Goal: Task Accomplishment & Management: Manage account settings

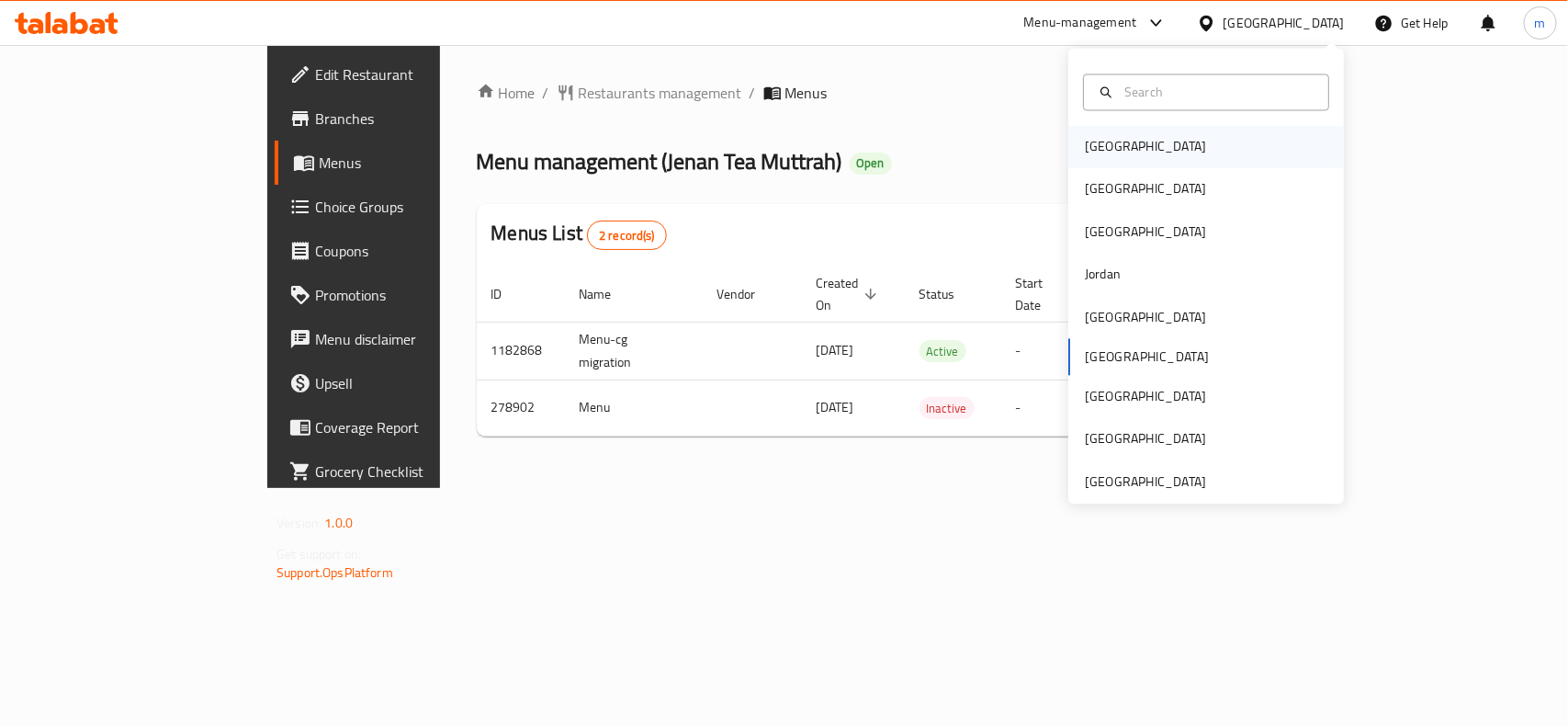
click at [1093, 156] on div "[GEOGRAPHIC_DATA]" at bounding box center [1145, 146] width 122 height 20
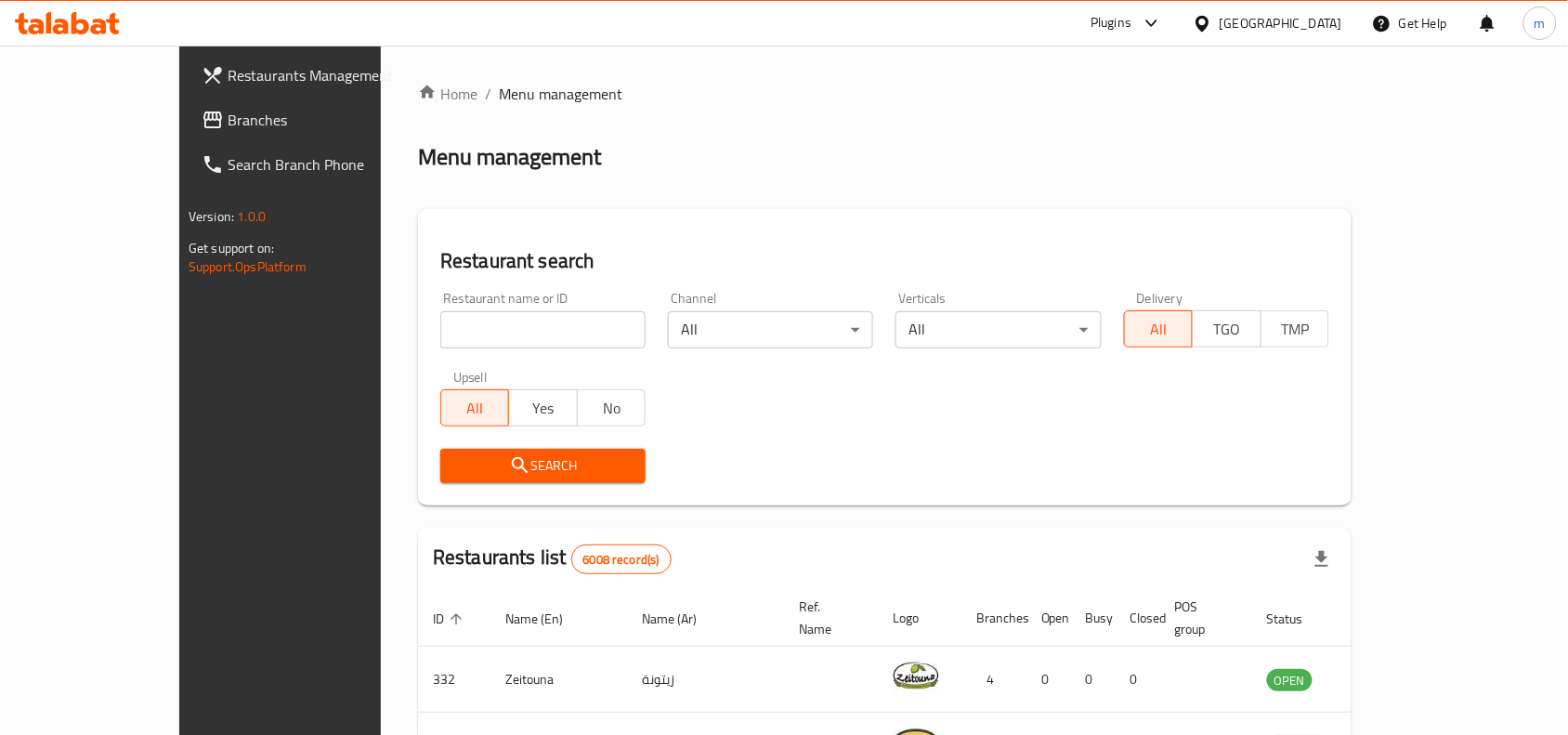
click at [228, 122] on span "Branches" at bounding box center [327, 120] width 199 height 22
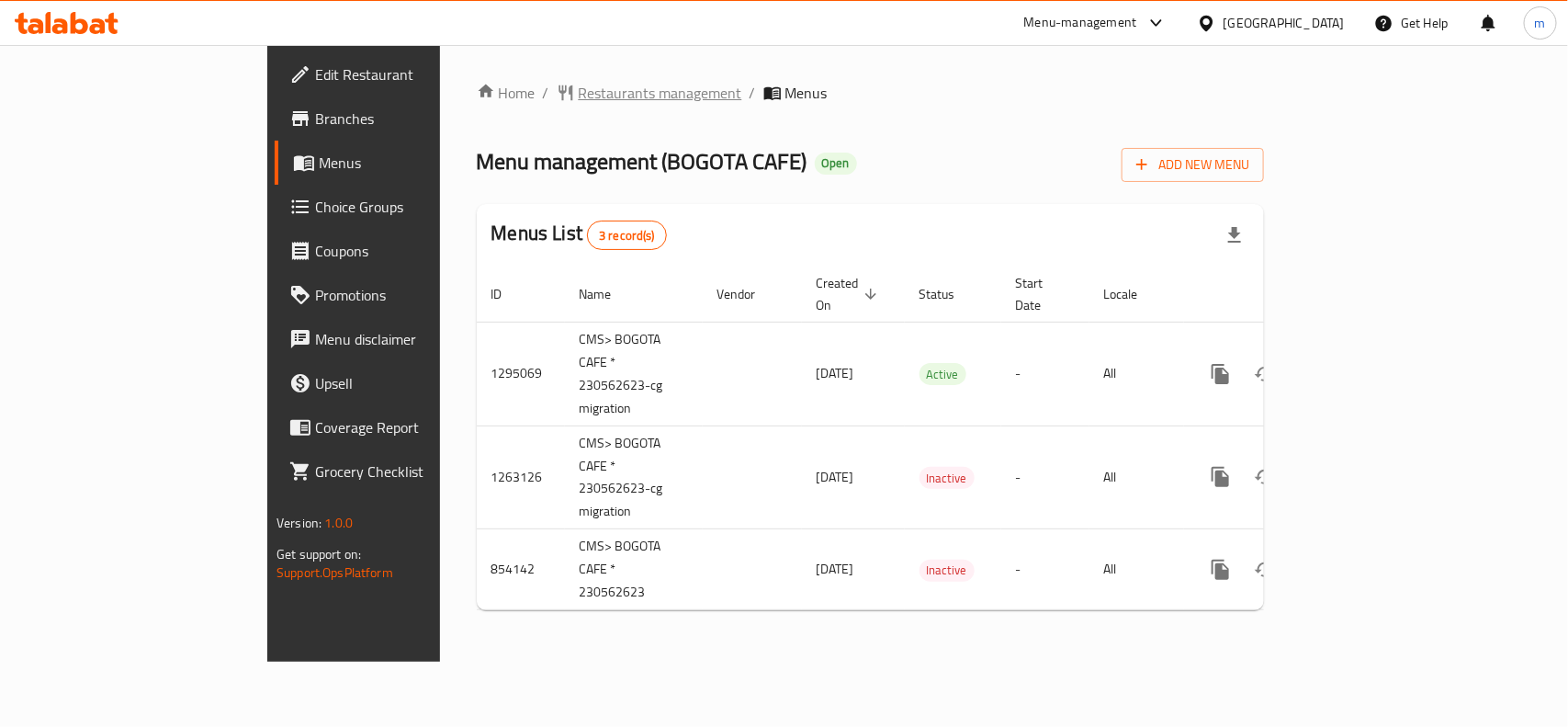
click at [578, 82] on span "Restaurants management" at bounding box center [659, 93] width 163 height 22
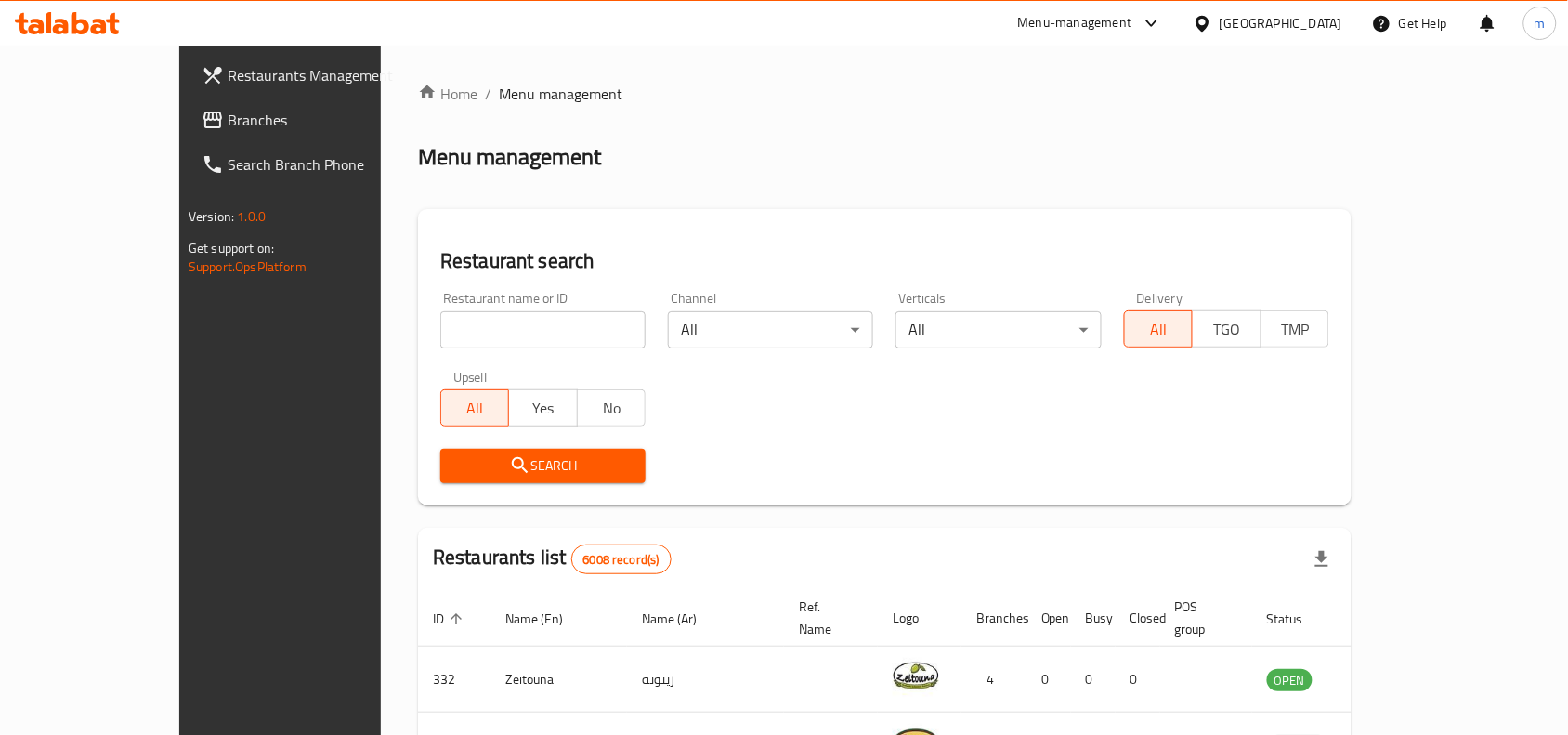
click at [440, 325] on input "search" at bounding box center [542, 329] width 205 height 37
paste input "656547"
type input "656547"
click button "Search" at bounding box center [542, 466] width 205 height 34
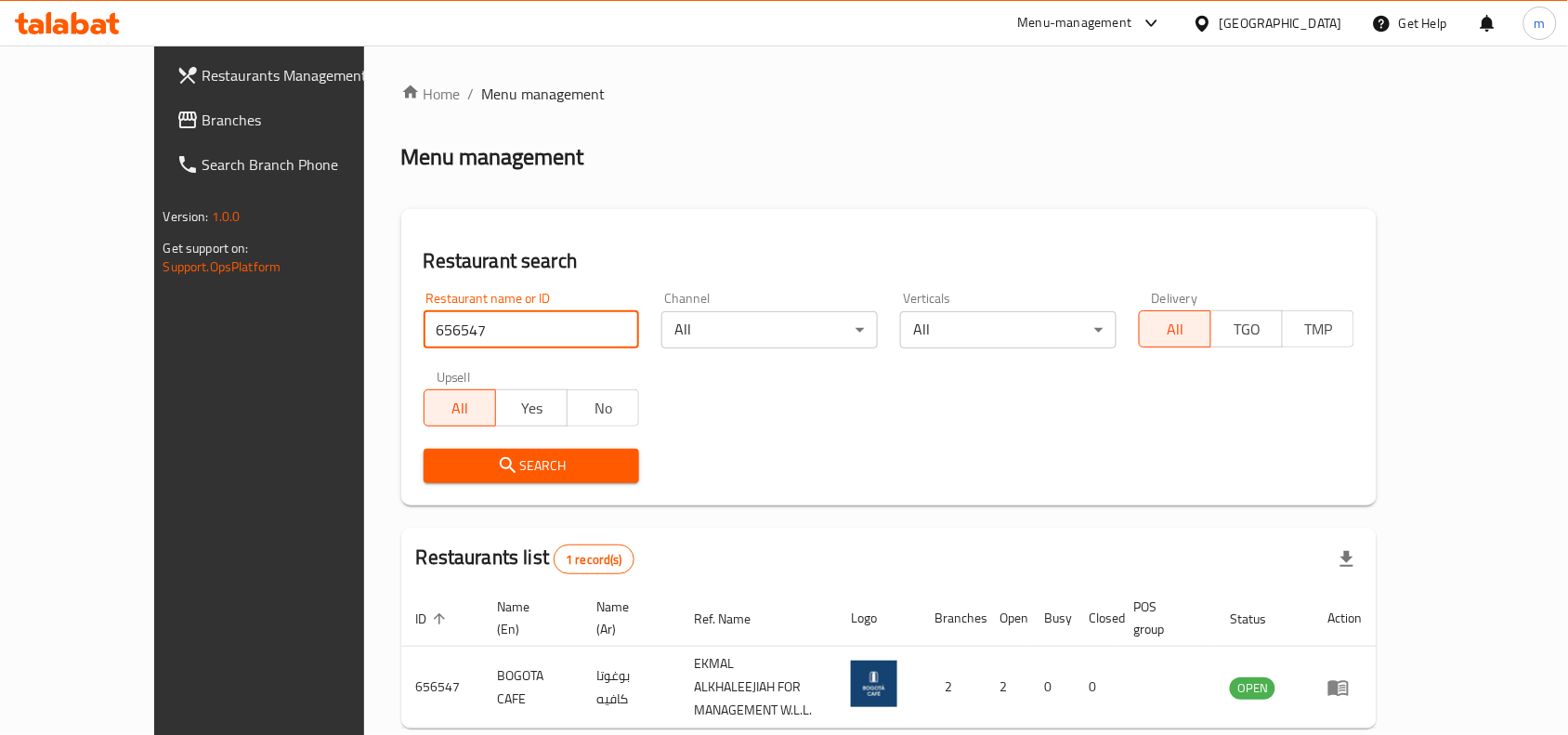
click at [1220, 24] on div at bounding box center [1206, 23] width 27 height 20
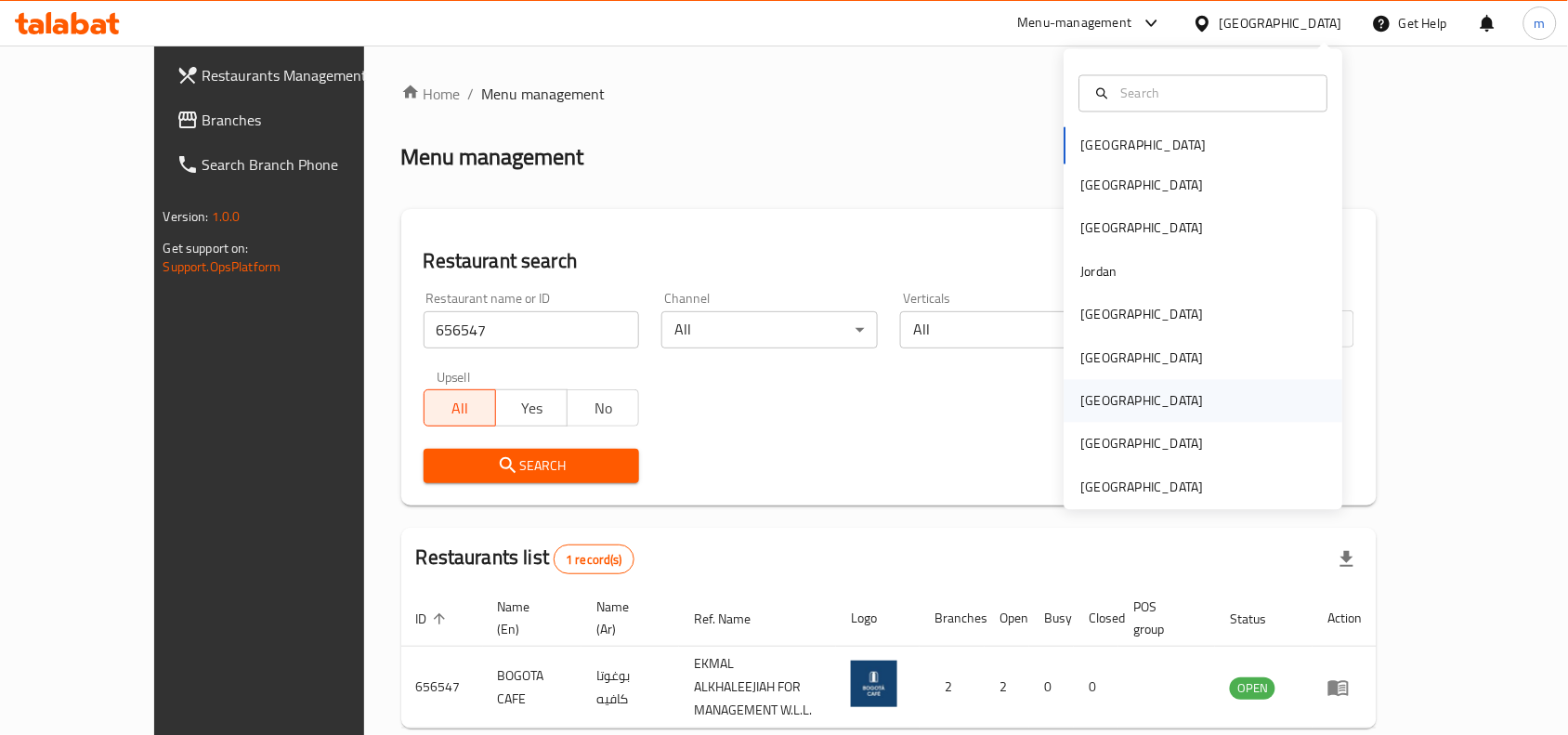
click at [1084, 401] on div "[GEOGRAPHIC_DATA]" at bounding box center [1142, 401] width 123 height 20
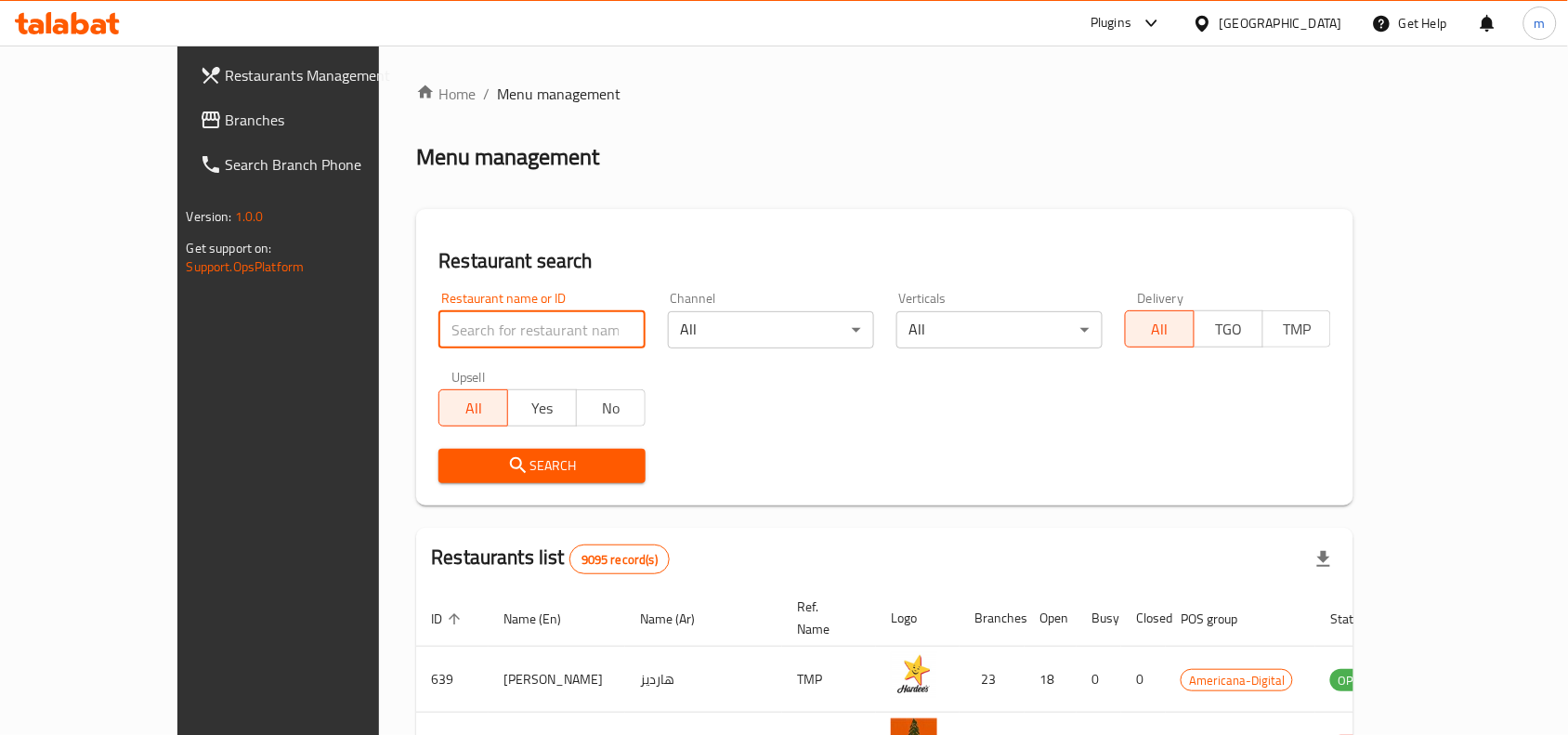
click at [438, 327] on input "search" at bounding box center [541, 329] width 206 height 37
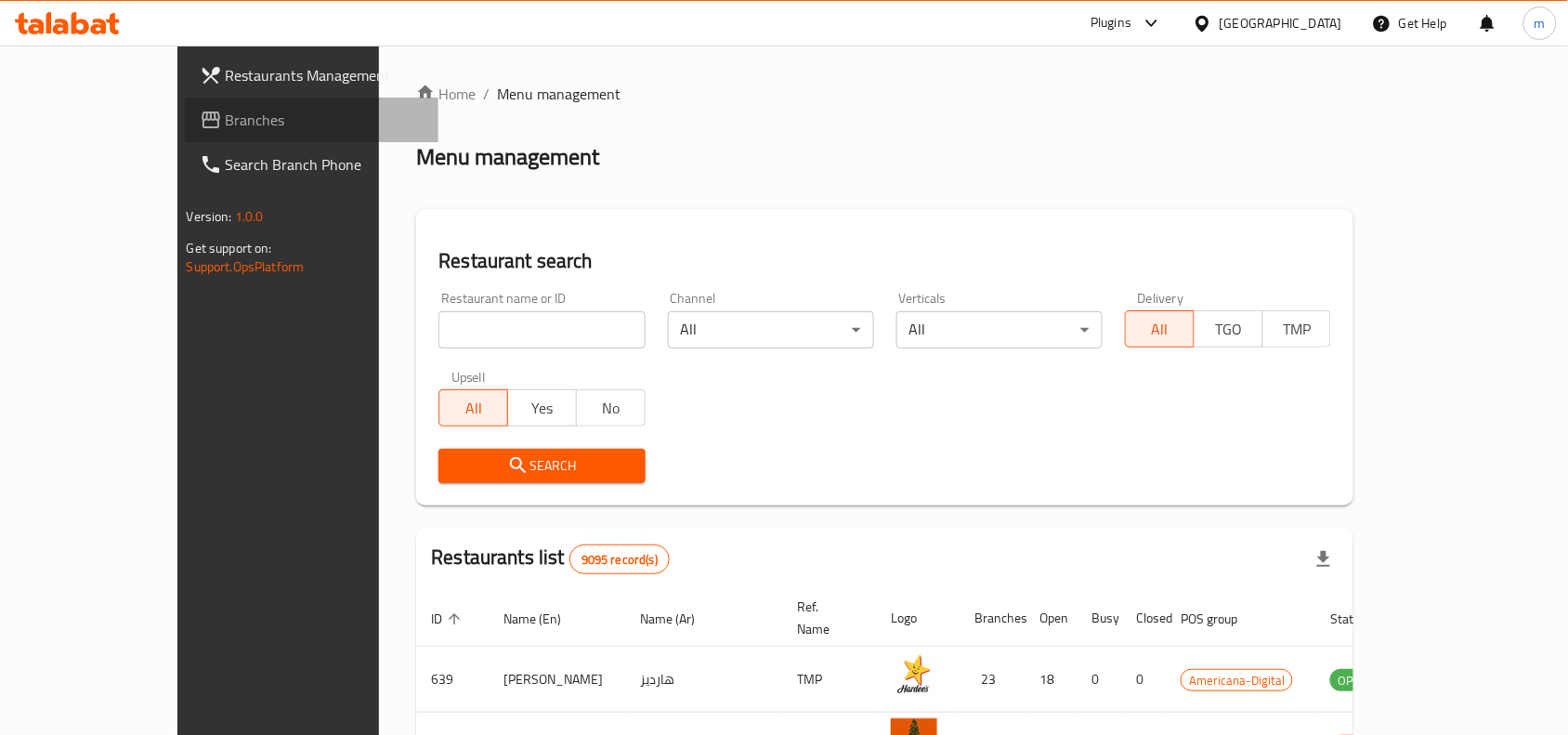
click at [226, 109] on span "Branches" at bounding box center [325, 120] width 199 height 22
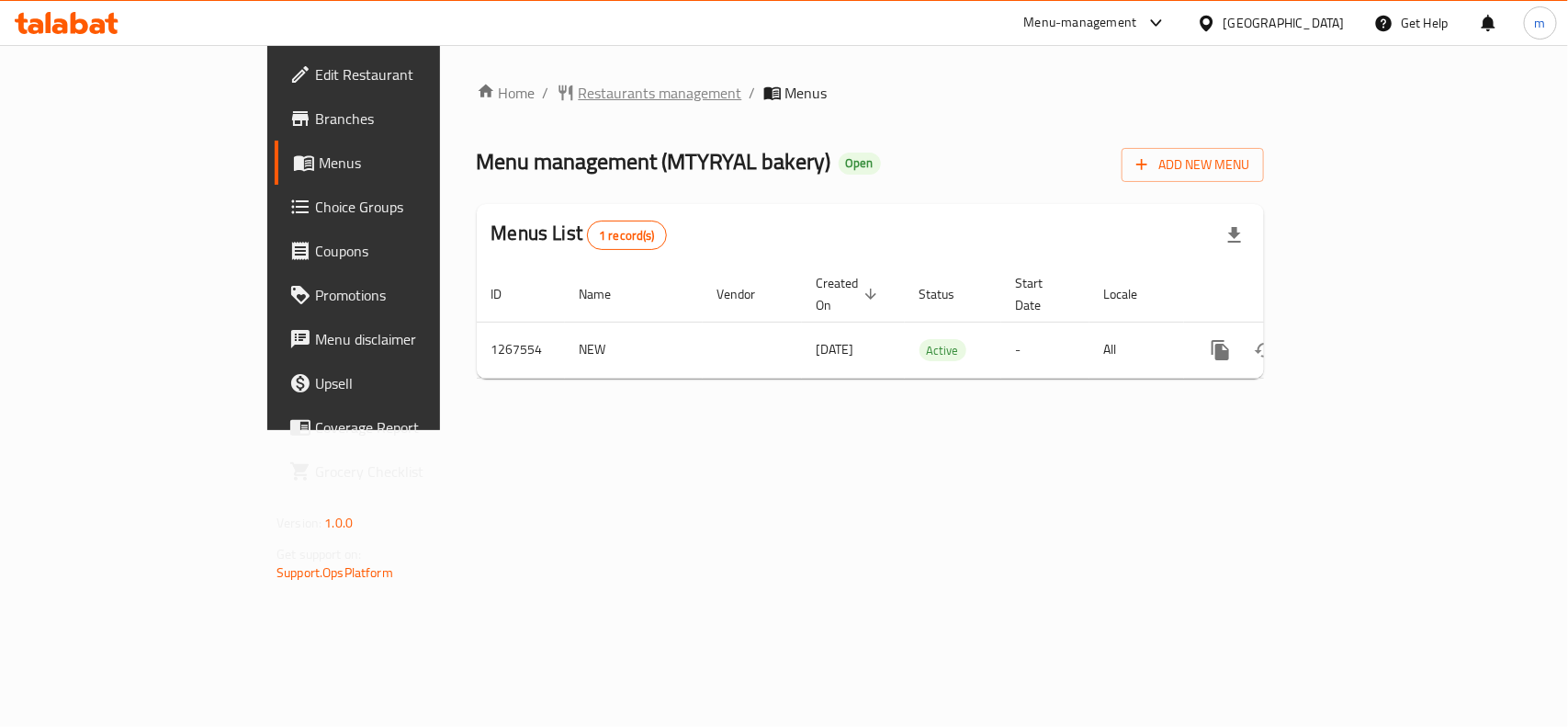
click at [578, 101] on span "Restaurants management" at bounding box center [659, 93] width 163 height 22
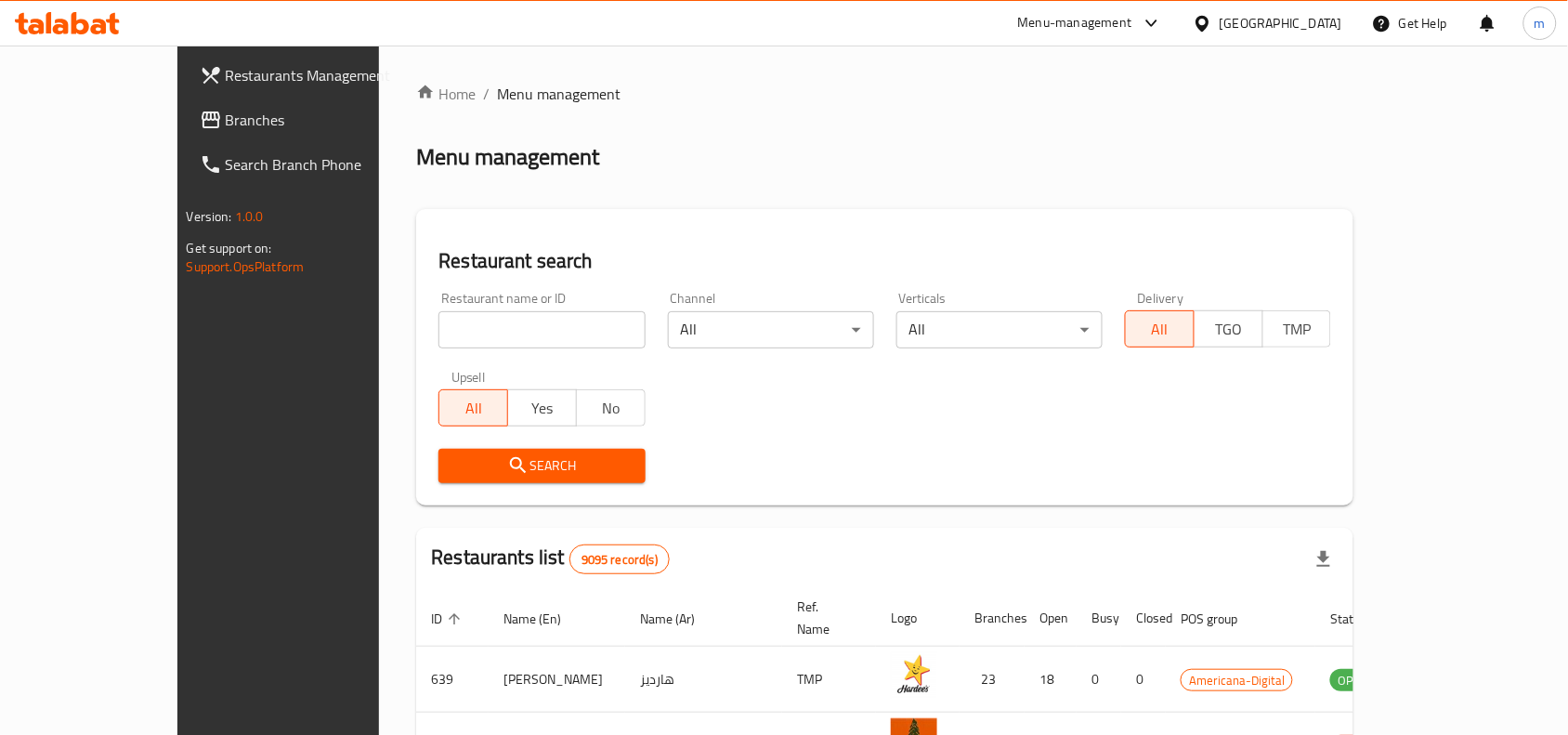
click at [438, 322] on input "search" at bounding box center [541, 329] width 206 height 37
paste input "687707"
type input "687707"
click button "Search" at bounding box center [541, 466] width 206 height 34
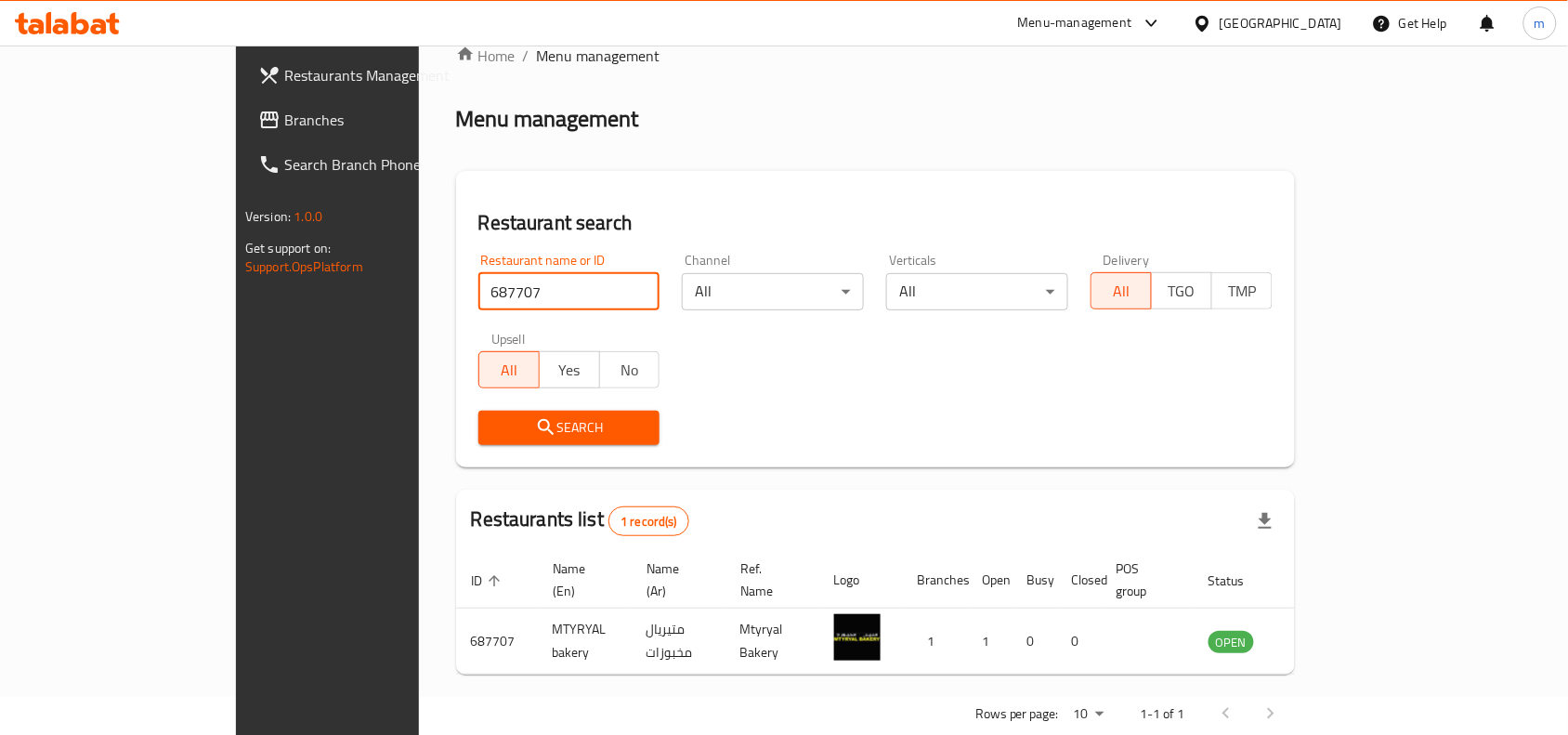
scroll to position [58, 0]
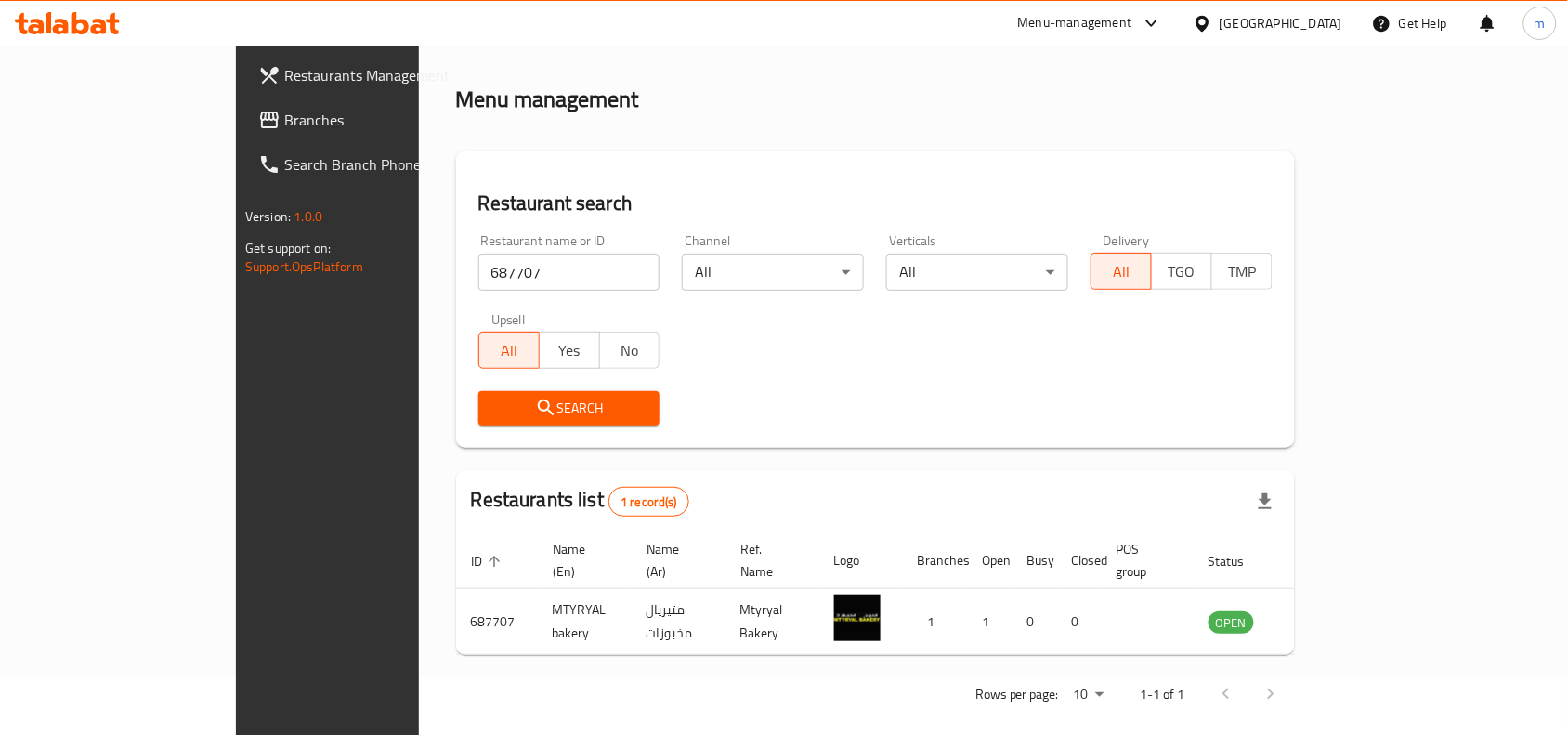
drag, startPoint x: 1307, startPoint y: 35, endPoint x: 1308, endPoint y: 46, distance: 11.2
click at [1307, 35] on div "[GEOGRAPHIC_DATA]" at bounding box center [1267, 23] width 179 height 45
click at [1209, 26] on icon at bounding box center [1202, 23] width 13 height 16
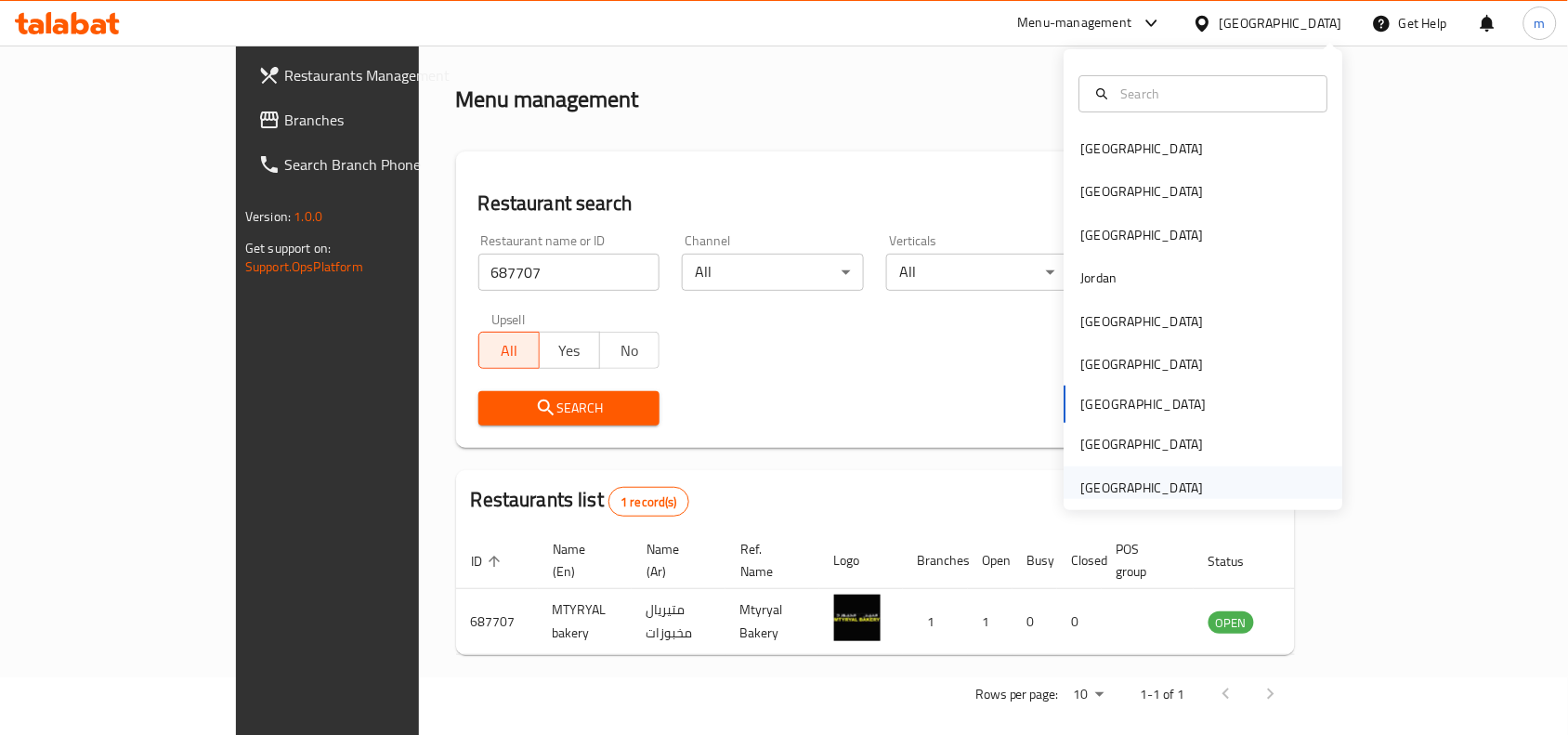
click at [1113, 481] on div "United Arab Emirates" at bounding box center [1142, 487] width 123 height 20
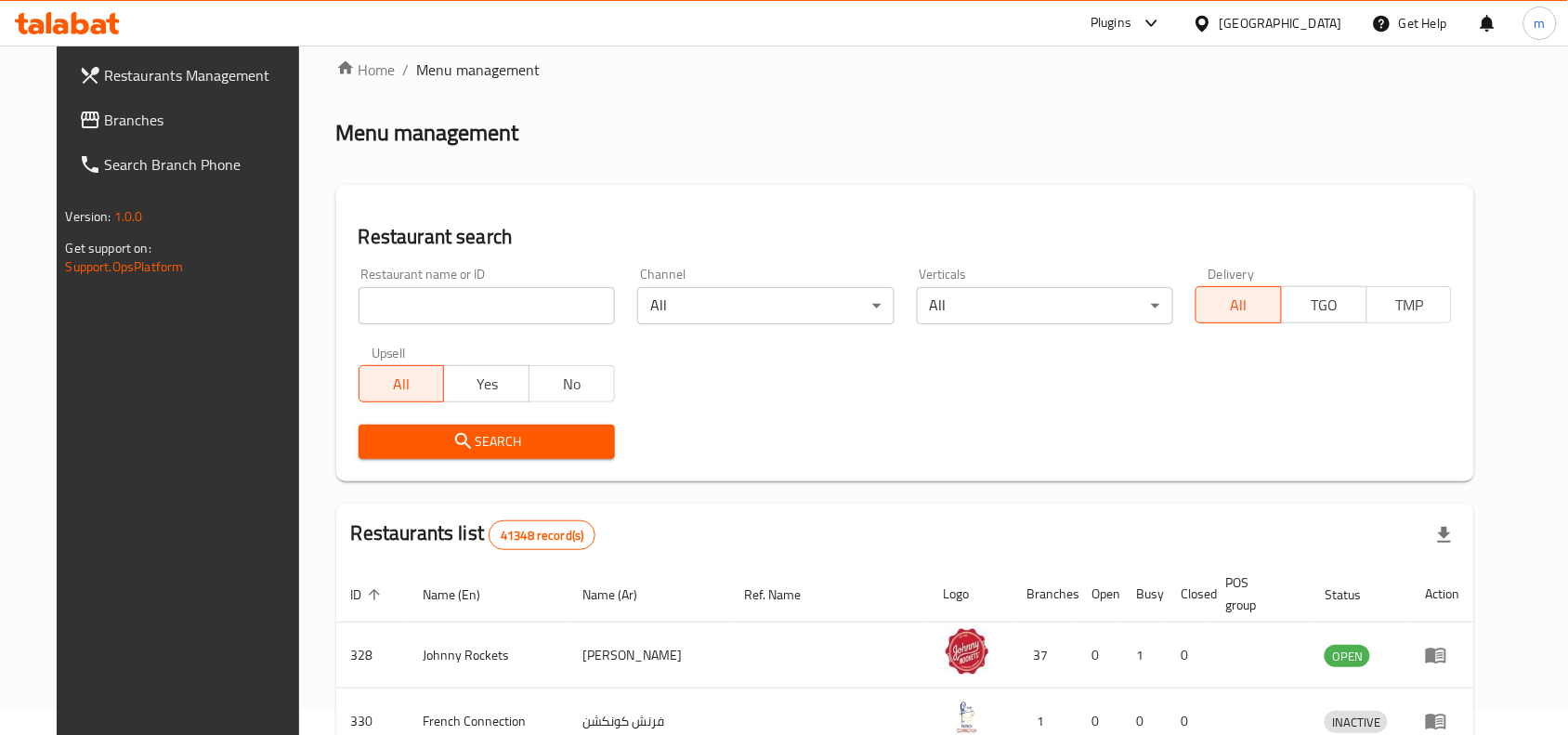
scroll to position [58, 0]
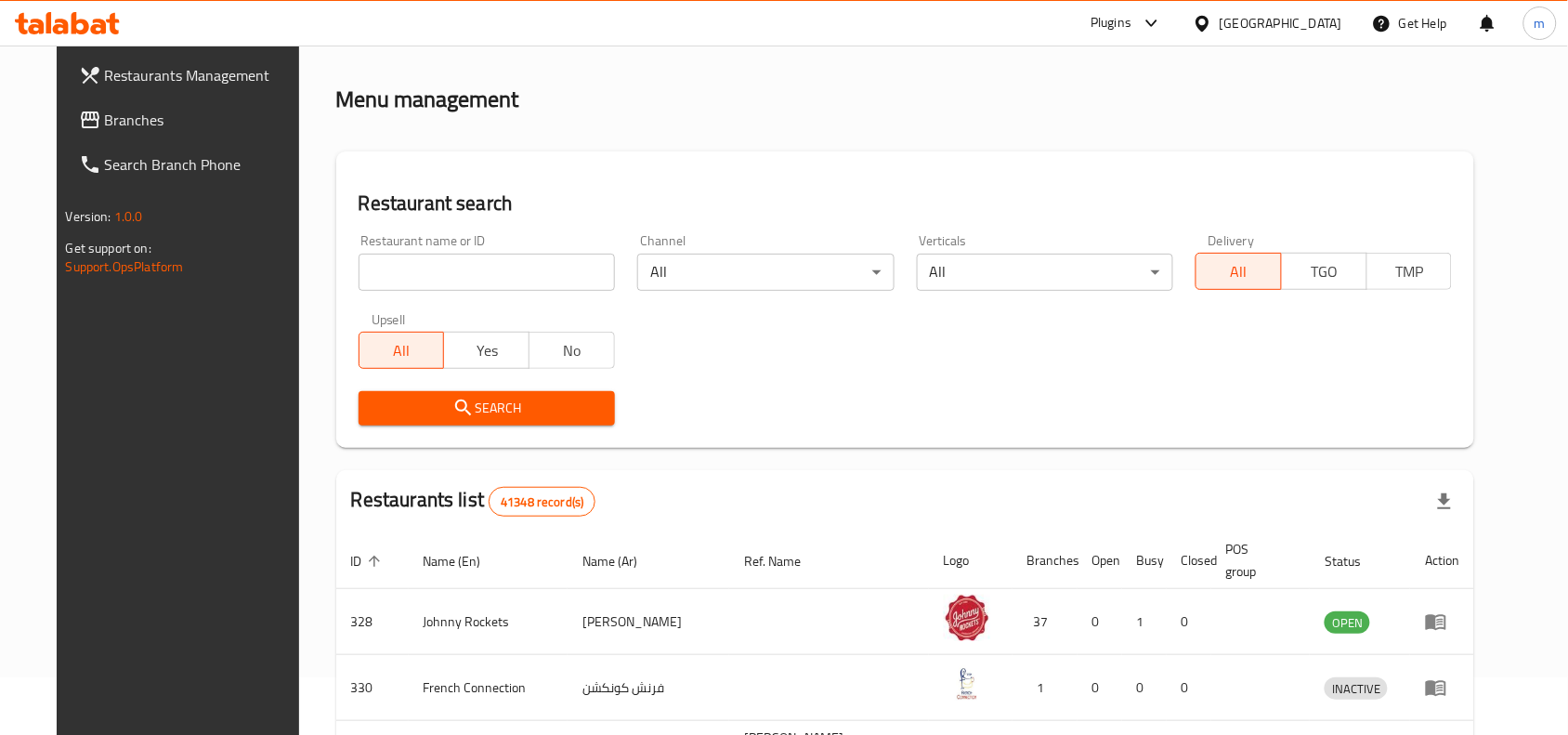
click at [118, 121] on span "Branches" at bounding box center [204, 120] width 199 height 22
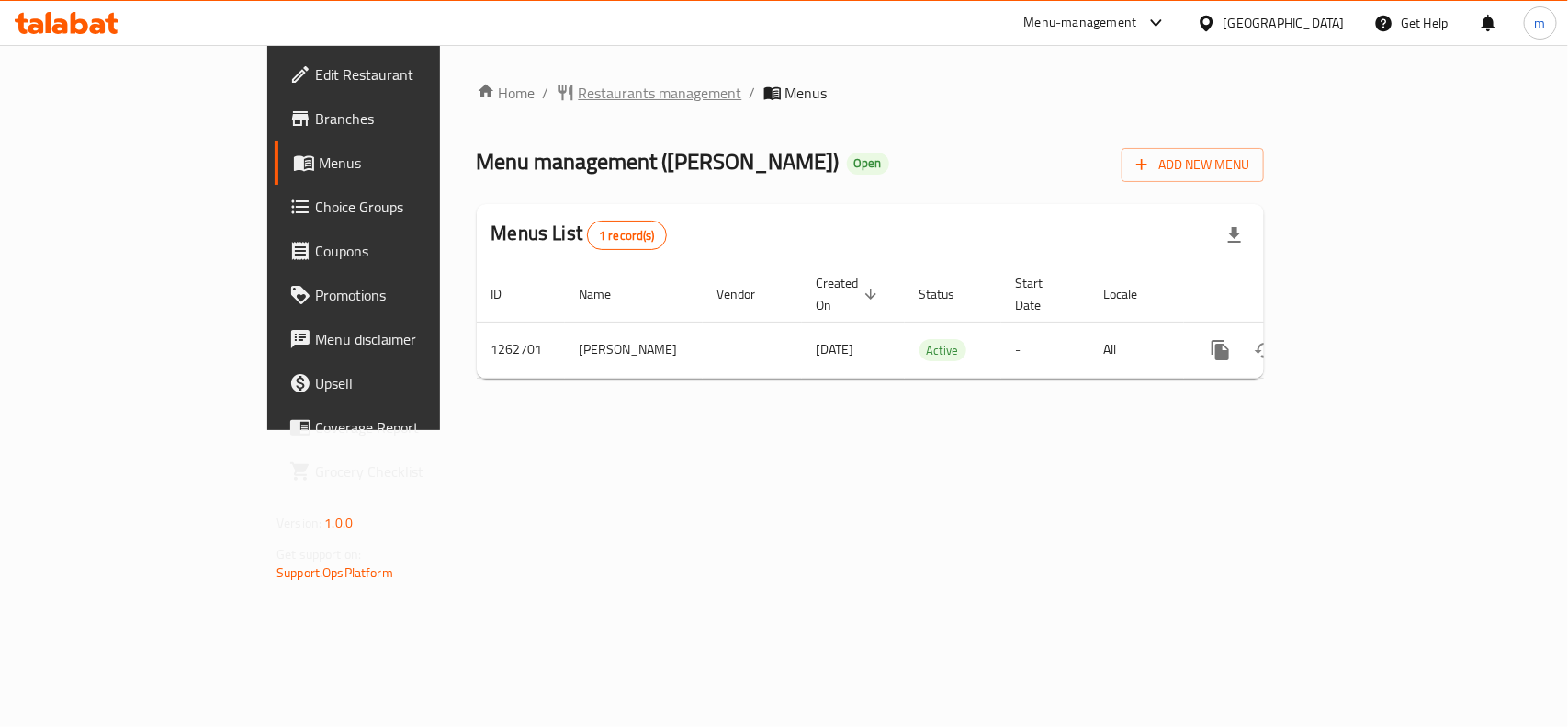
click at [578, 84] on span "Restaurants management" at bounding box center [659, 93] width 163 height 22
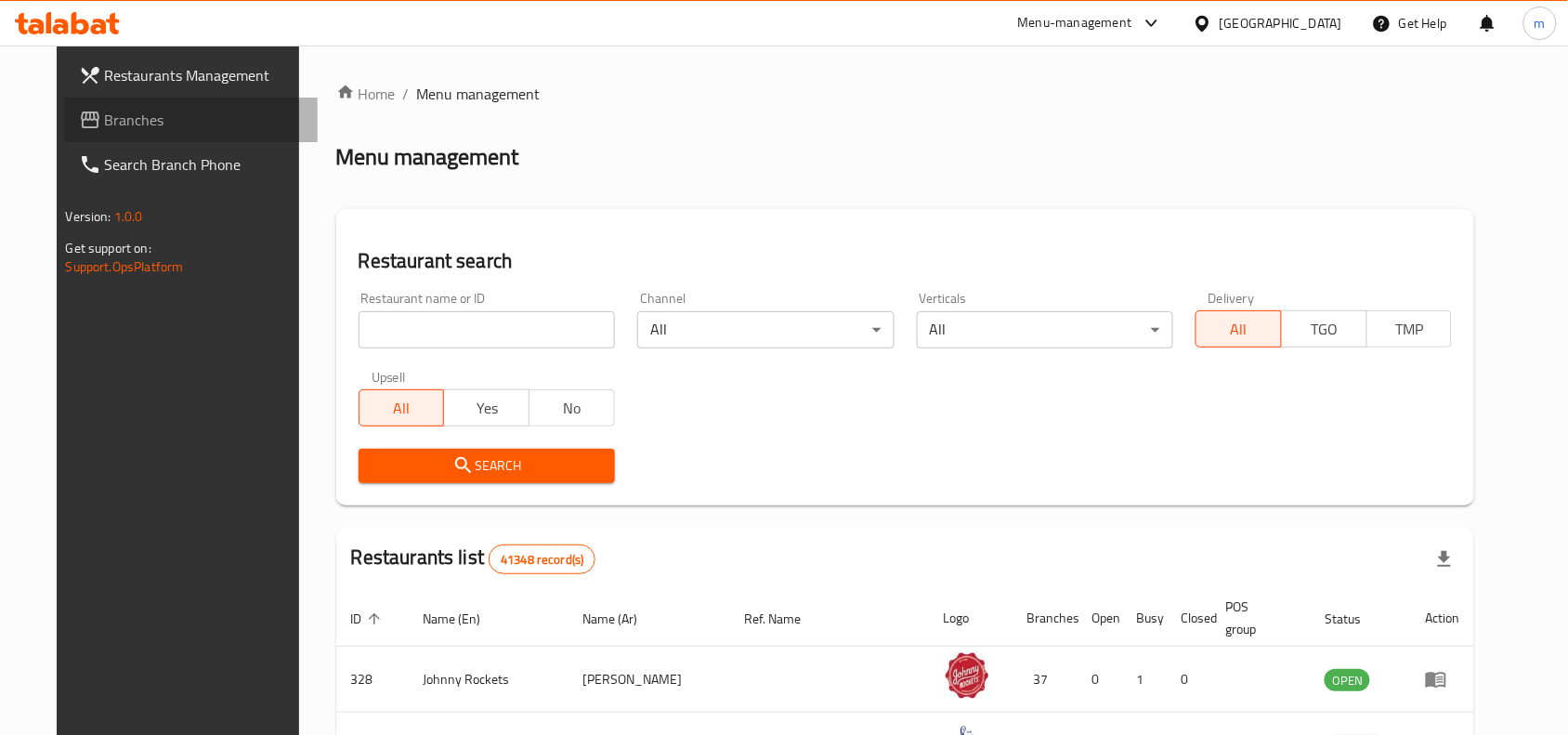
drag, startPoint x: 124, startPoint y: 110, endPoint x: 147, endPoint y: 137, distance: 35.6
click at [125, 109] on span "Branches" at bounding box center [204, 120] width 199 height 22
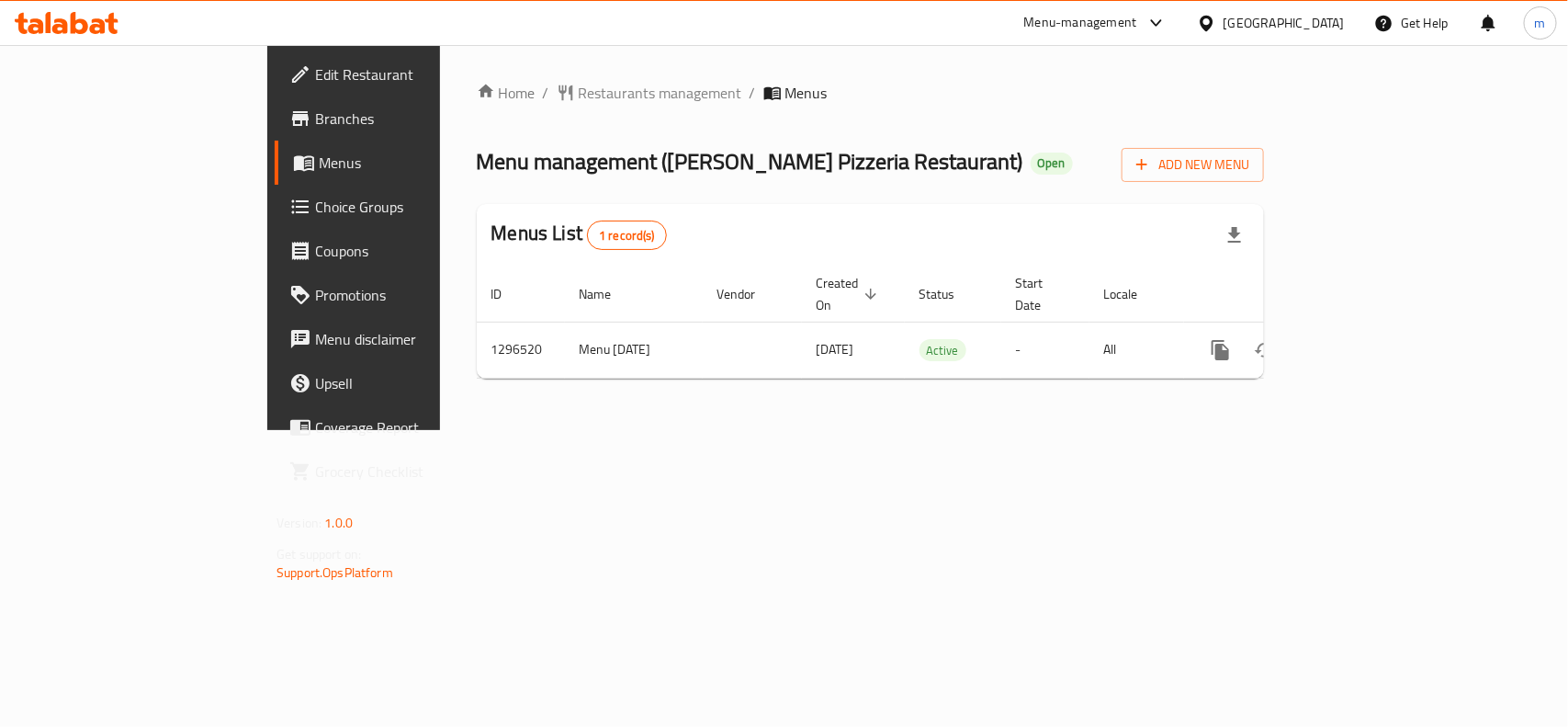
click at [1299, 29] on div "[GEOGRAPHIC_DATA]" at bounding box center [1283, 23] width 122 height 20
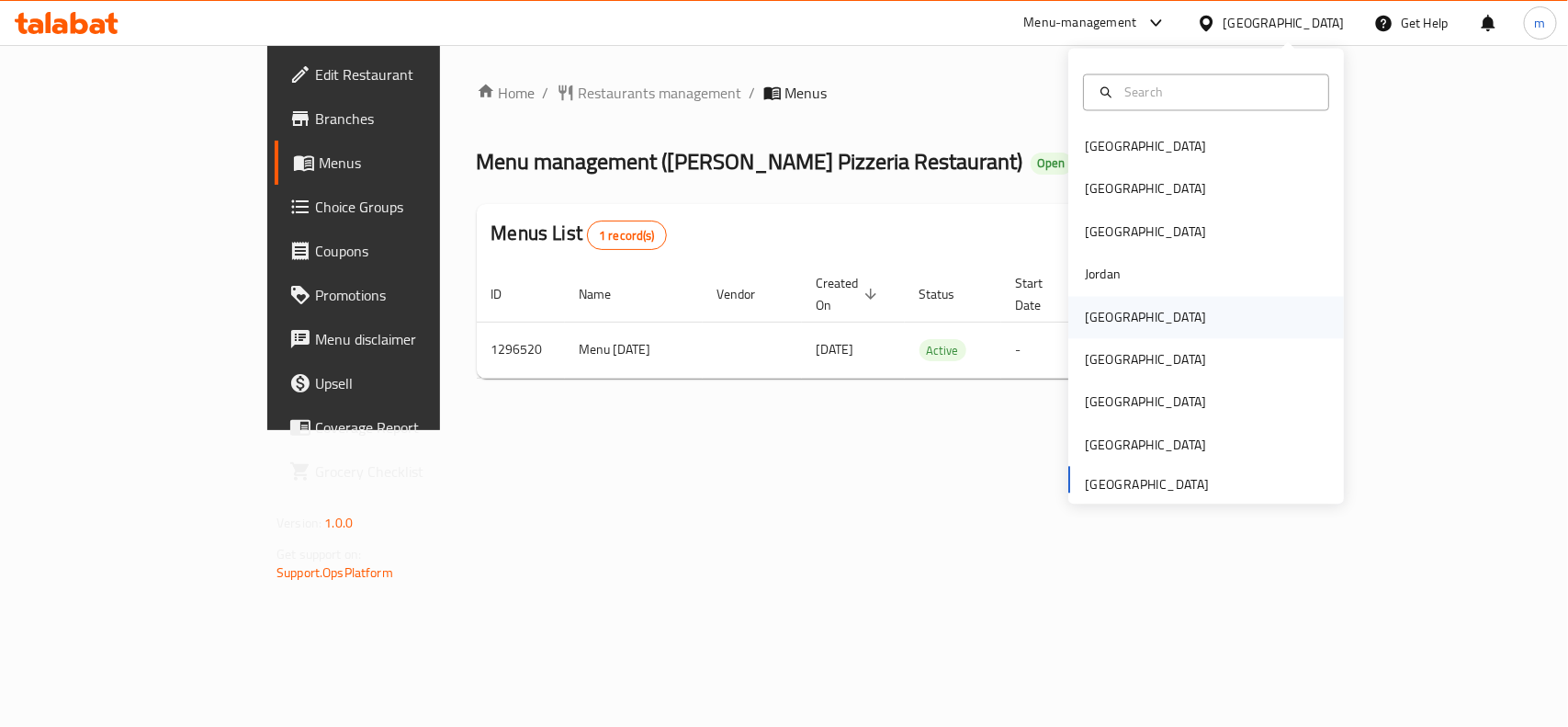
click at [1112, 331] on div "[GEOGRAPHIC_DATA]" at bounding box center [1145, 317] width 150 height 43
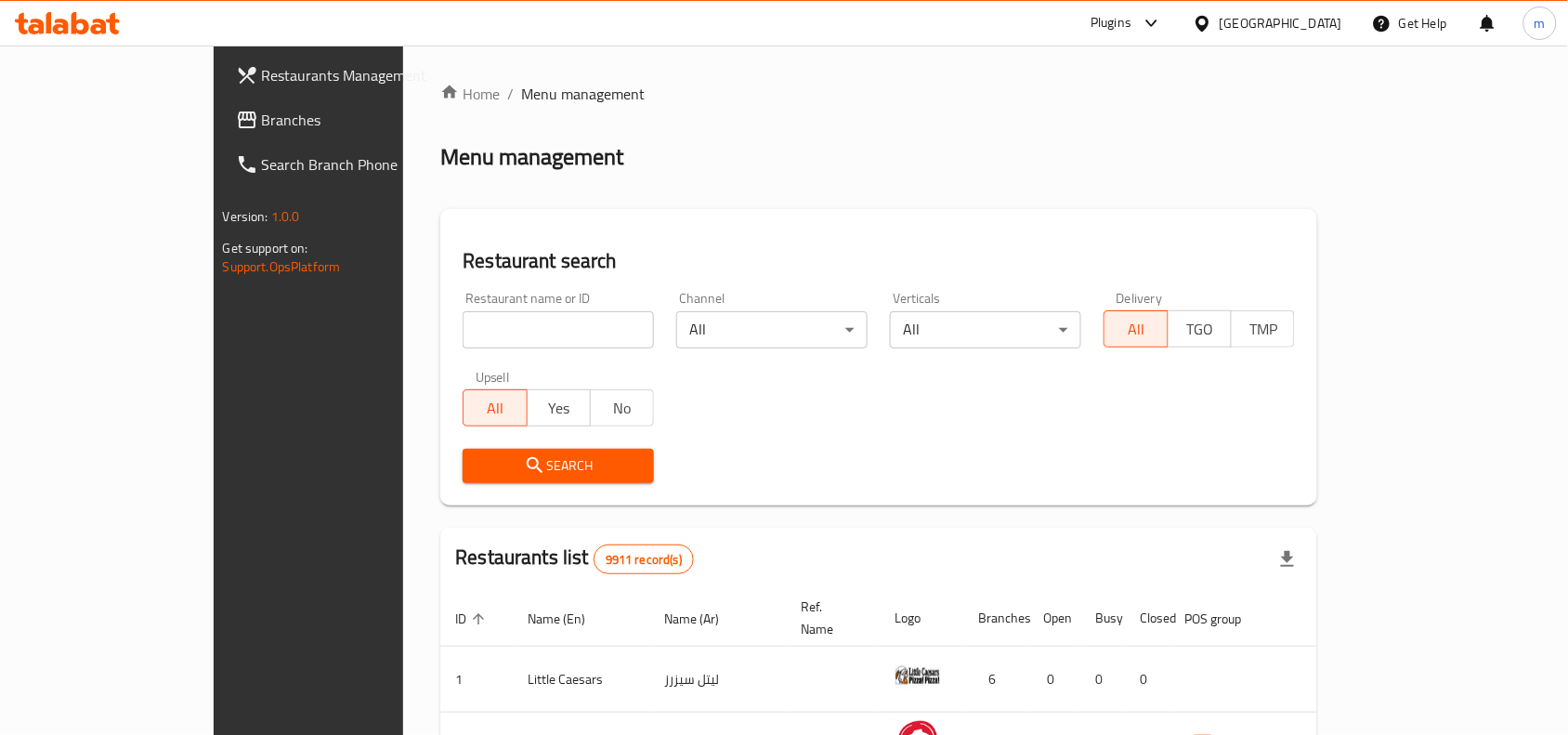
click at [221, 133] on link "Branches" at bounding box center [348, 120] width 255 height 45
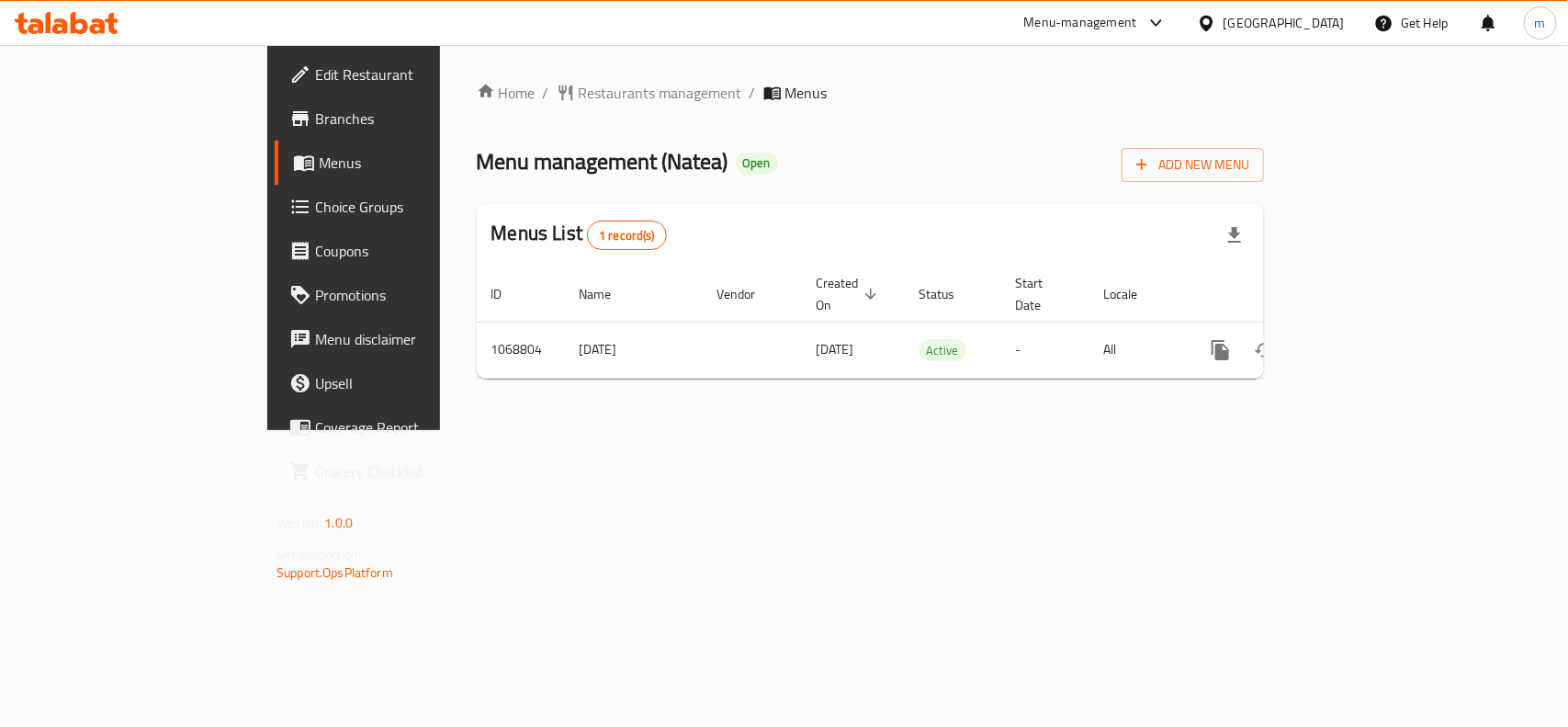
click at [886, 152] on div "Menu management ( Natea ) Open Add New Menu" at bounding box center [870, 161] width 787 height 42
click at [578, 87] on span "Restaurants management" at bounding box center [659, 93] width 163 height 22
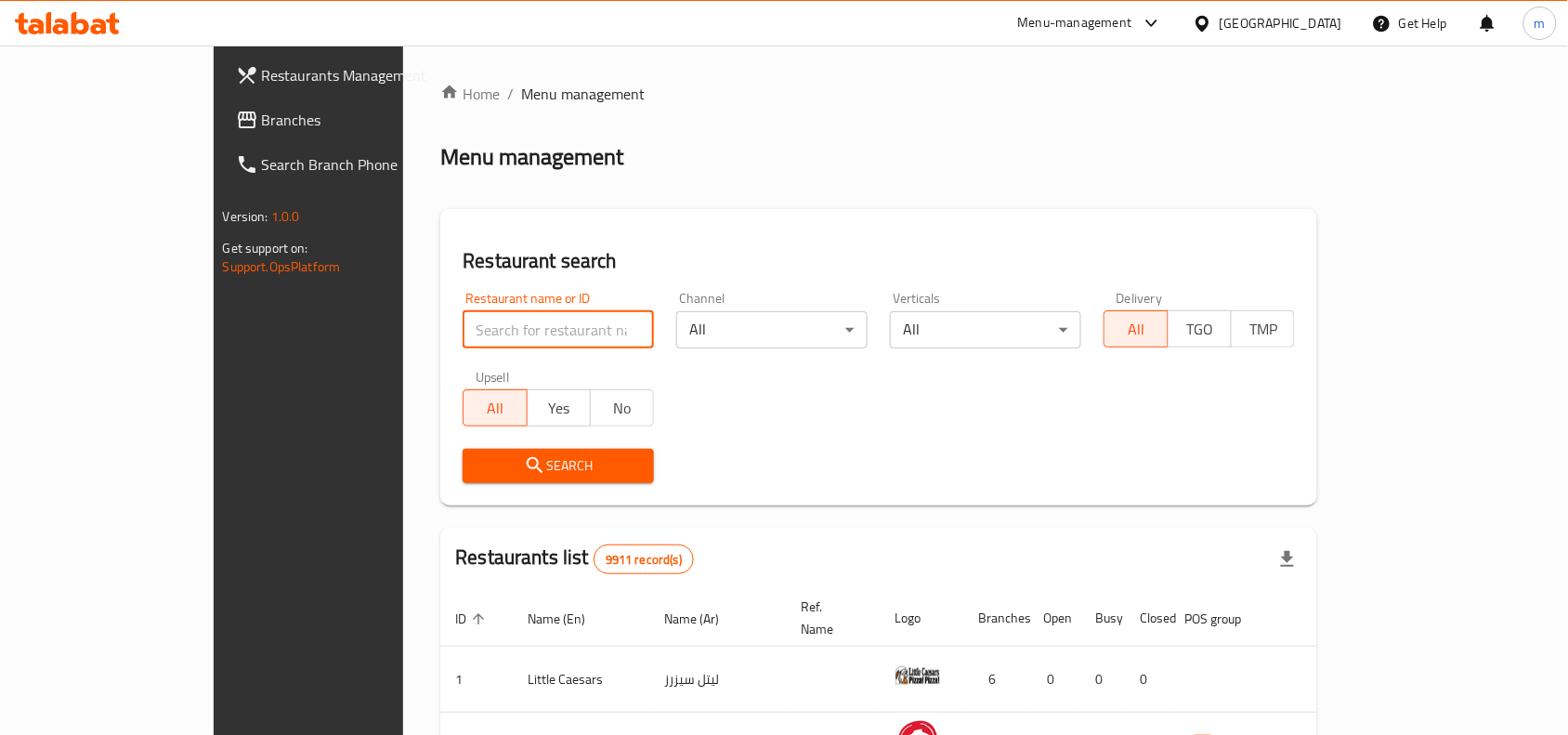
click at [463, 327] on input "search" at bounding box center [558, 329] width 191 height 37
paste input "663601"
type input "663601"
click at [518, 472] on span "Search" at bounding box center [558, 465] width 162 height 23
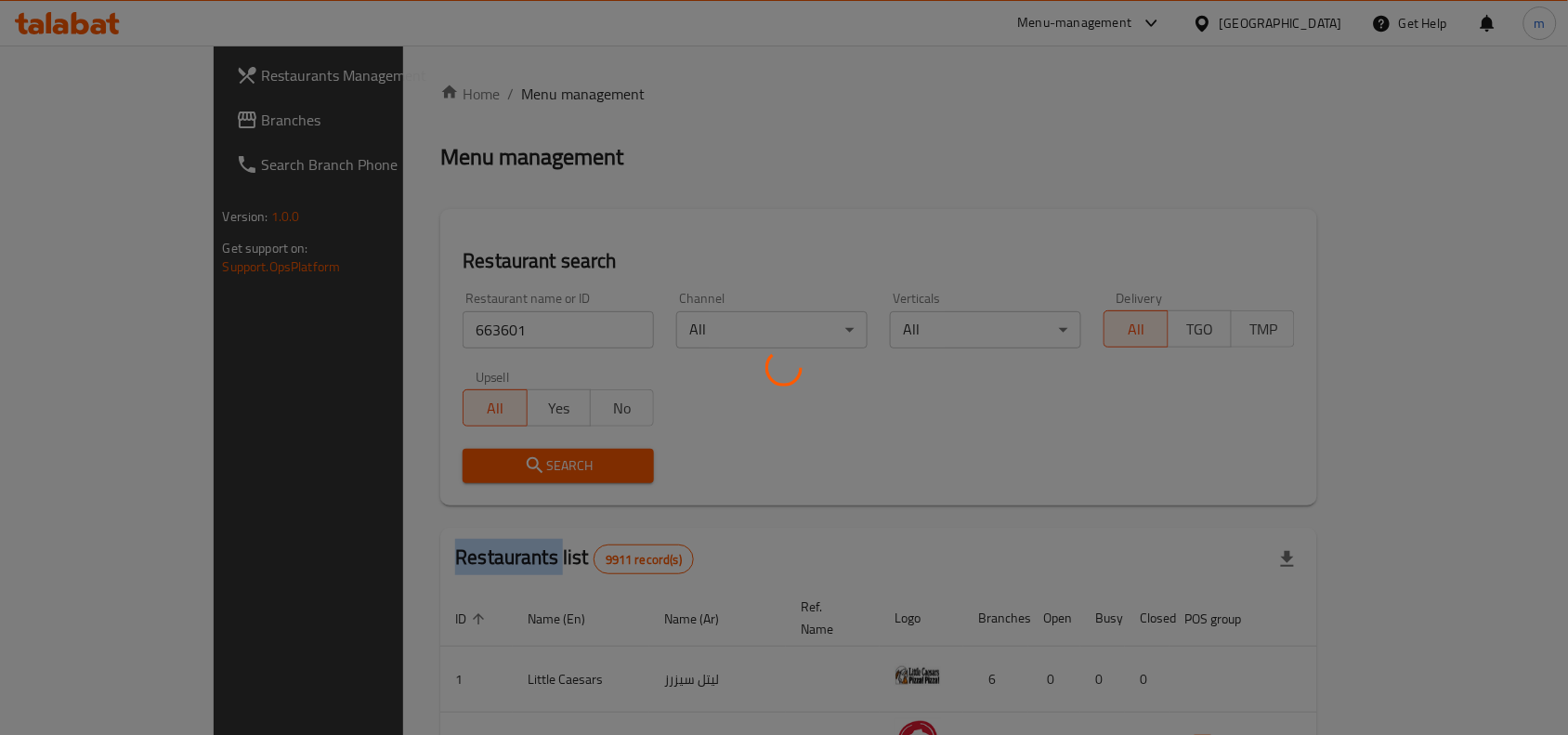
click at [518, 472] on div at bounding box center [784, 367] width 1568 height 735
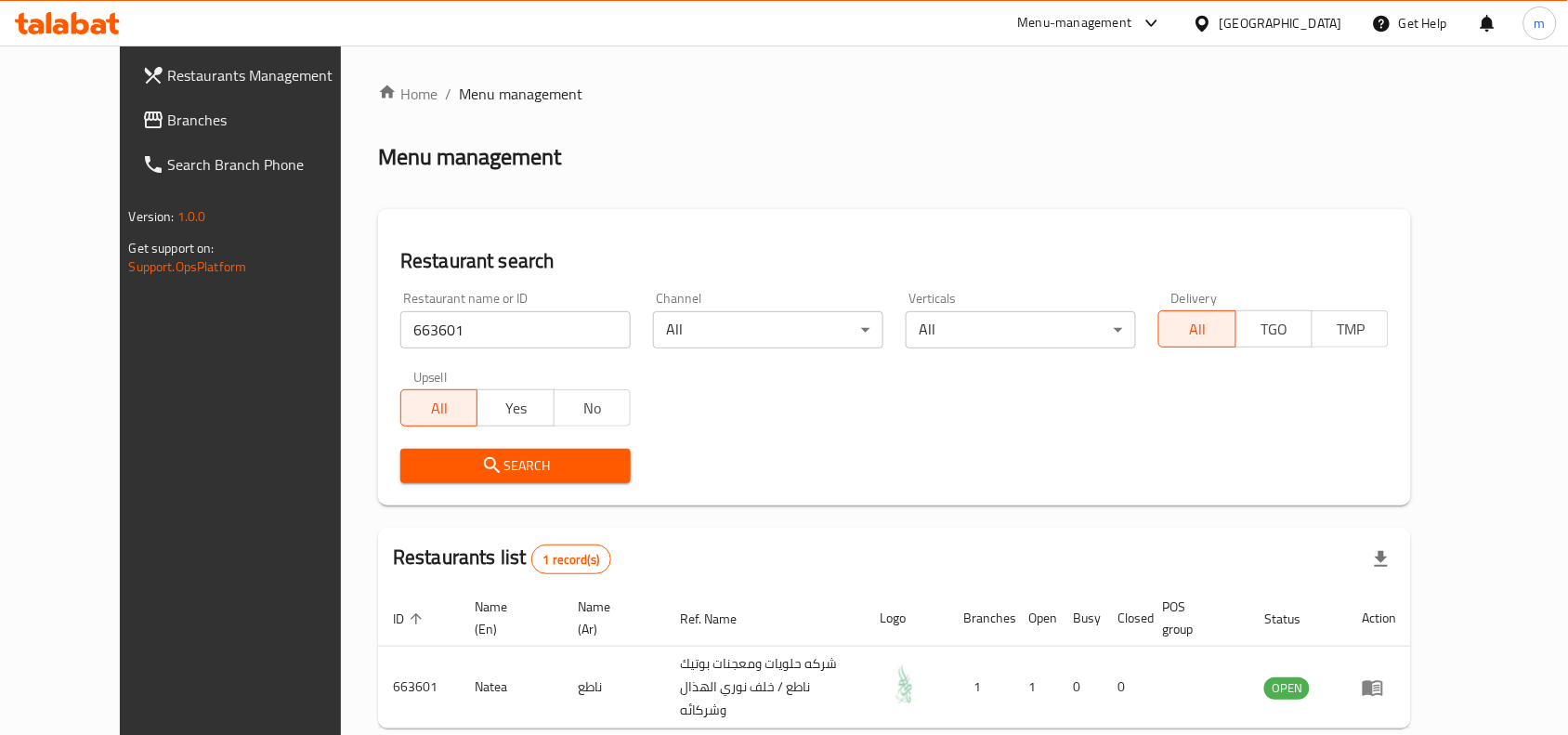
click at [804, 480] on div "Search" at bounding box center [894, 466] width 1011 height 57
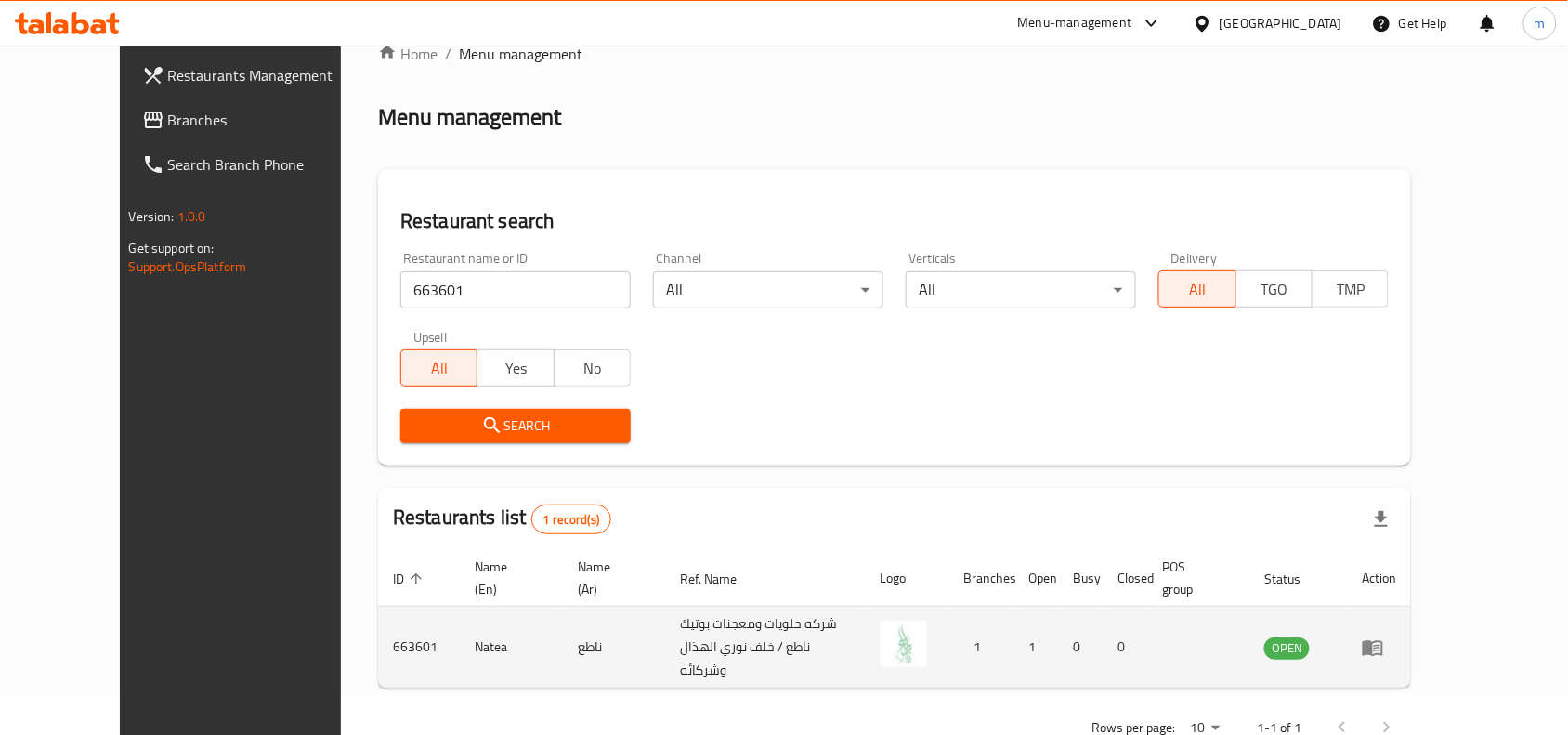
scroll to position [79, 0]
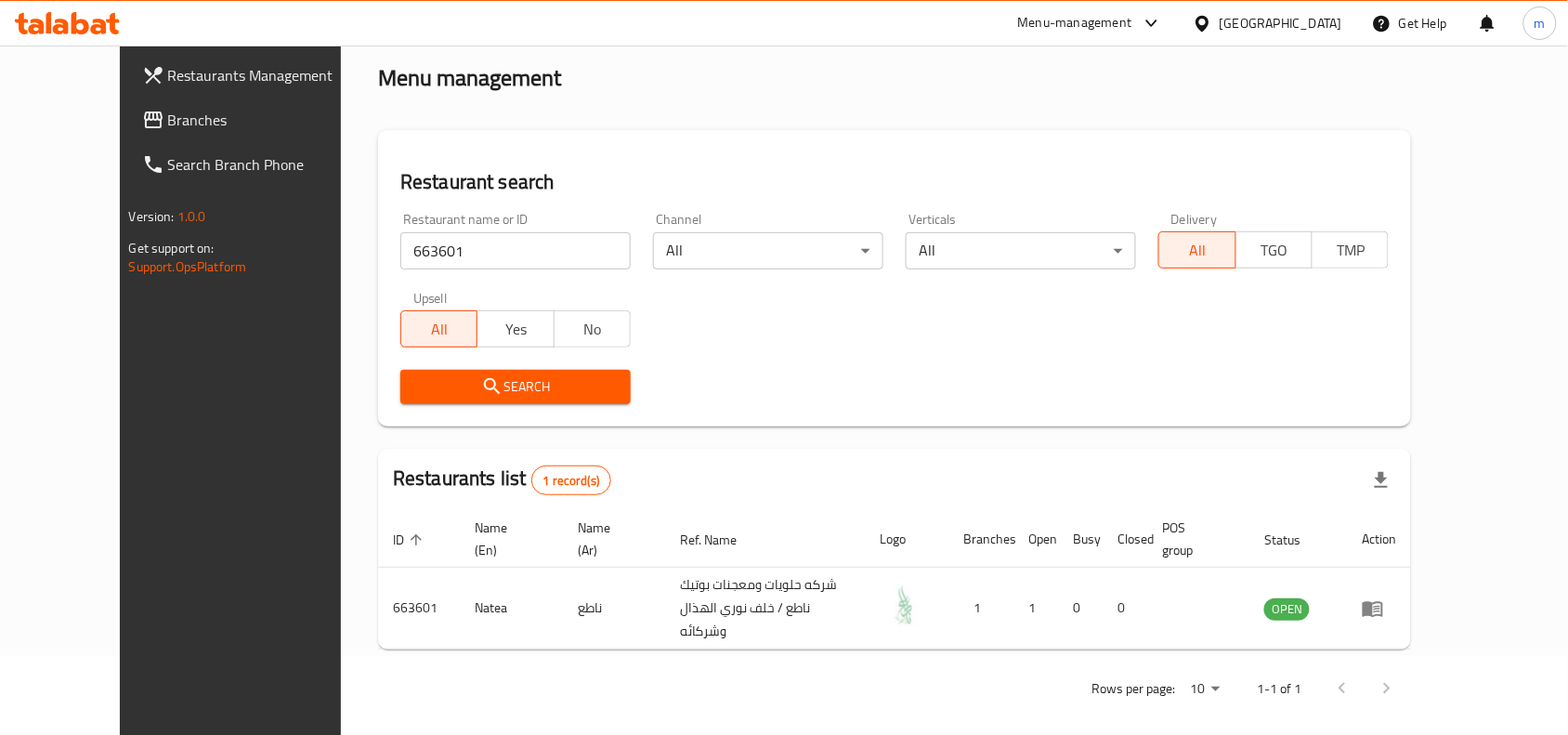
click at [1209, 28] on icon at bounding box center [1202, 23] width 13 height 16
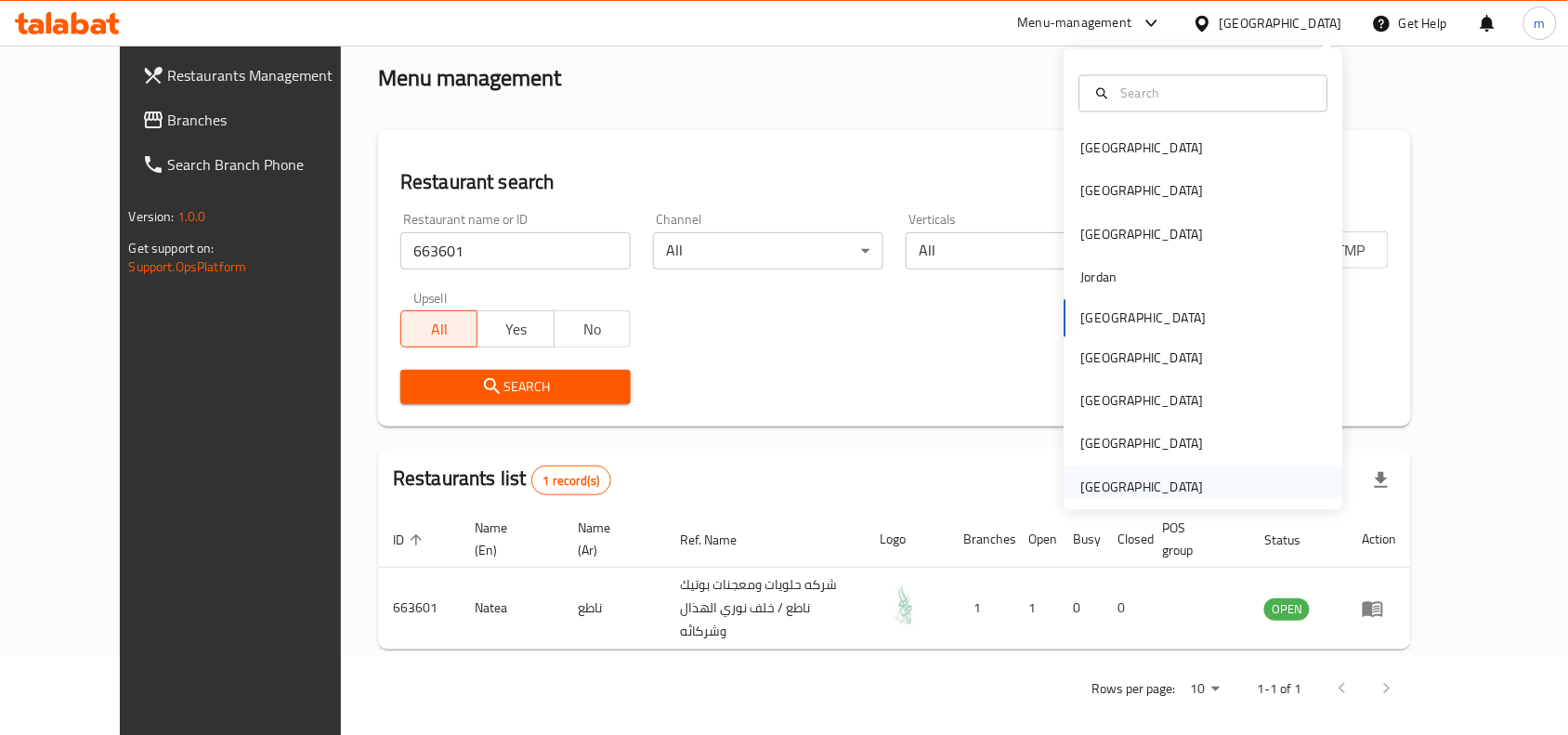
click at [1152, 481] on div "United Arab Emirates" at bounding box center [1142, 487] width 123 height 20
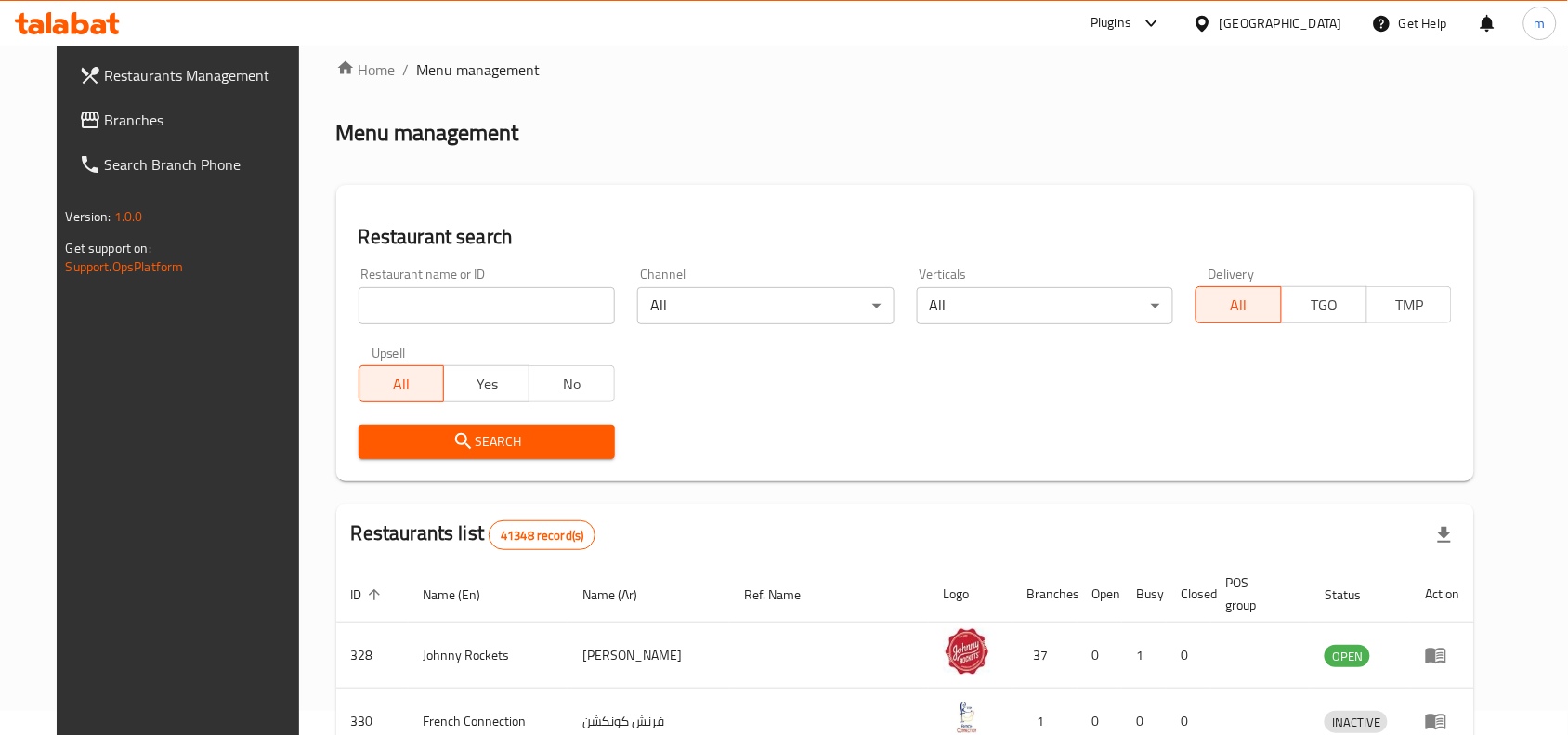
scroll to position [79, 0]
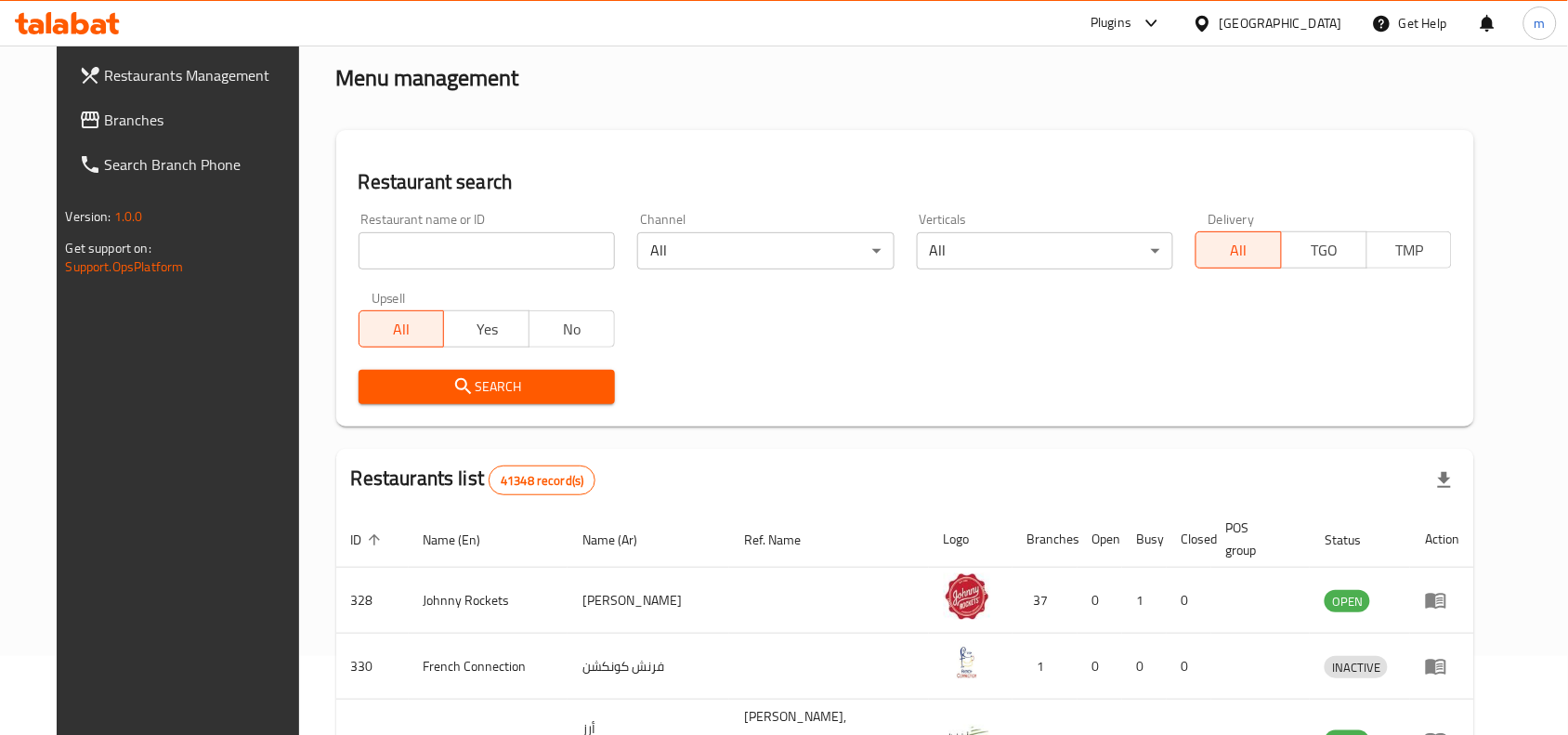
click at [111, 109] on span "Branches" at bounding box center [204, 120] width 199 height 22
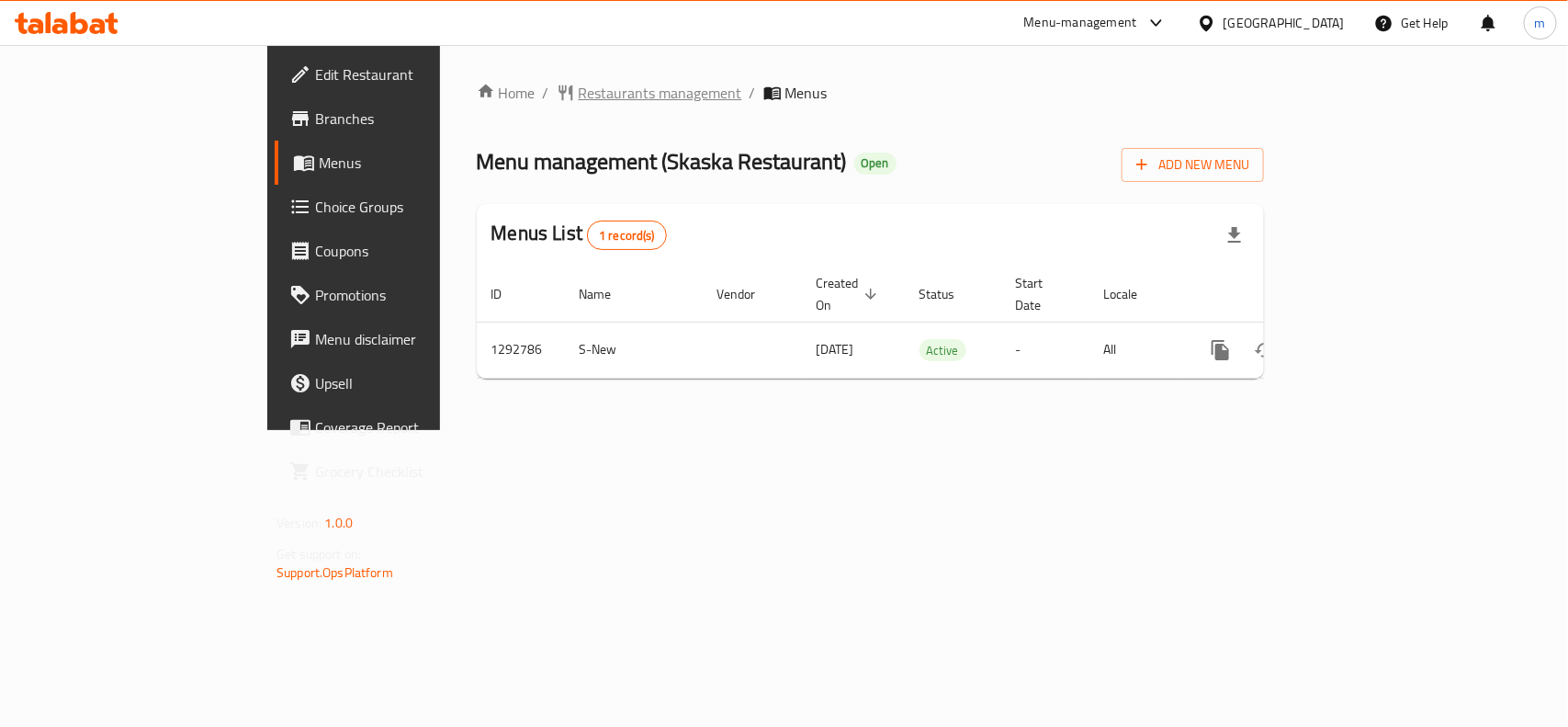
click at [578, 104] on span "Restaurants management" at bounding box center [659, 93] width 163 height 22
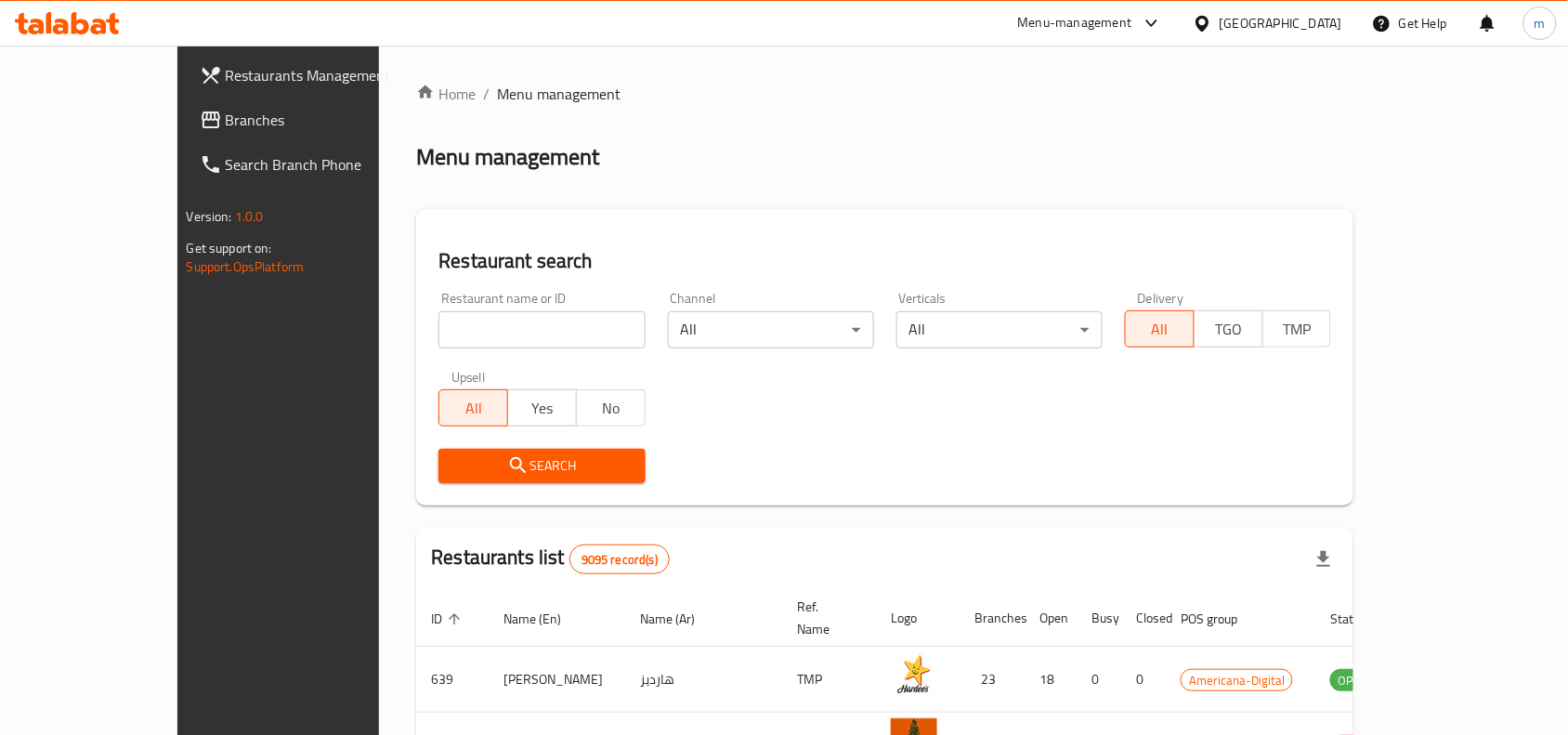
click at [185, 99] on link "Branches" at bounding box center [312, 120] width 255 height 45
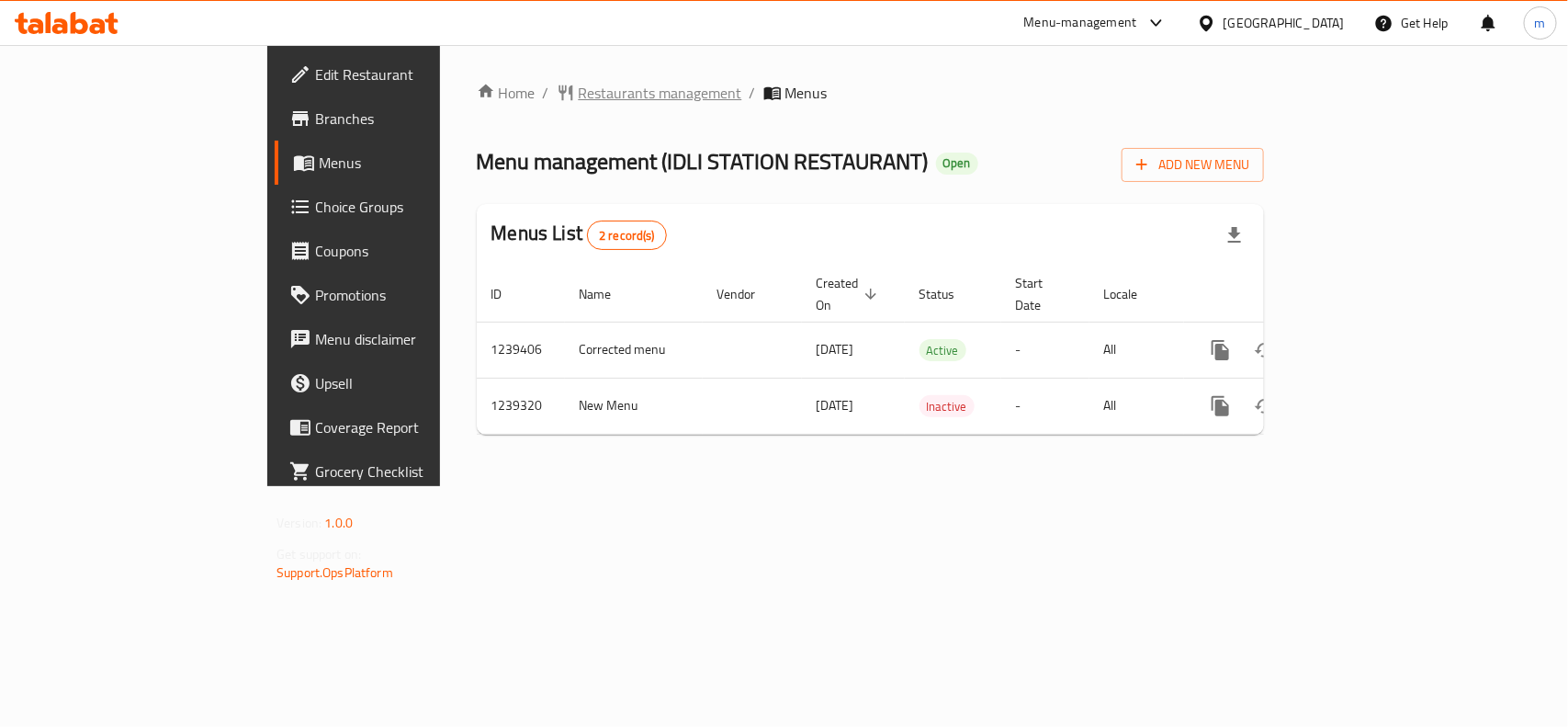
click at [578, 97] on span "Restaurants management" at bounding box center [659, 93] width 163 height 22
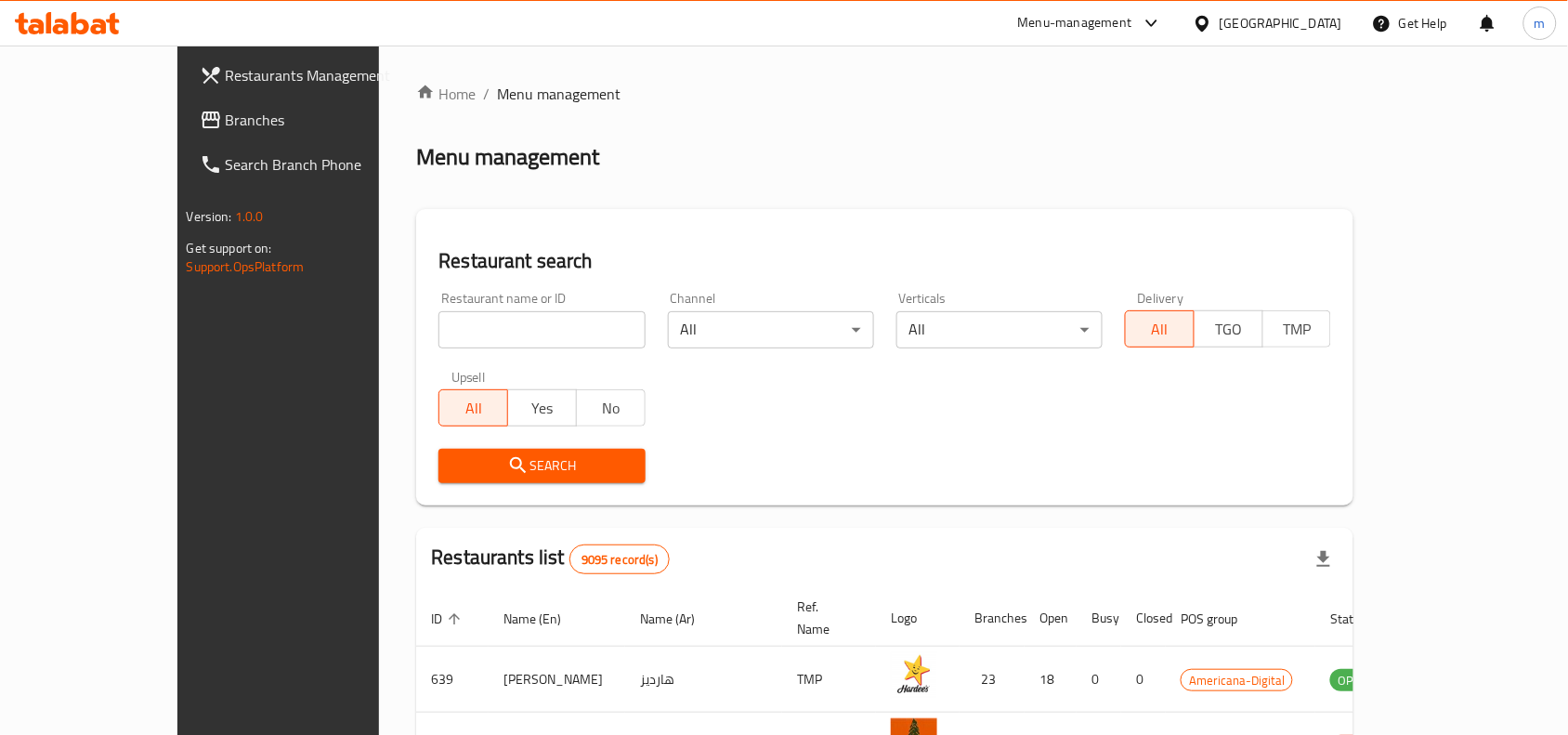
drag, startPoint x: 147, startPoint y: 121, endPoint x: 182, endPoint y: 137, distance: 39.1
click at [226, 121] on span "Branches" at bounding box center [325, 120] width 199 height 22
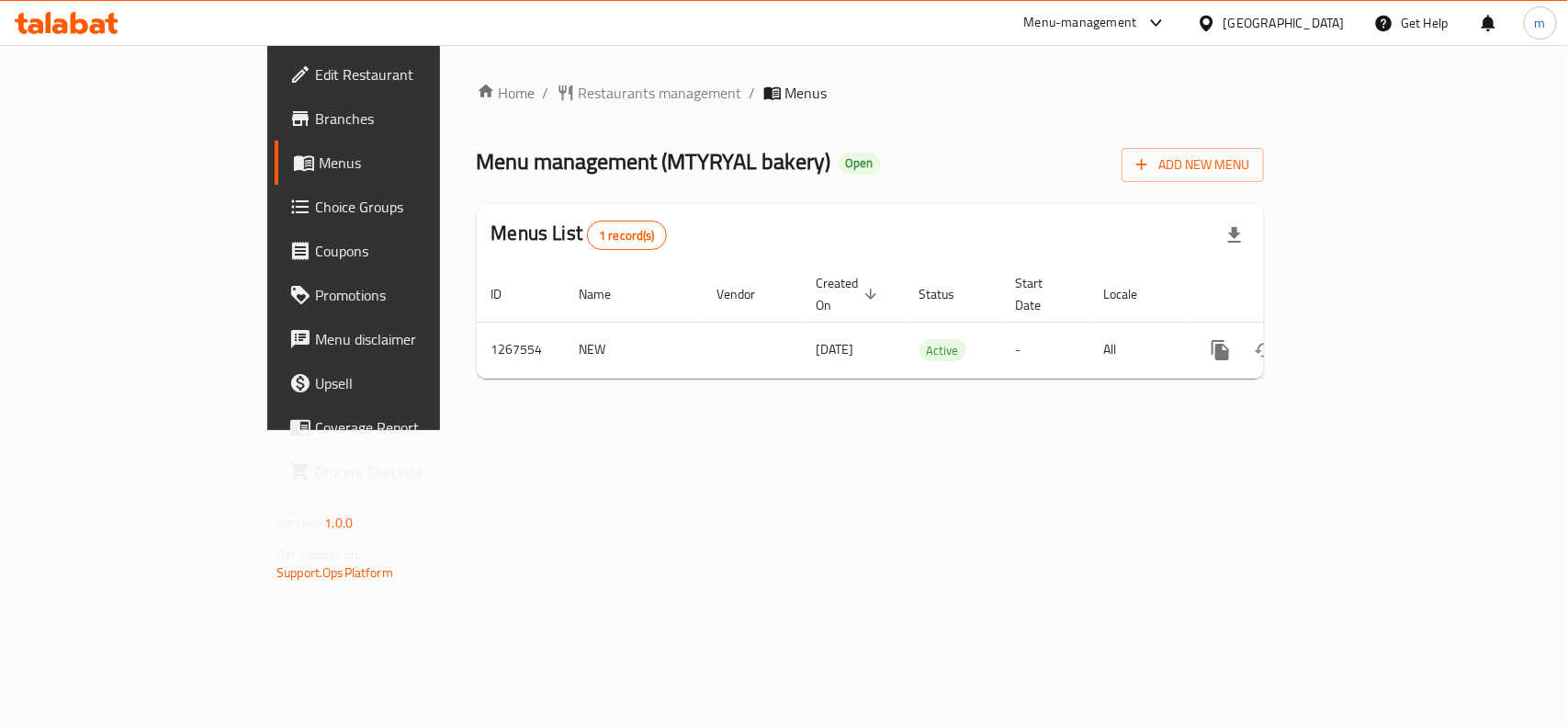
click at [1295, 34] on div "[GEOGRAPHIC_DATA]" at bounding box center [1270, 23] width 177 height 45
click at [1223, 33] on div at bounding box center [1209, 23] width 27 height 20
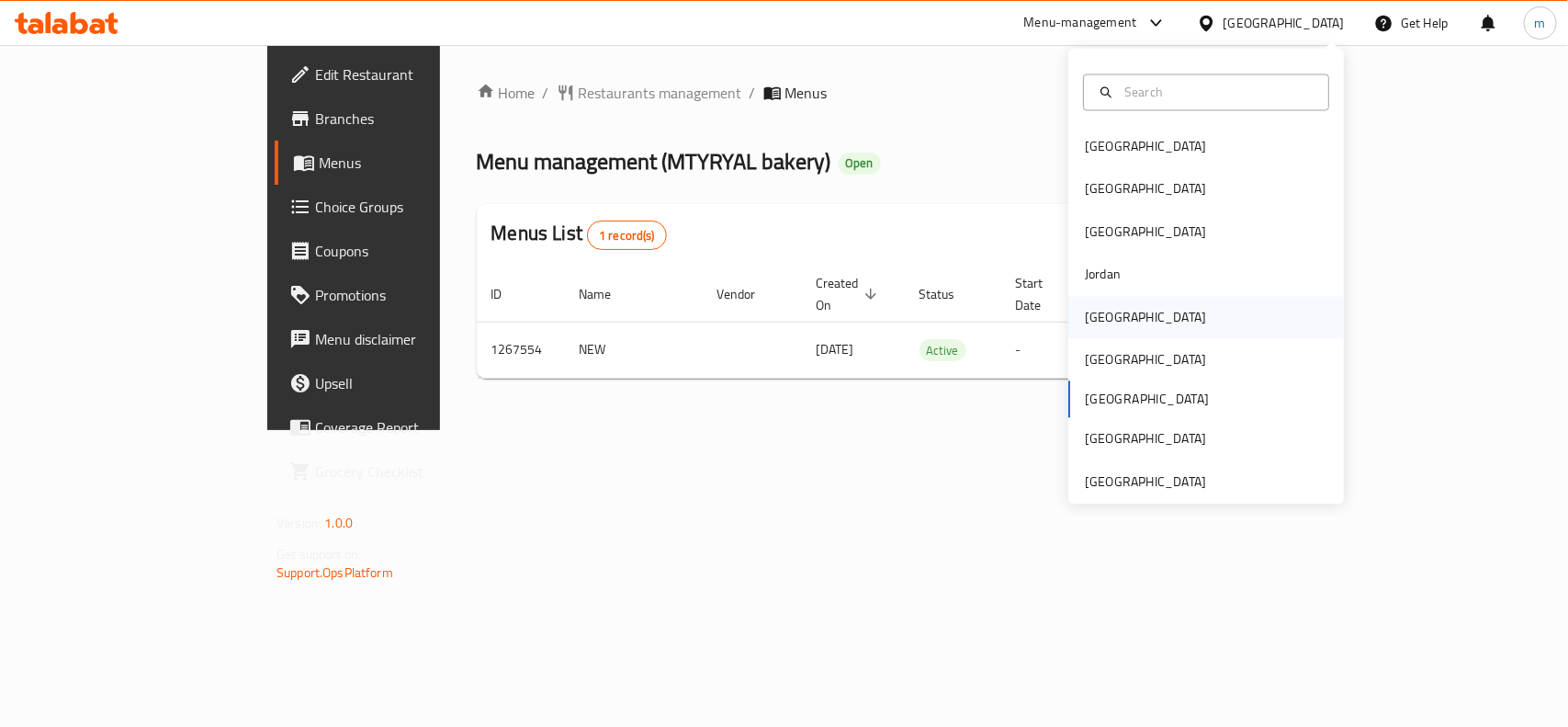
click at [1085, 316] on div "[GEOGRAPHIC_DATA]" at bounding box center [1145, 317] width 122 height 20
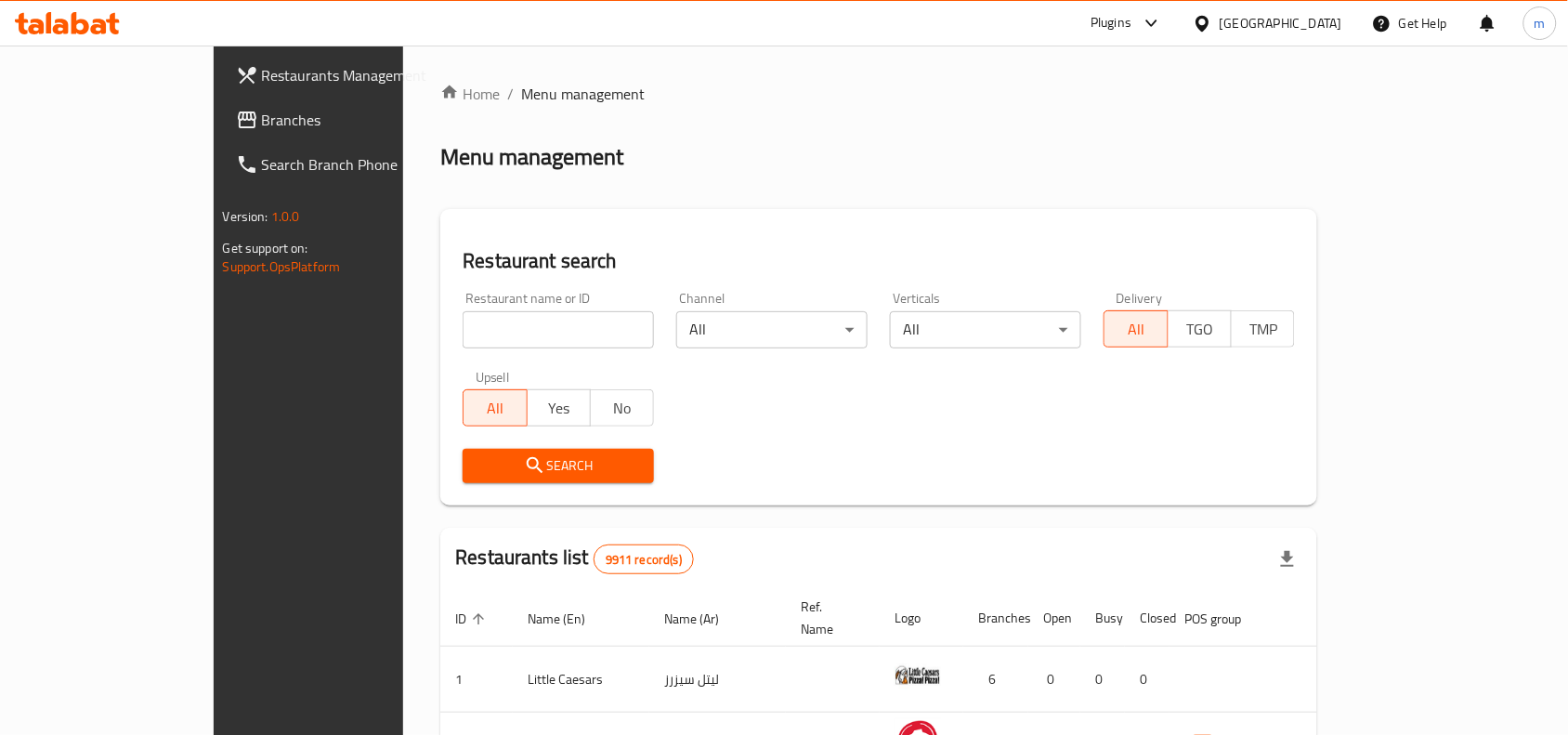
drag, startPoint x: 107, startPoint y: 128, endPoint x: 122, endPoint y: 137, distance: 17.5
click at [262, 128] on span "Branches" at bounding box center [361, 120] width 199 height 22
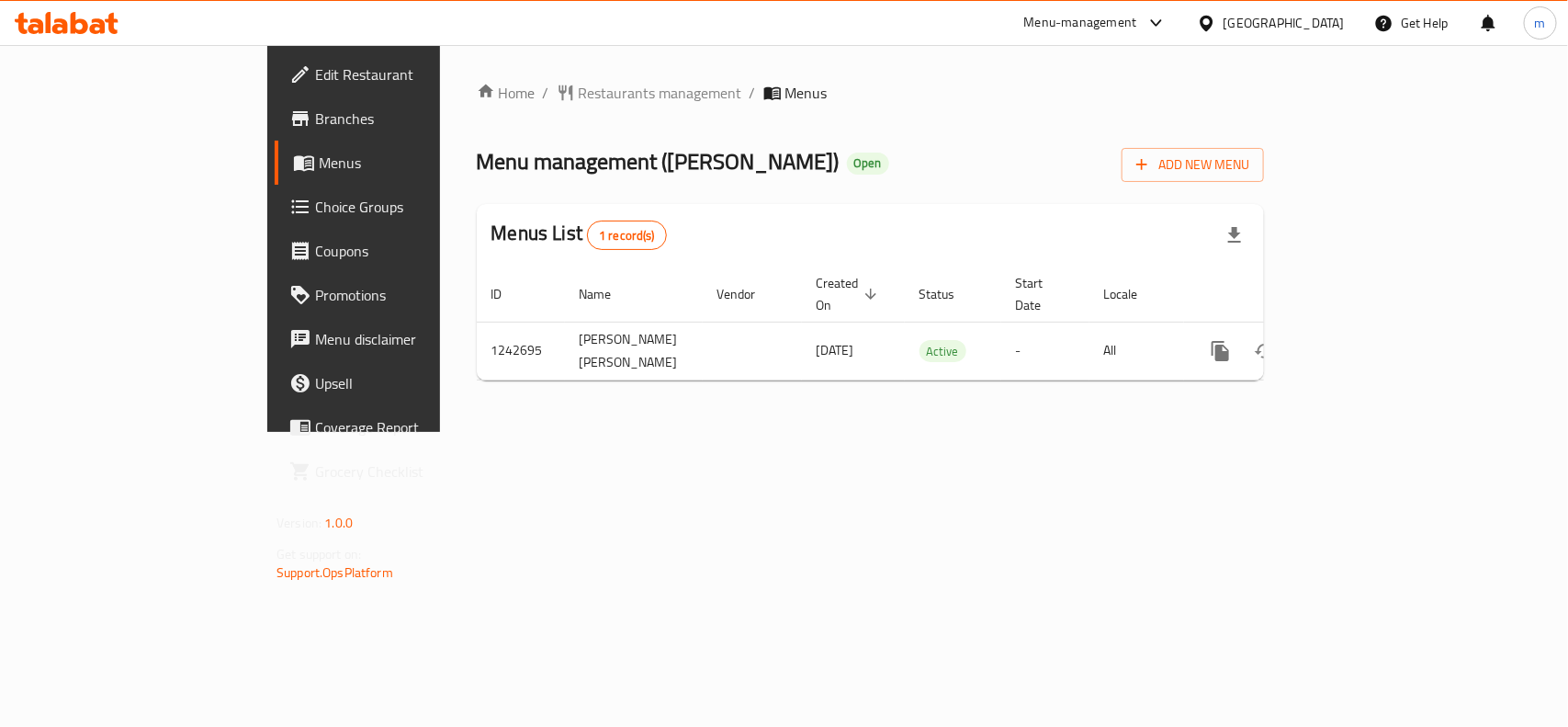
click at [1334, 31] on div "[GEOGRAPHIC_DATA]" at bounding box center [1283, 23] width 122 height 20
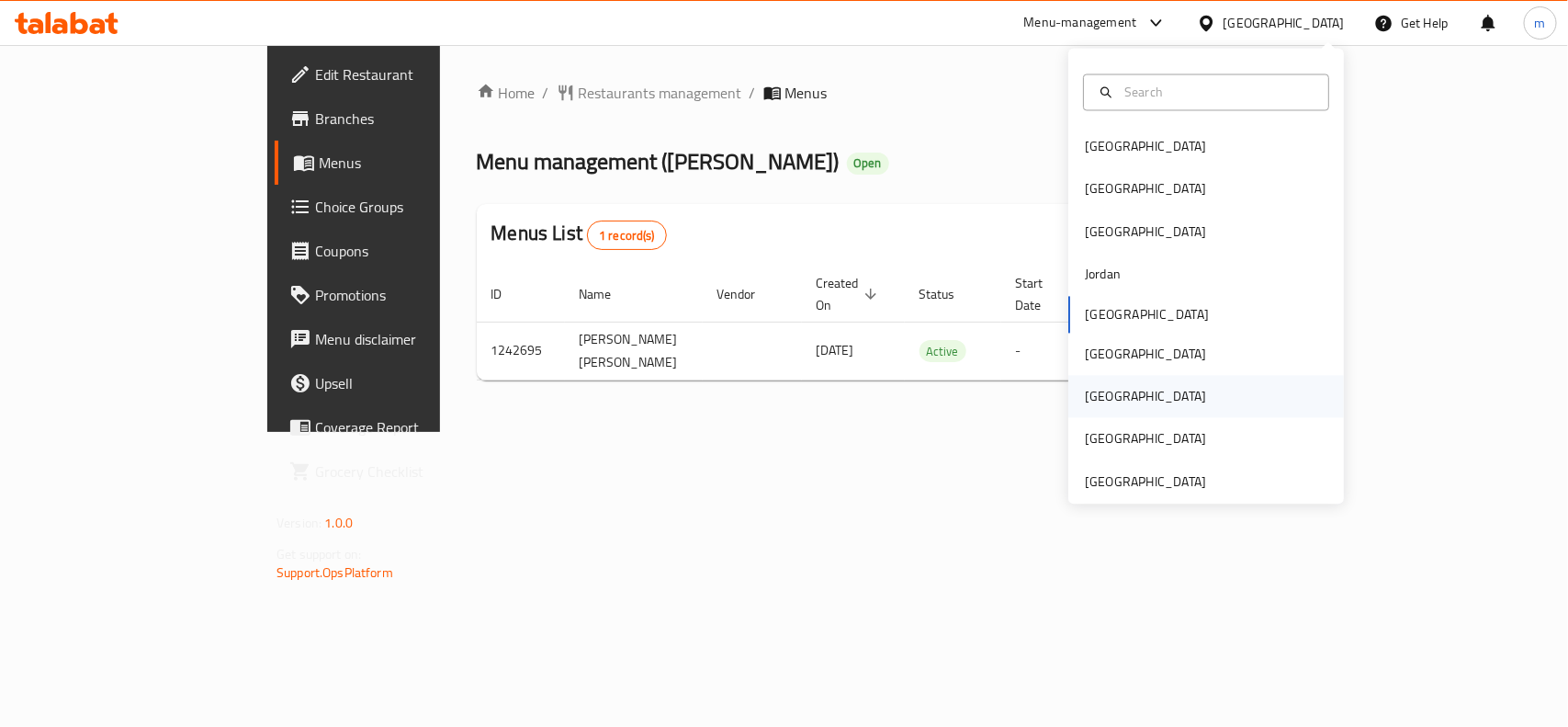
click at [1112, 416] on div "[GEOGRAPHIC_DATA]" at bounding box center [1145, 397] width 150 height 43
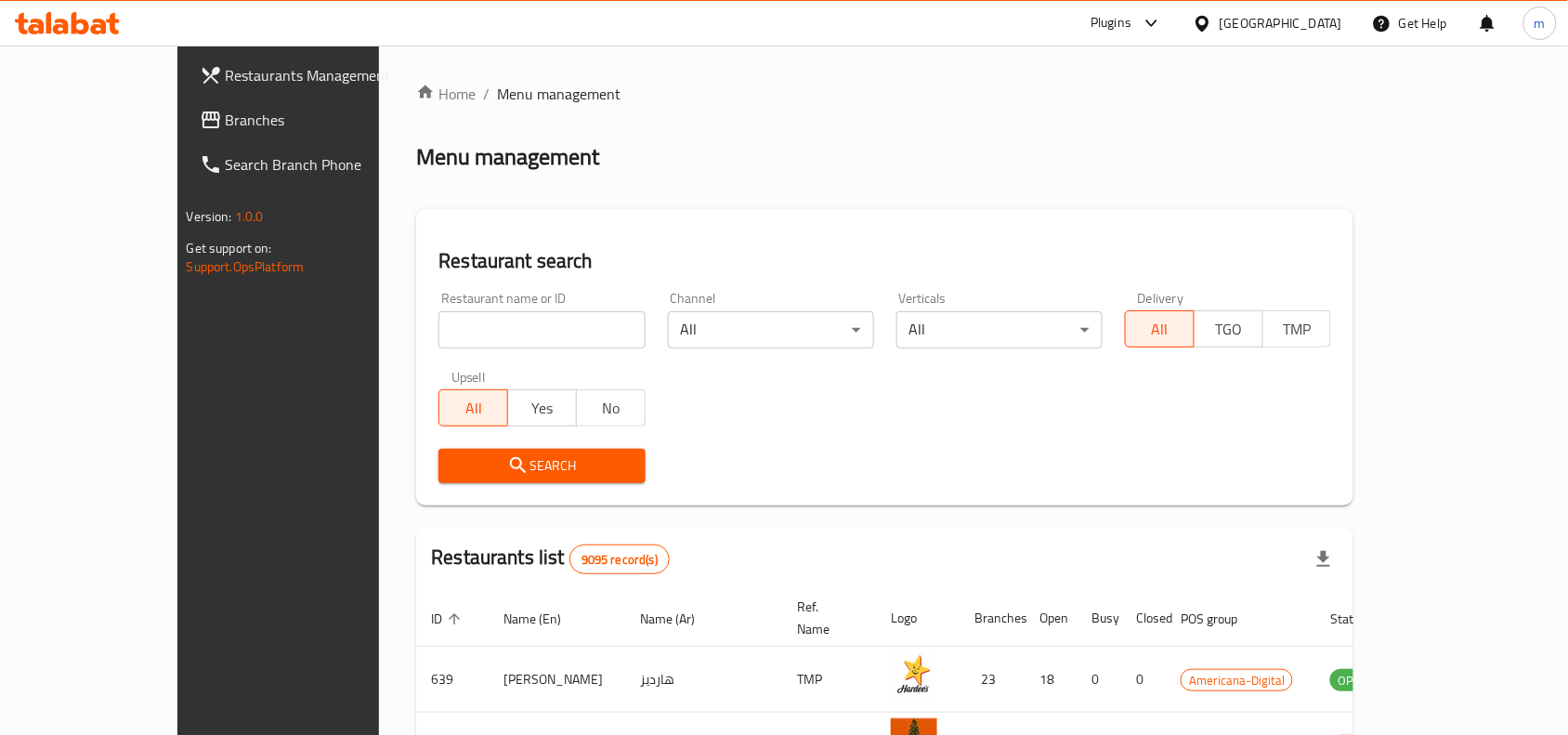
click at [226, 109] on span "Branches" at bounding box center [325, 120] width 199 height 22
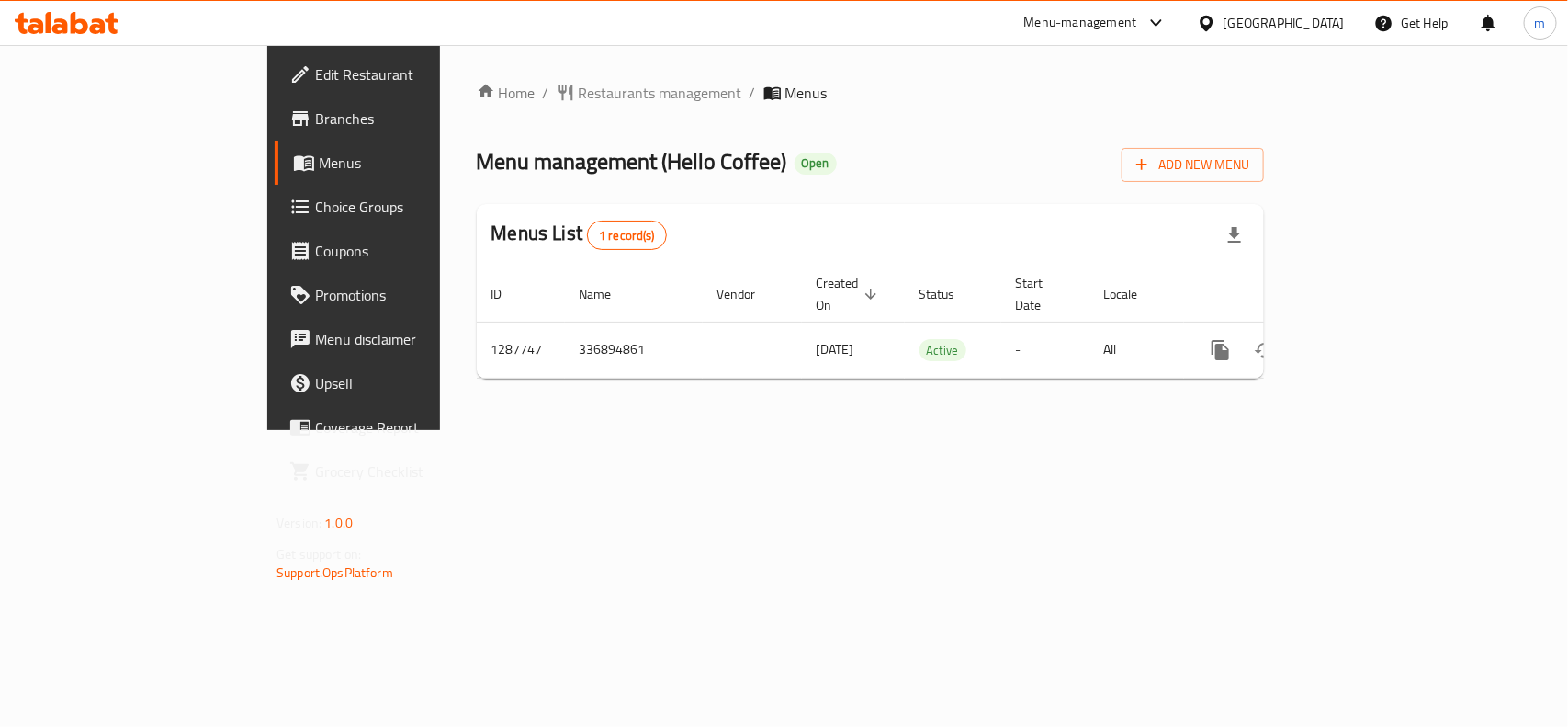
click at [1212, 24] on icon at bounding box center [1205, 23] width 13 height 16
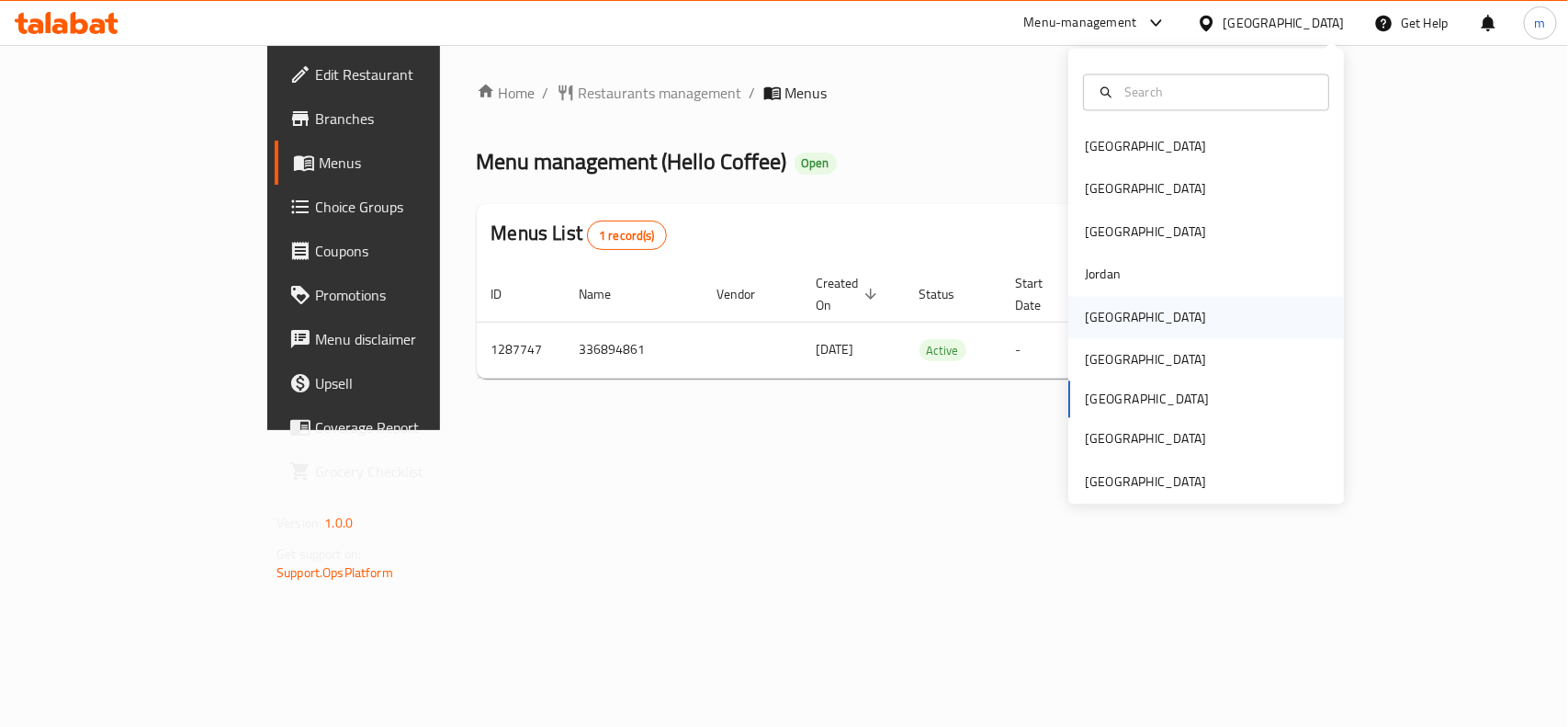
click at [1116, 330] on div "[GEOGRAPHIC_DATA]" at bounding box center [1145, 317] width 150 height 43
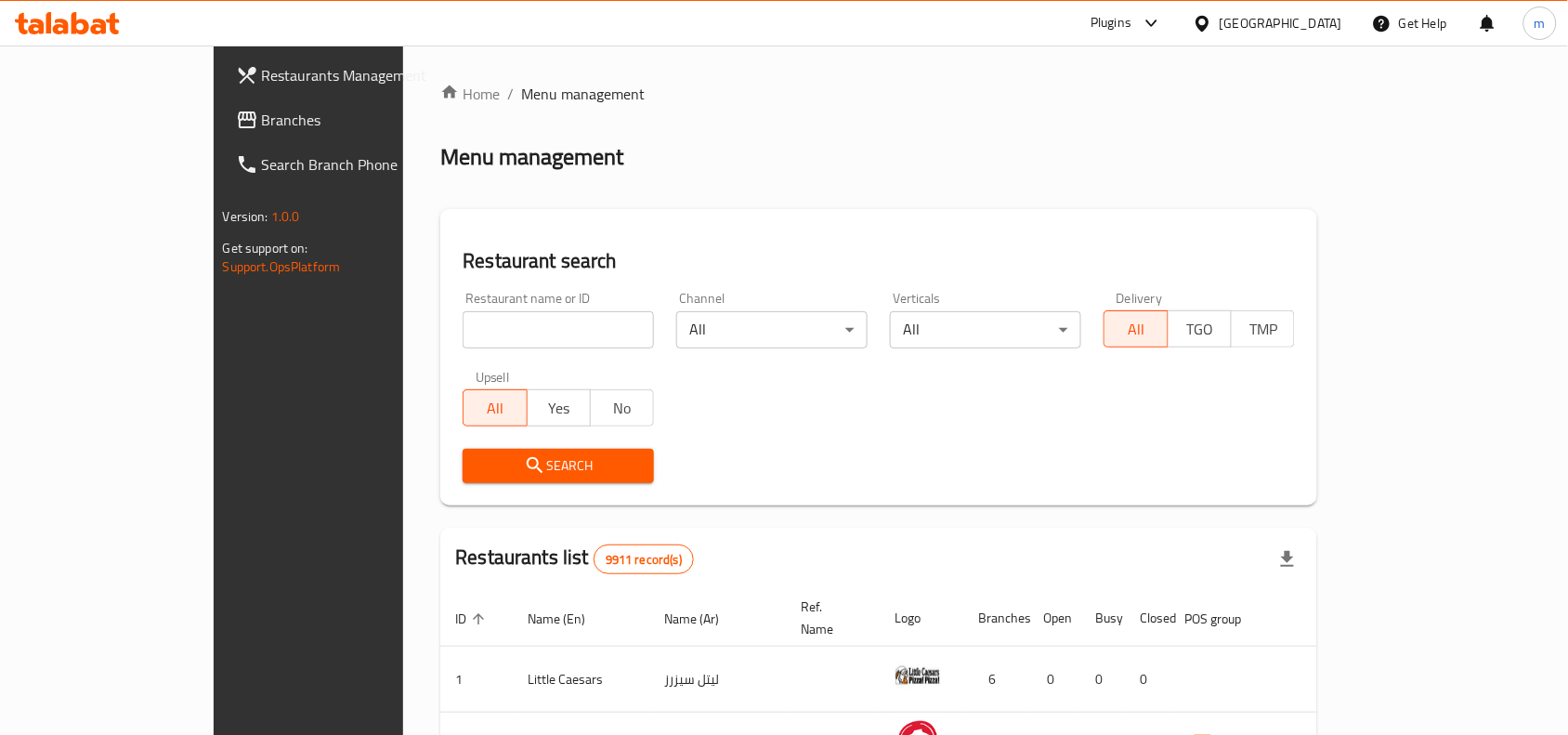
drag, startPoint x: 68, startPoint y: 124, endPoint x: 59, endPoint y: 123, distance: 9.3
click at [262, 124] on span "Branches" at bounding box center [361, 120] width 199 height 22
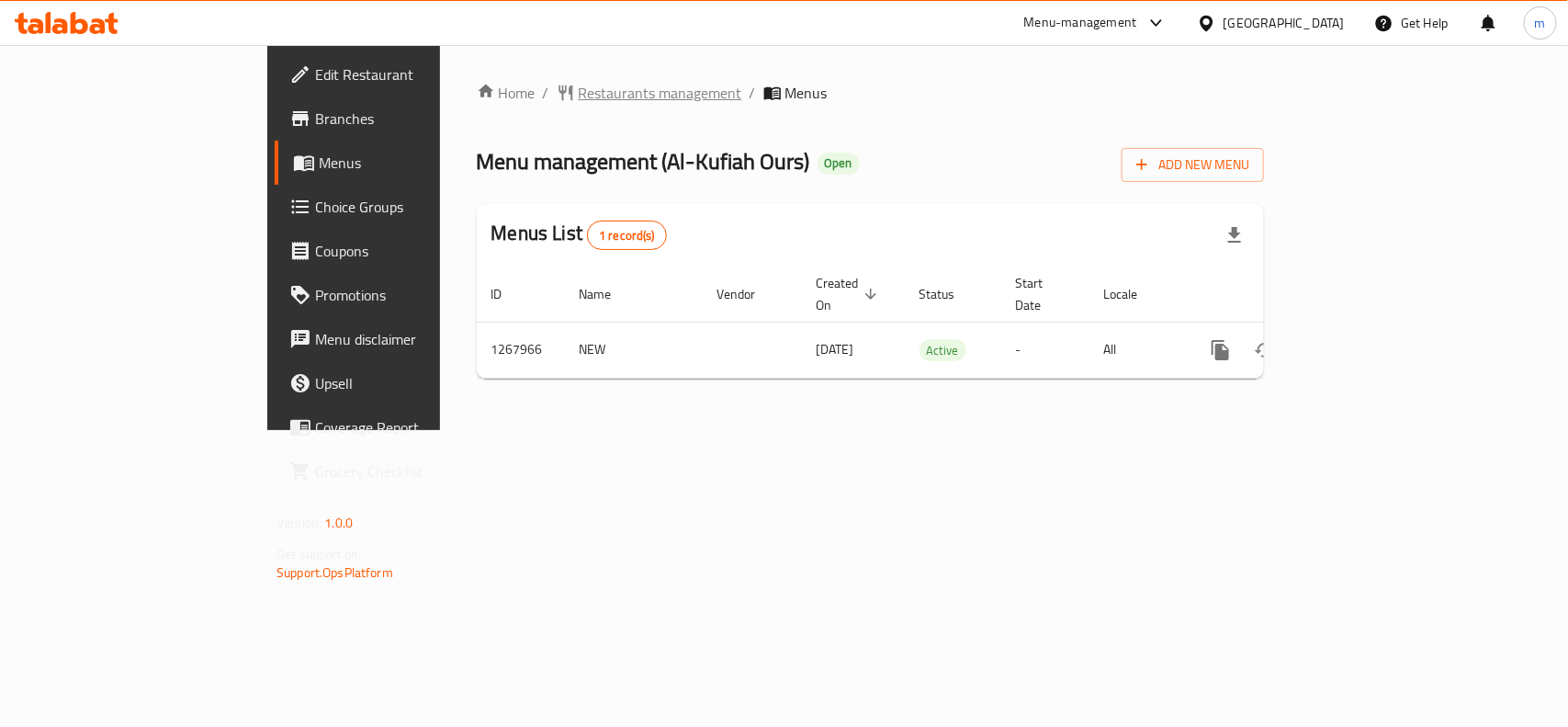
click at [578, 82] on span "Restaurants management" at bounding box center [659, 93] width 163 height 22
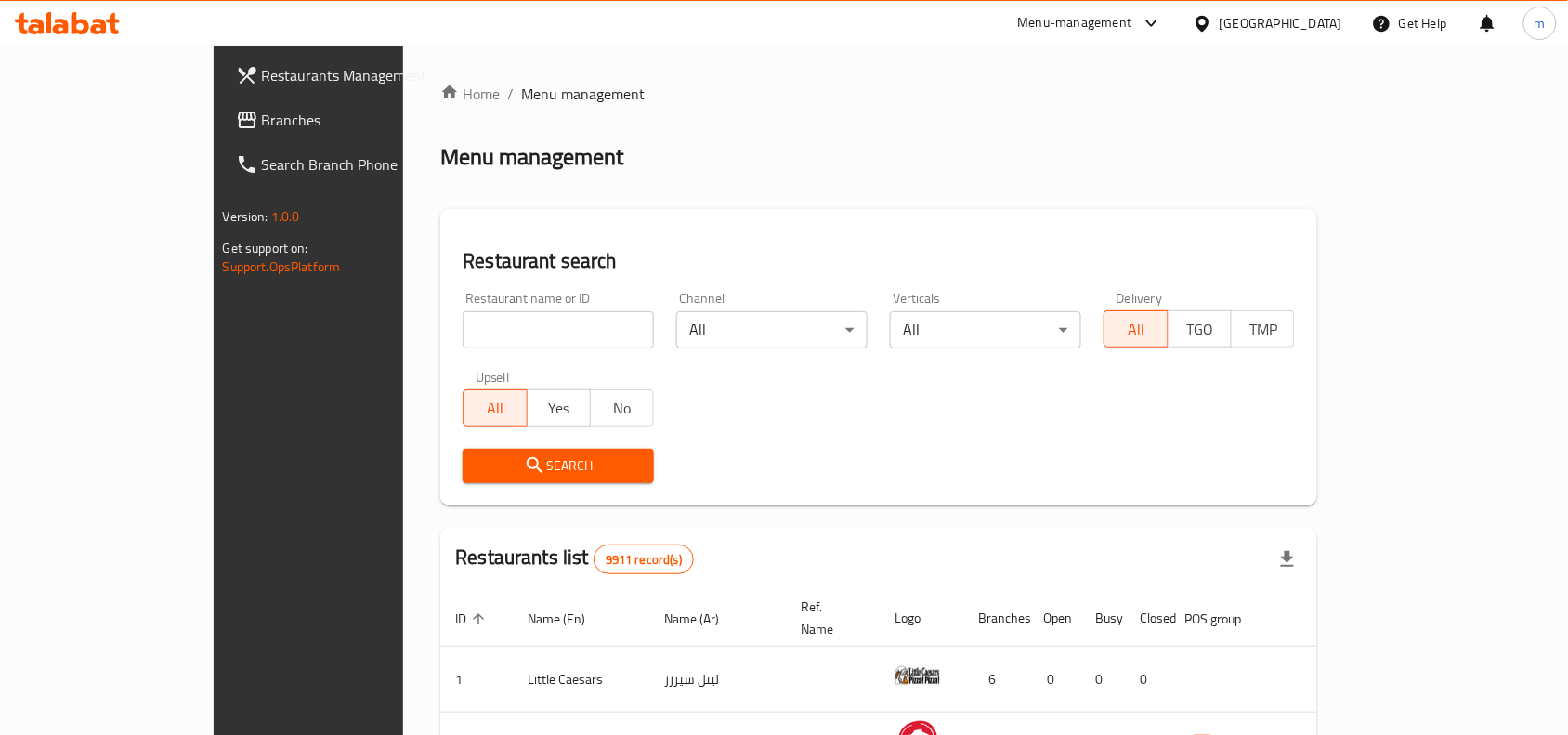
click at [262, 117] on span "Branches" at bounding box center [361, 120] width 199 height 22
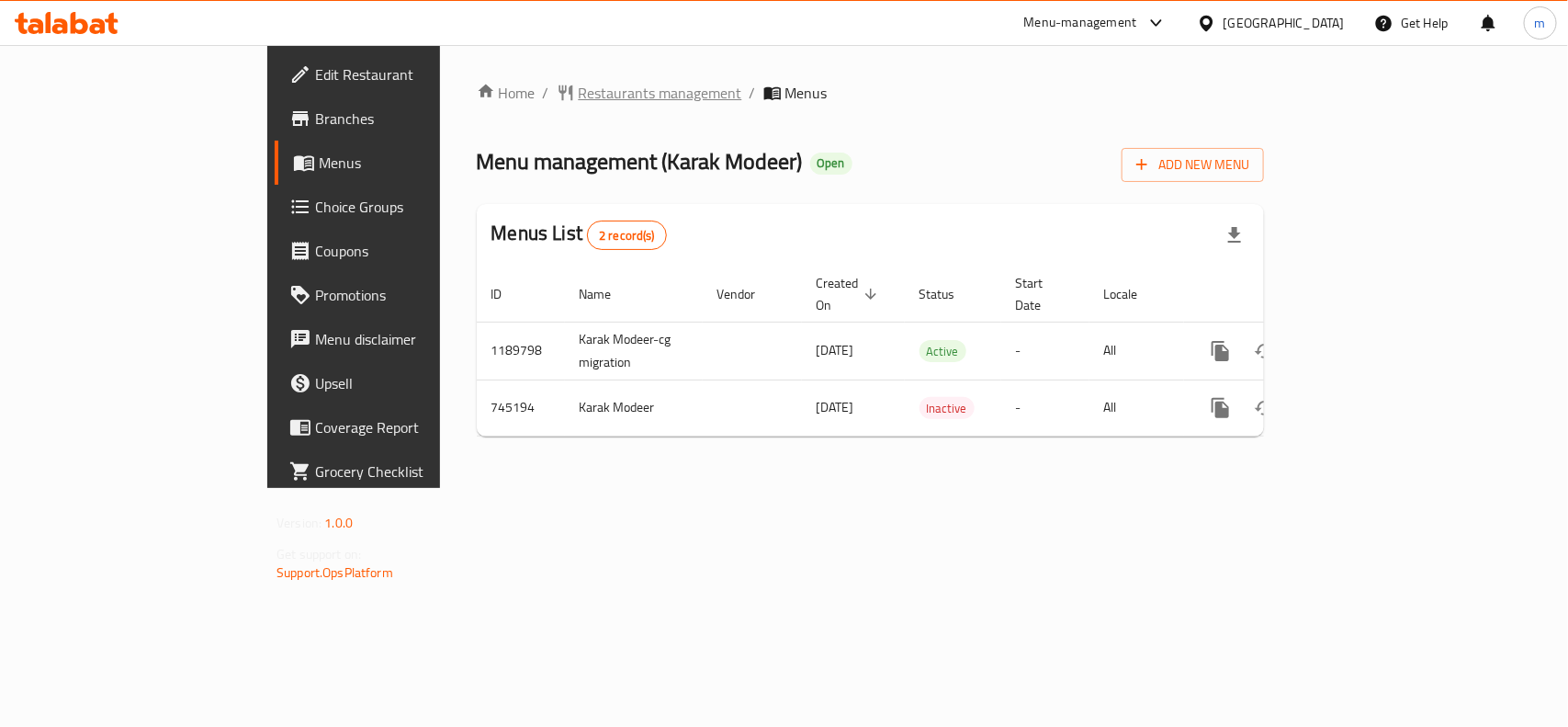
click at [578, 95] on span "Restaurants management" at bounding box center [659, 93] width 163 height 22
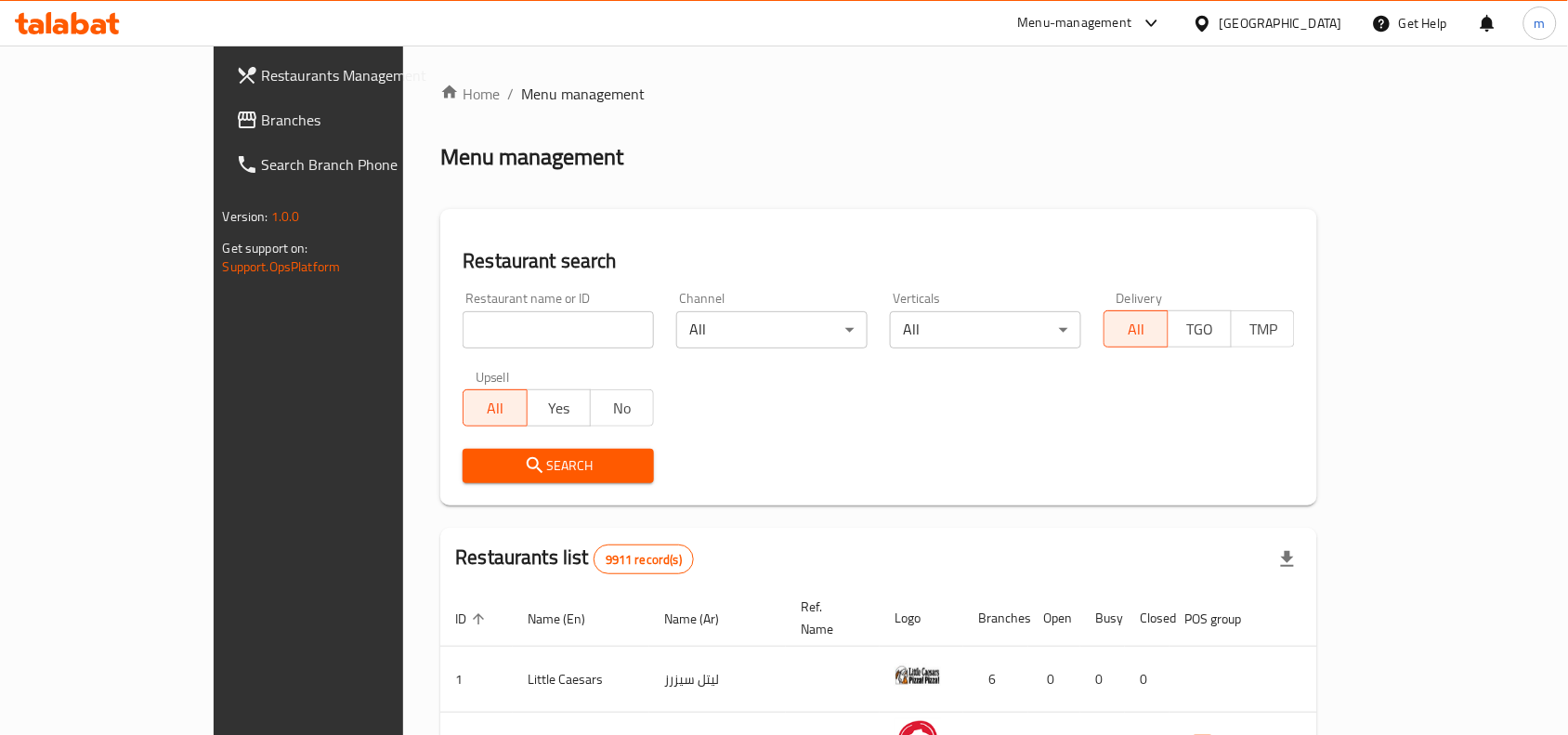
click at [451, 325] on div "Restaurant name or ID Restaurant name or ID" at bounding box center [558, 320] width 214 height 79
click at [463, 322] on input "search" at bounding box center [558, 329] width 191 height 37
paste input "648438"
type input "648438"
click button "Search" at bounding box center [558, 466] width 191 height 34
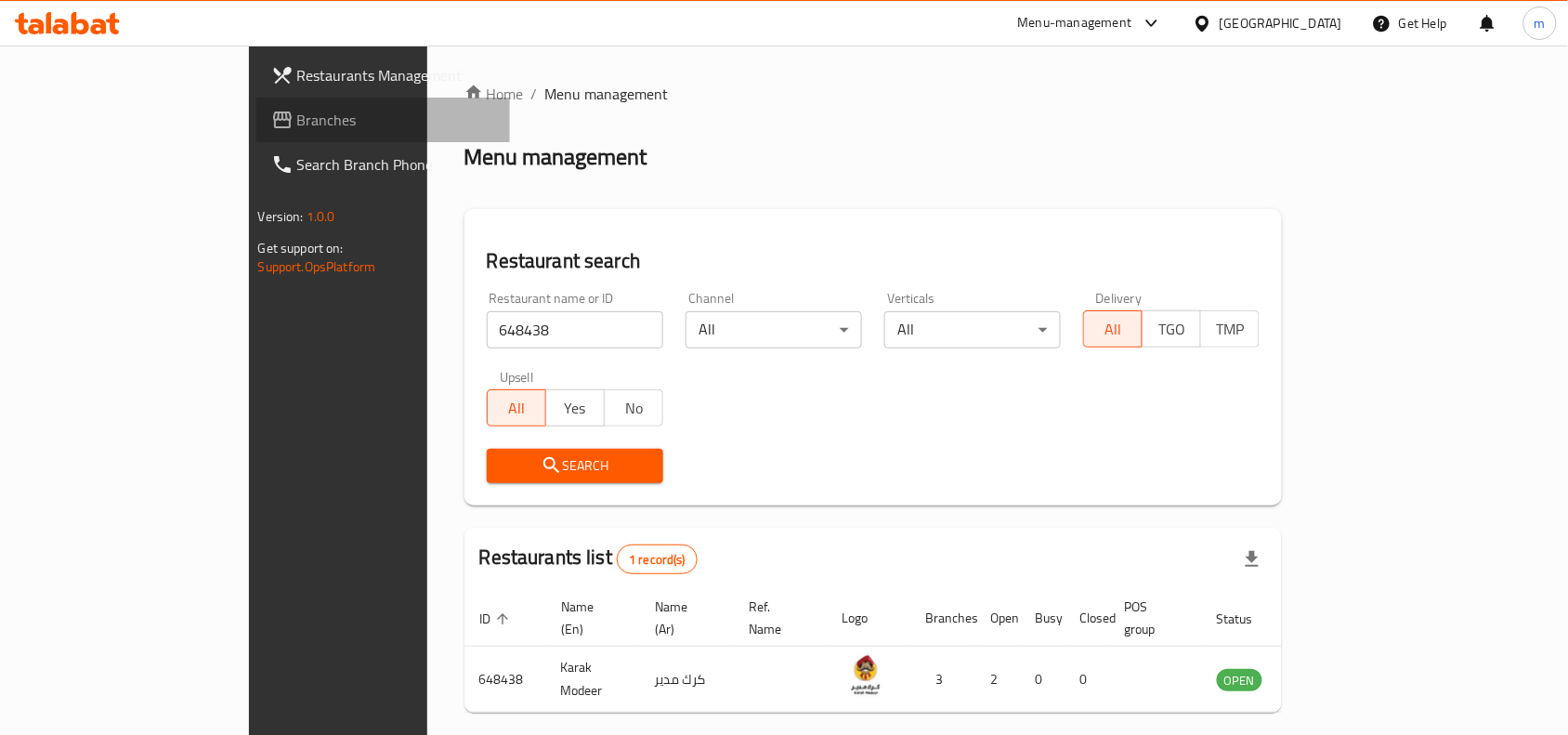
click at [297, 119] on span "Branches" at bounding box center [396, 120] width 199 height 22
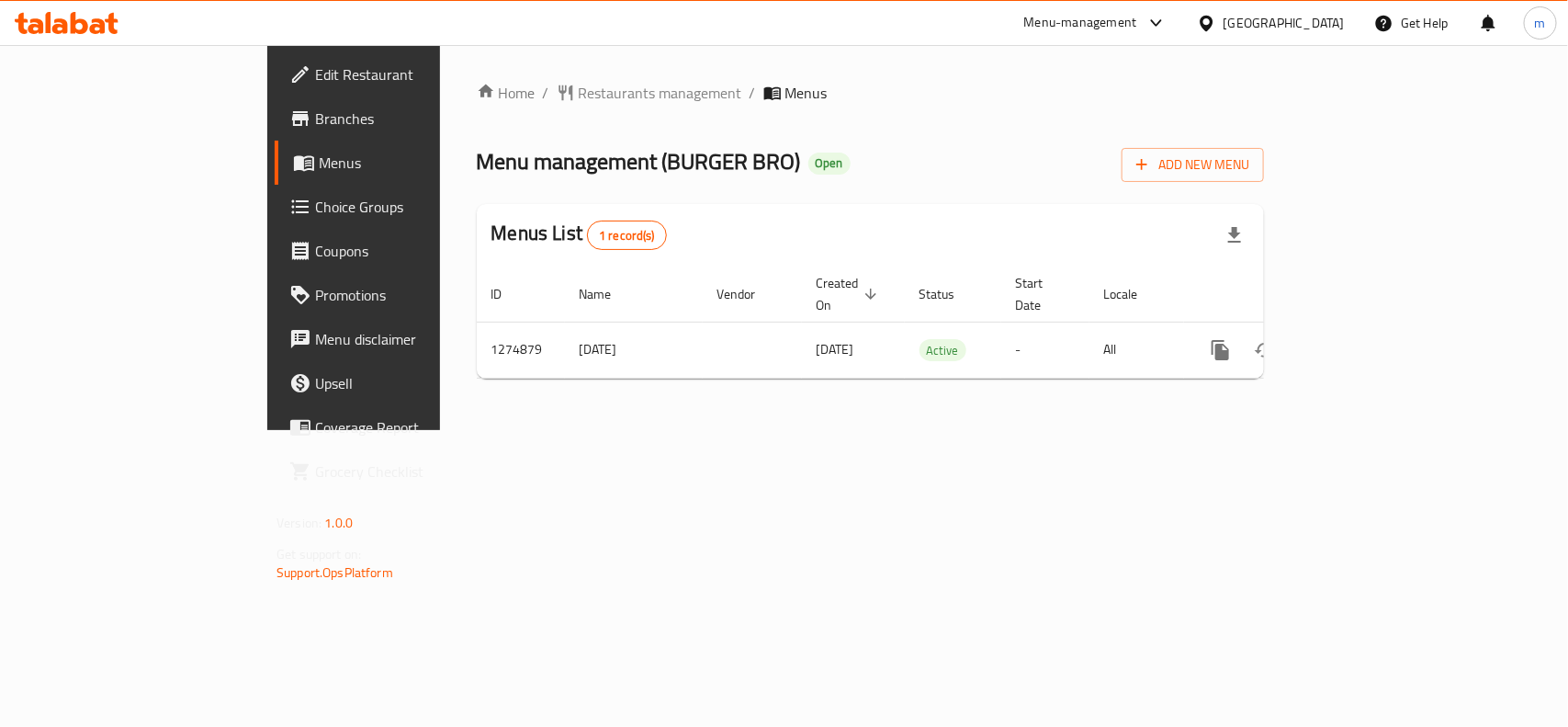
click at [1321, 24] on div "[GEOGRAPHIC_DATA]" at bounding box center [1283, 23] width 122 height 20
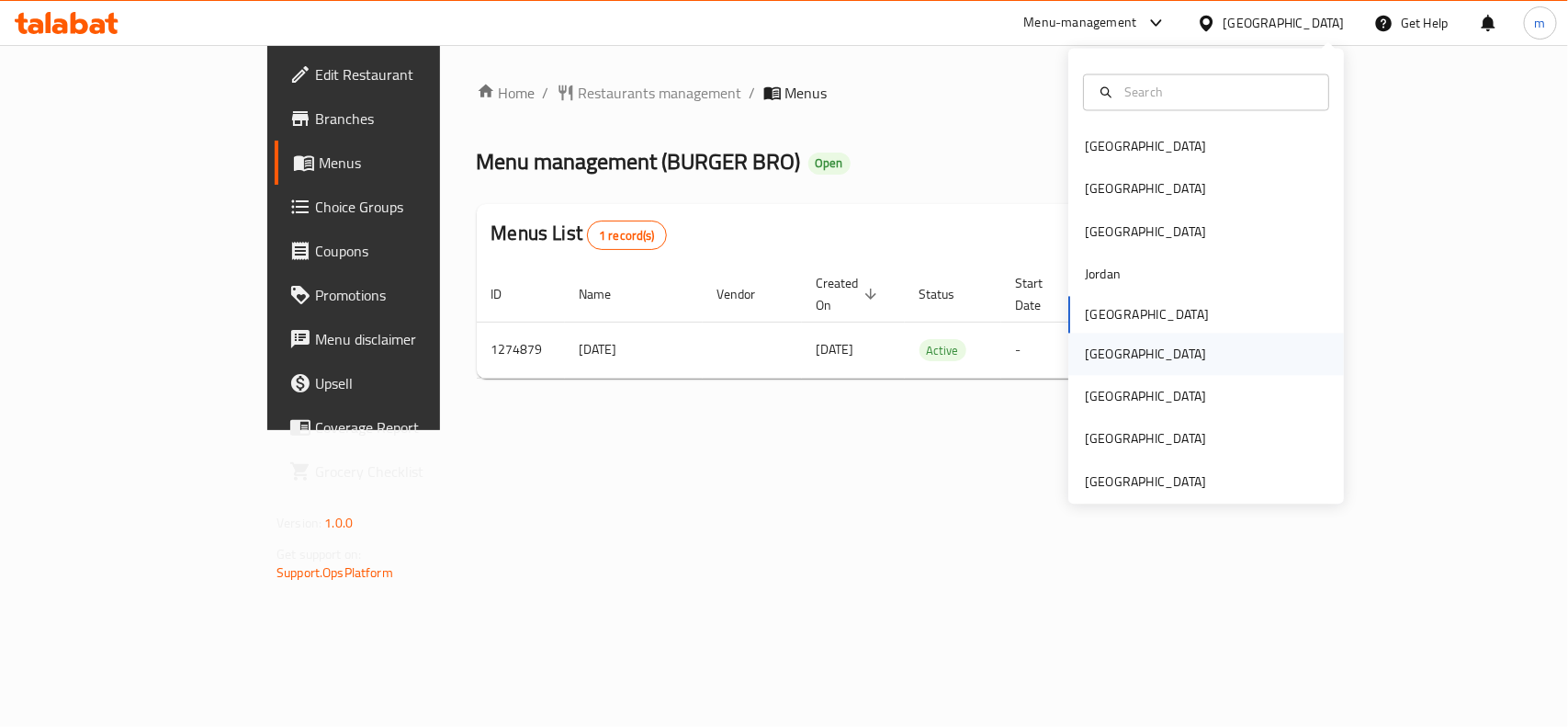
click at [1090, 358] on div "[GEOGRAPHIC_DATA]" at bounding box center [1145, 353] width 122 height 20
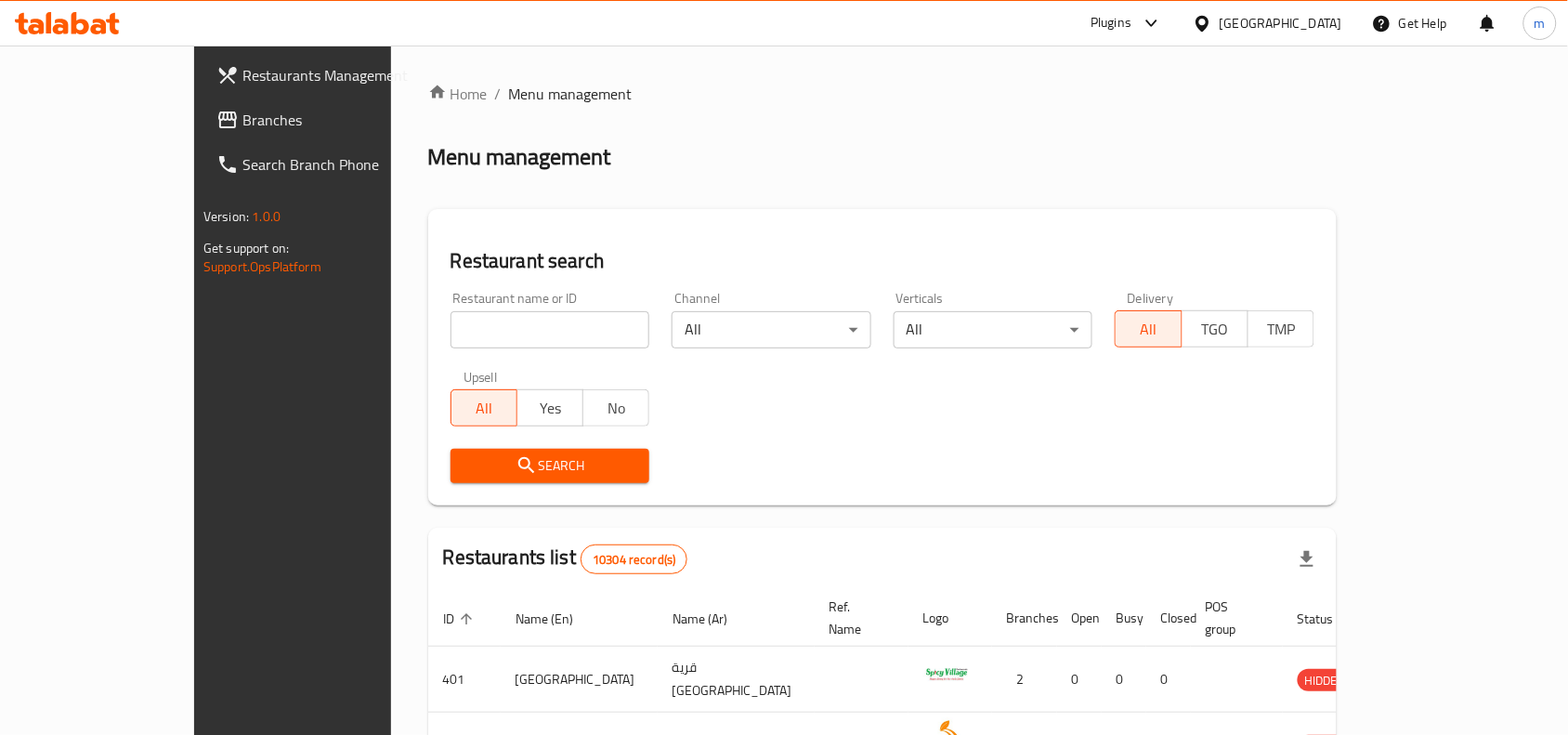
click at [202, 107] on link "Branches" at bounding box center [329, 120] width 255 height 45
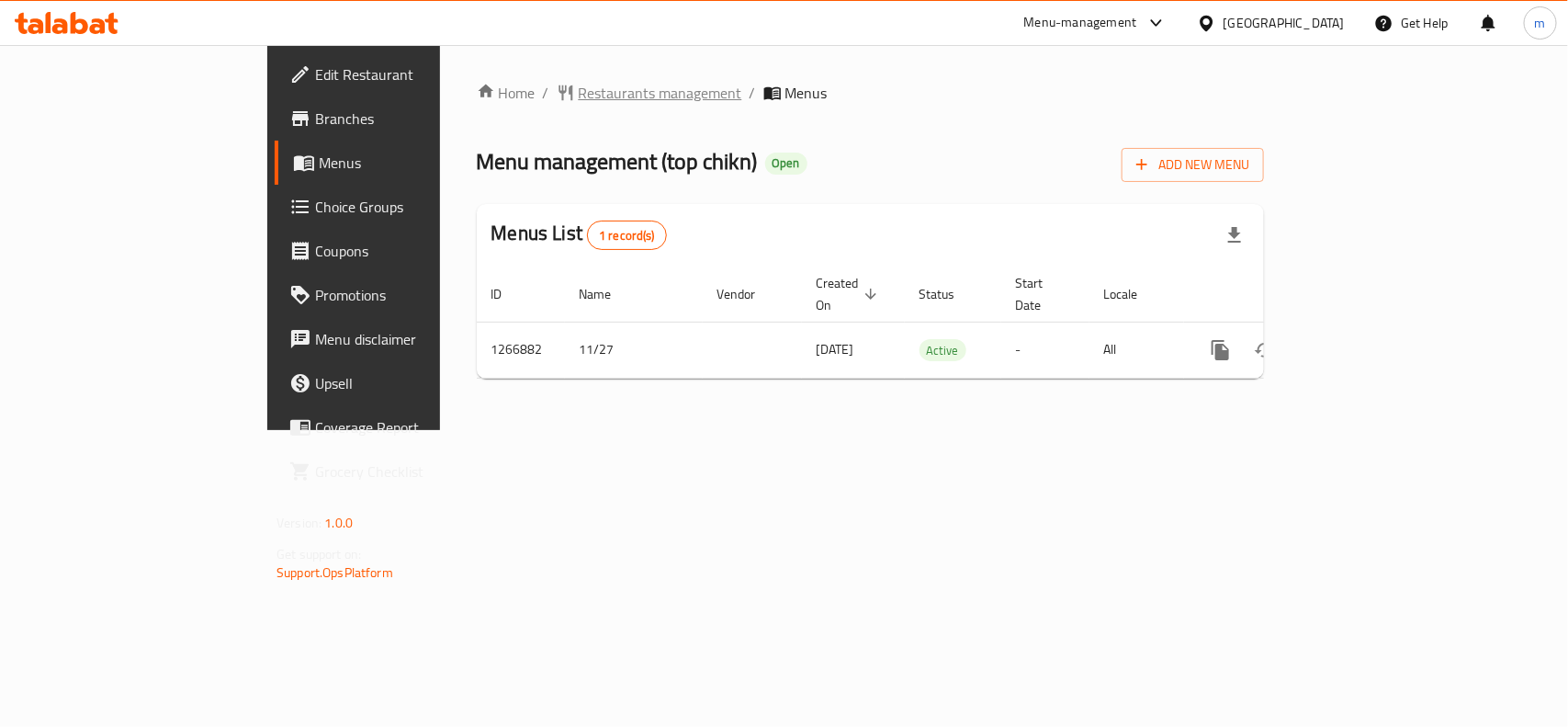
click at [578, 89] on span "Restaurants management" at bounding box center [659, 93] width 163 height 22
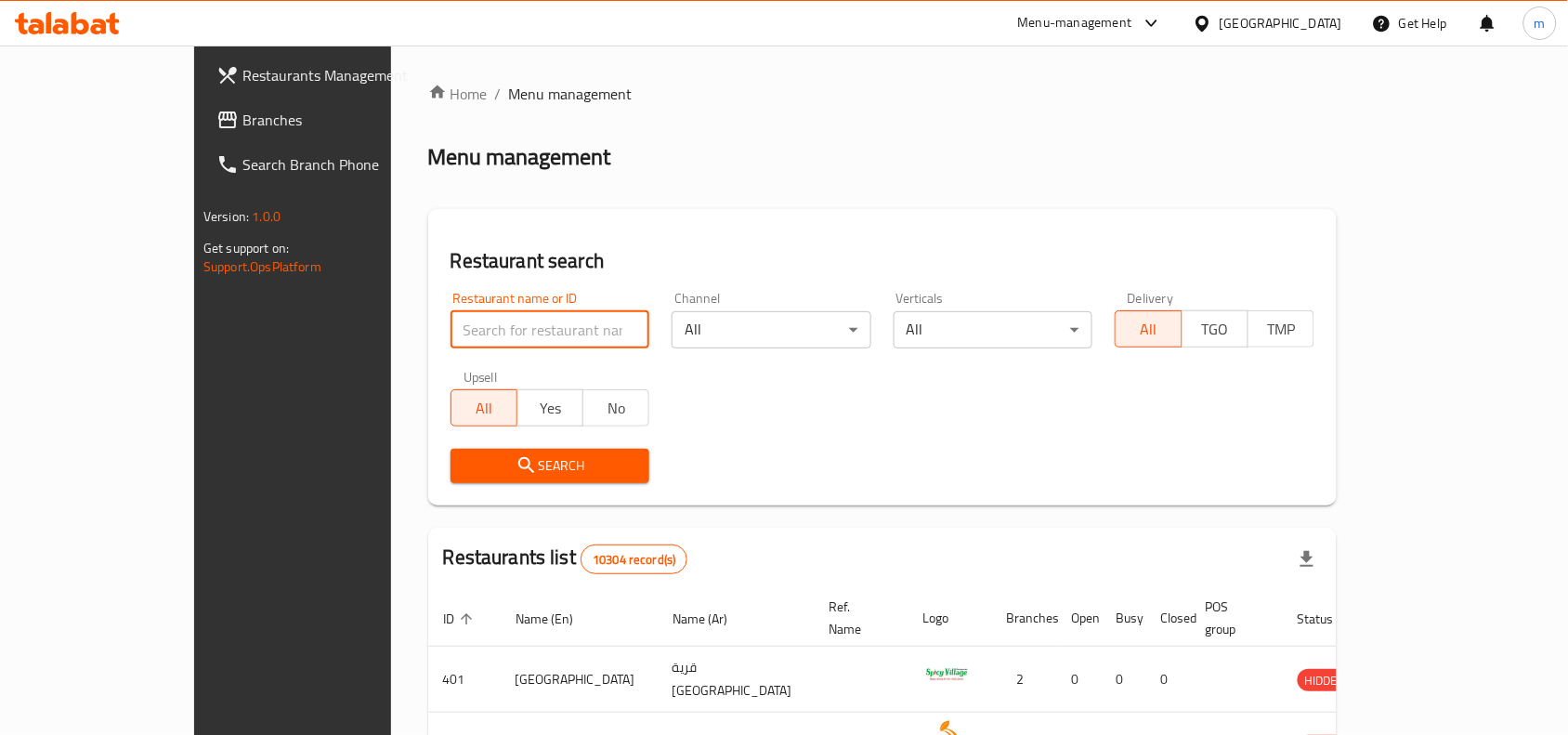
click at [451, 320] on input "search" at bounding box center [551, 329] width 200 height 37
paste input "687496"
type input "687496"
click button "Search" at bounding box center [551, 466] width 200 height 34
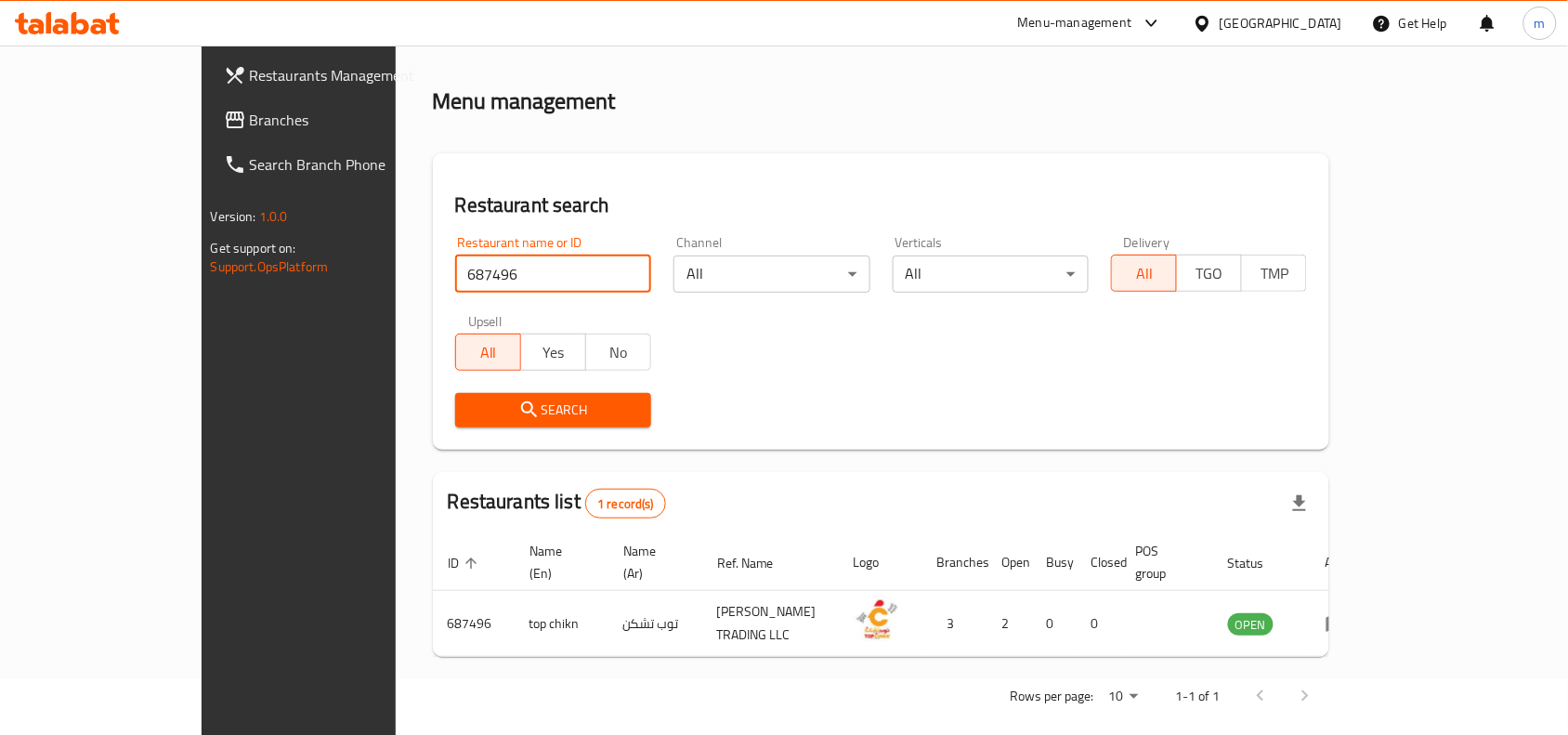
scroll to position [58, 0]
click at [1209, 26] on icon at bounding box center [1202, 23] width 13 height 16
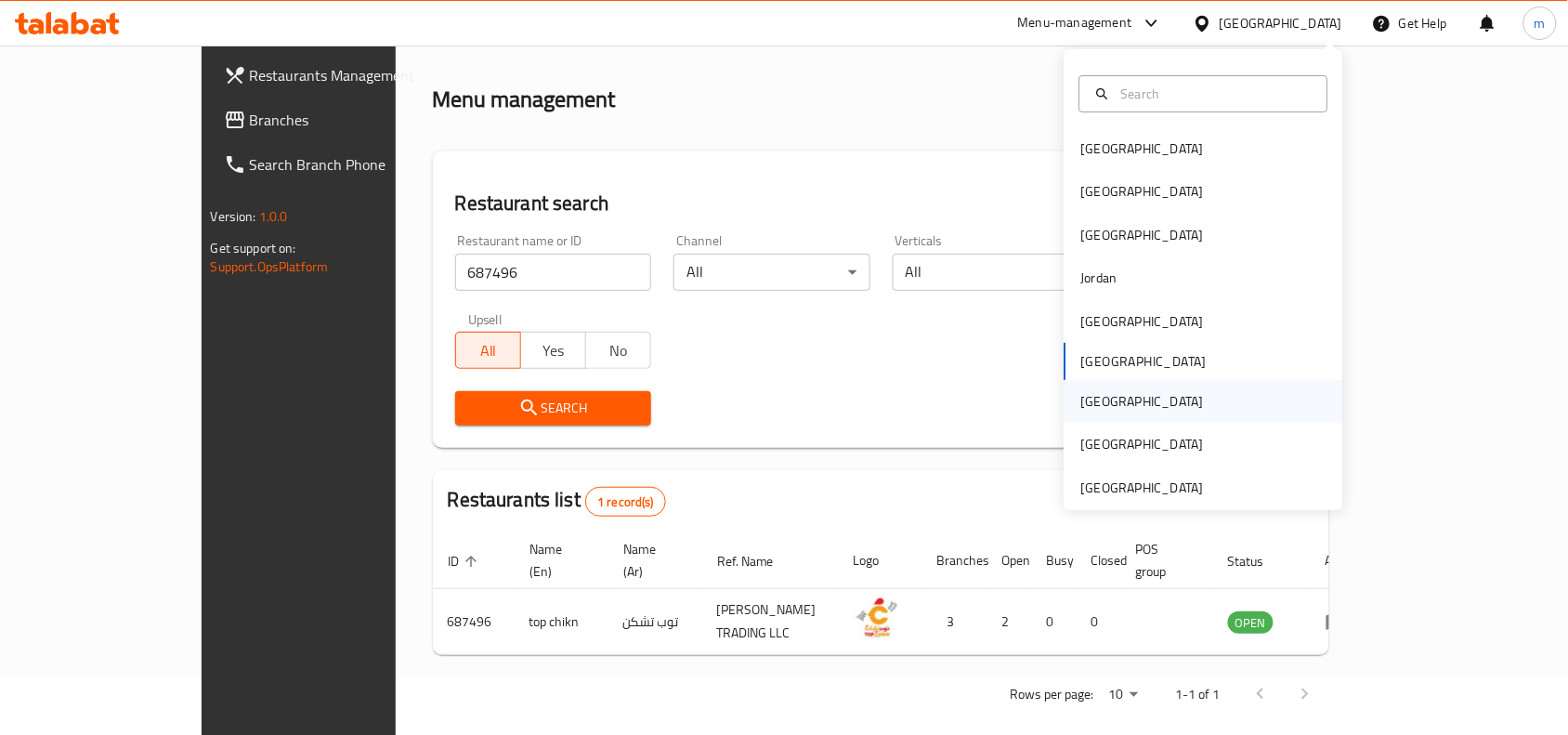
click at [1088, 406] on div "[GEOGRAPHIC_DATA]" at bounding box center [1142, 401] width 123 height 20
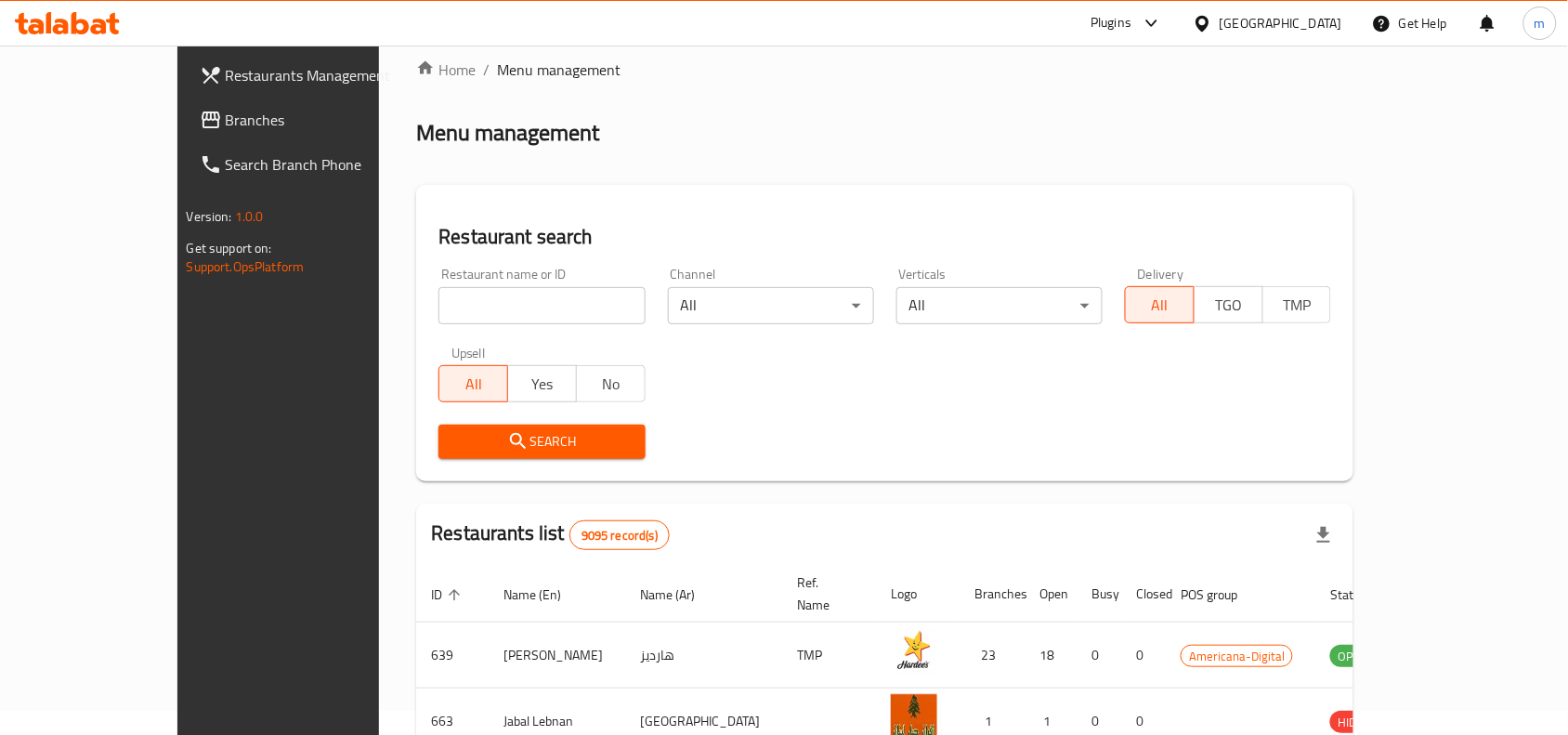
scroll to position [58, 0]
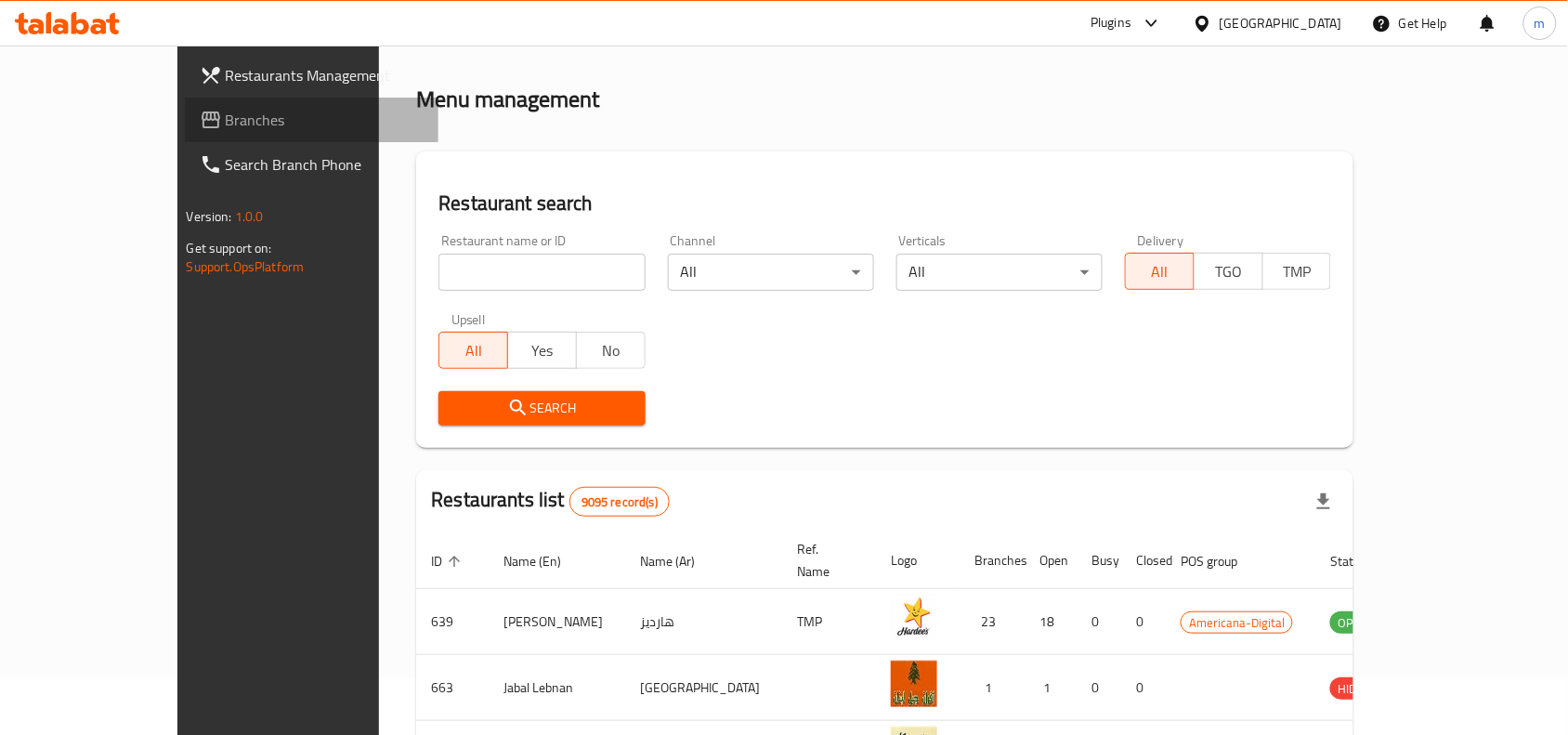
click at [226, 109] on span "Branches" at bounding box center [325, 120] width 199 height 22
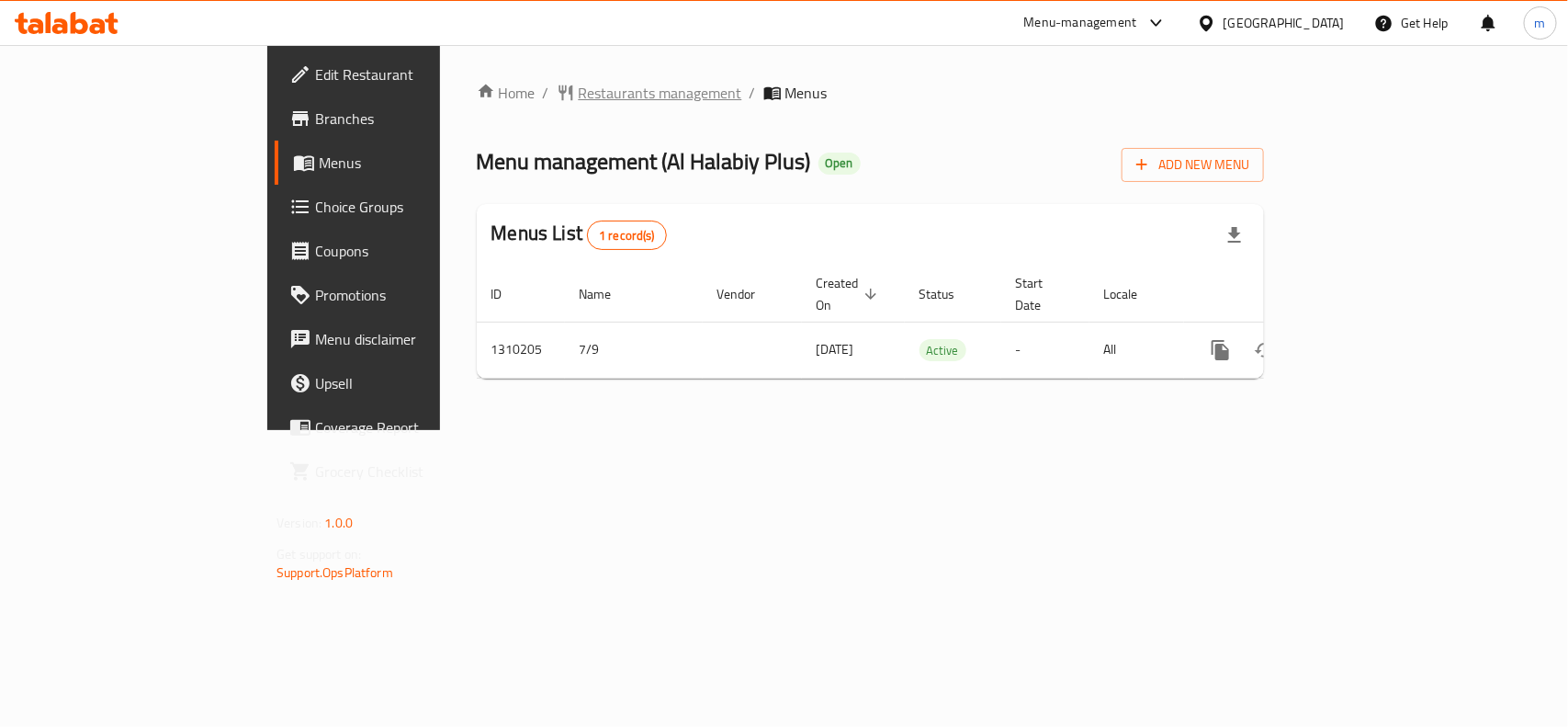
click at [578, 93] on span "Restaurants management" at bounding box center [659, 93] width 163 height 22
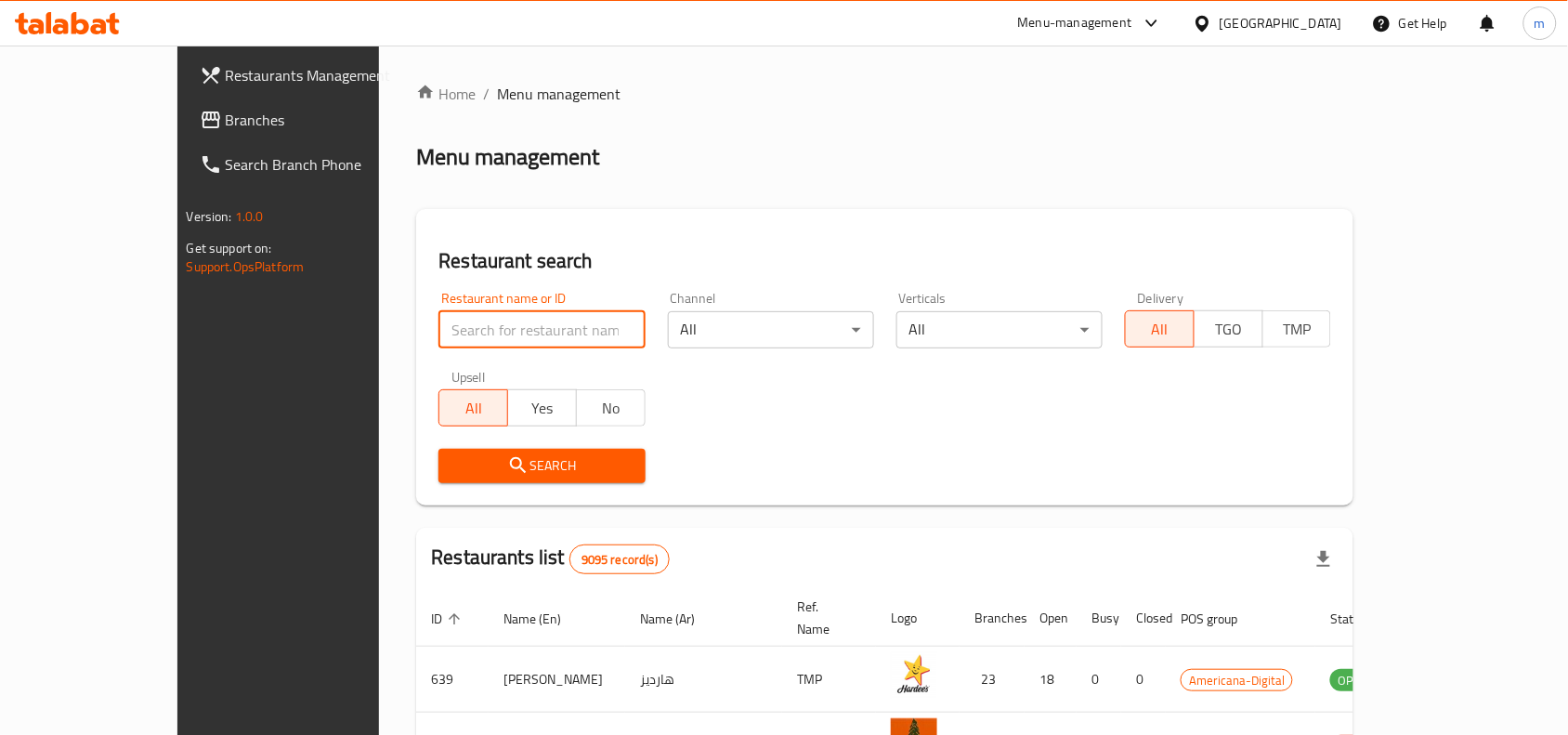
click at [438, 333] on input "search" at bounding box center [541, 329] width 206 height 37
paste input "705374"
type input "705374"
click button "Search" at bounding box center [541, 466] width 206 height 34
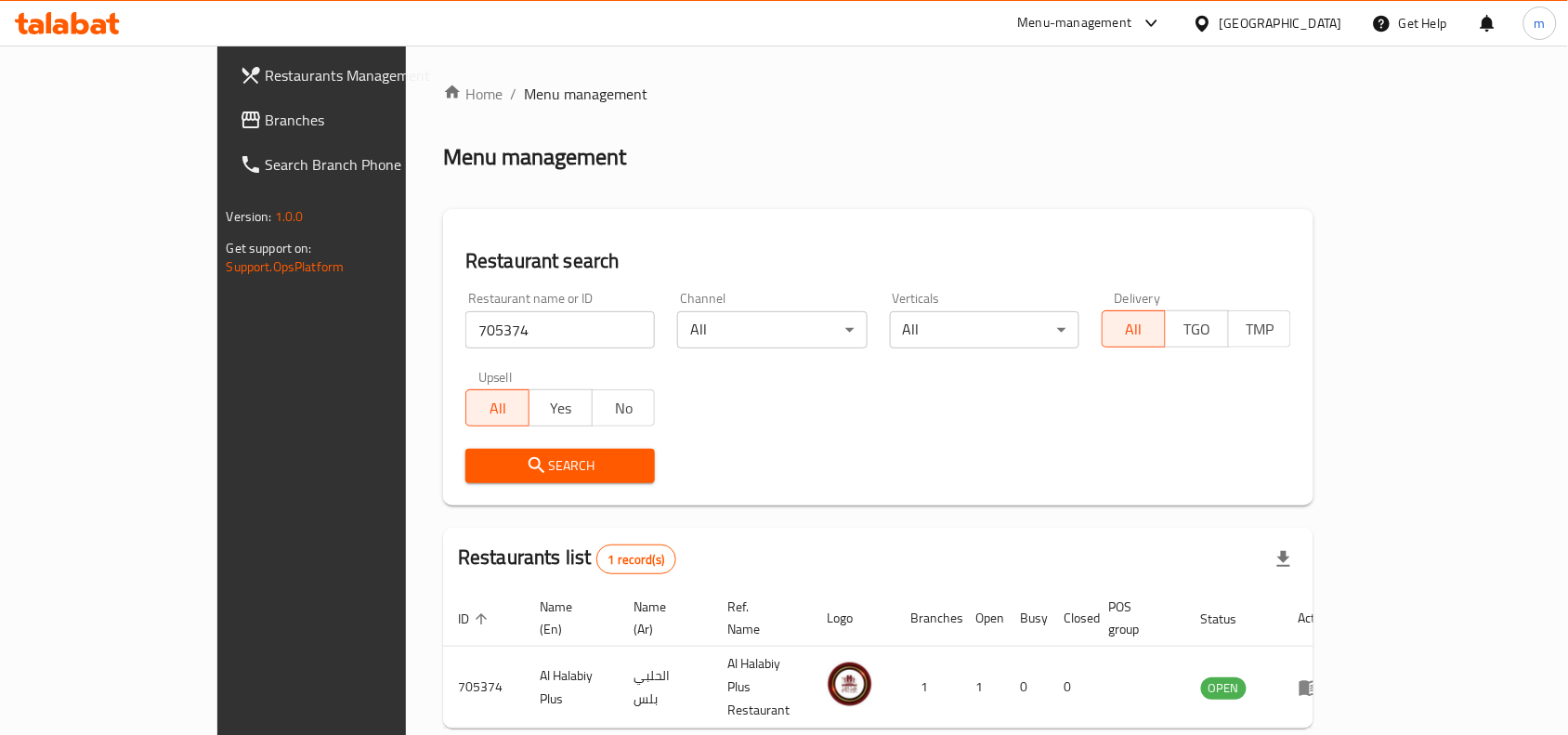
click at [1212, 31] on icon at bounding box center [1203, 24] width 20 height 20
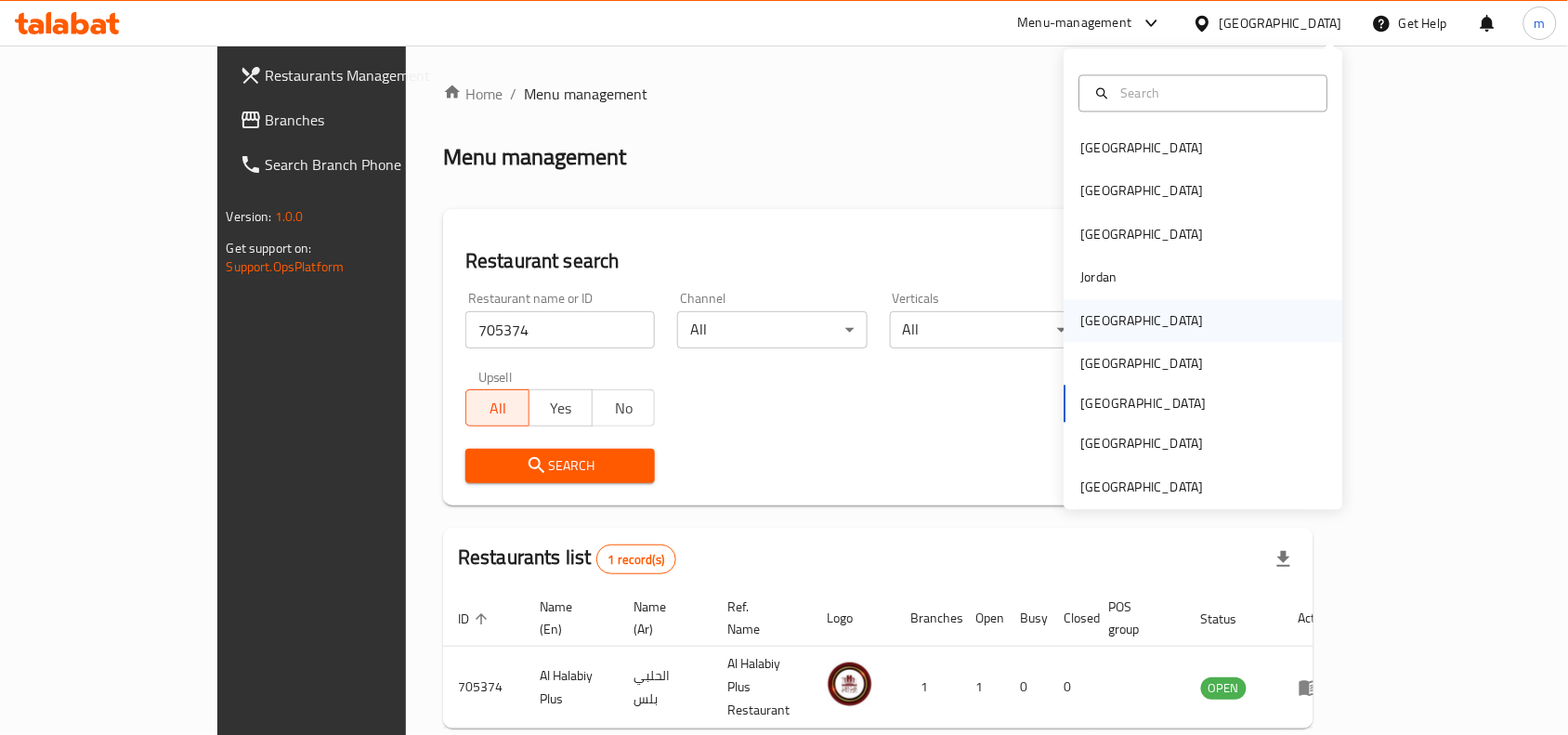
click at [1081, 323] on div "[GEOGRAPHIC_DATA]" at bounding box center [1142, 320] width 123 height 20
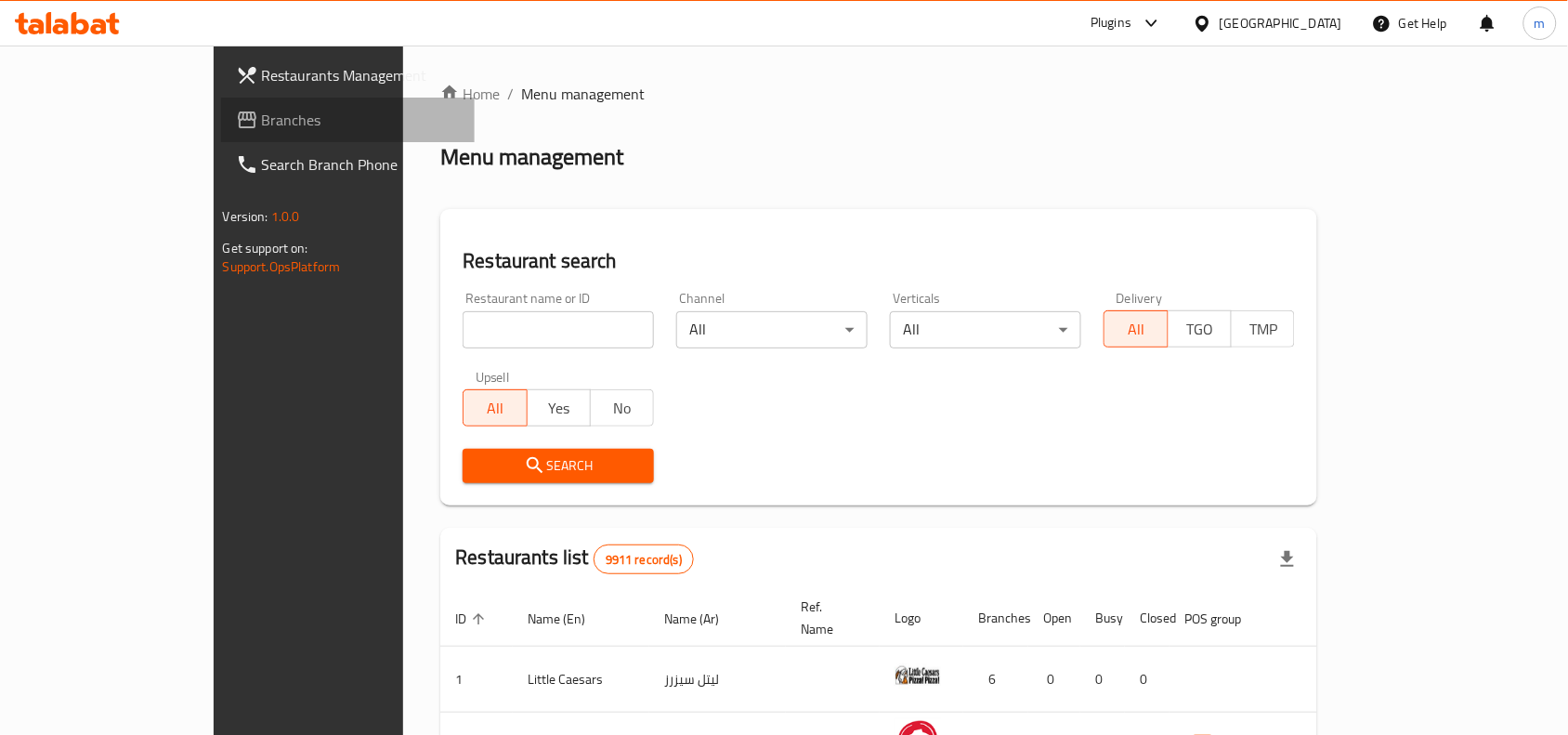
click at [262, 116] on span "Branches" at bounding box center [361, 120] width 199 height 22
